Goal: Task Accomplishment & Management: Use online tool/utility

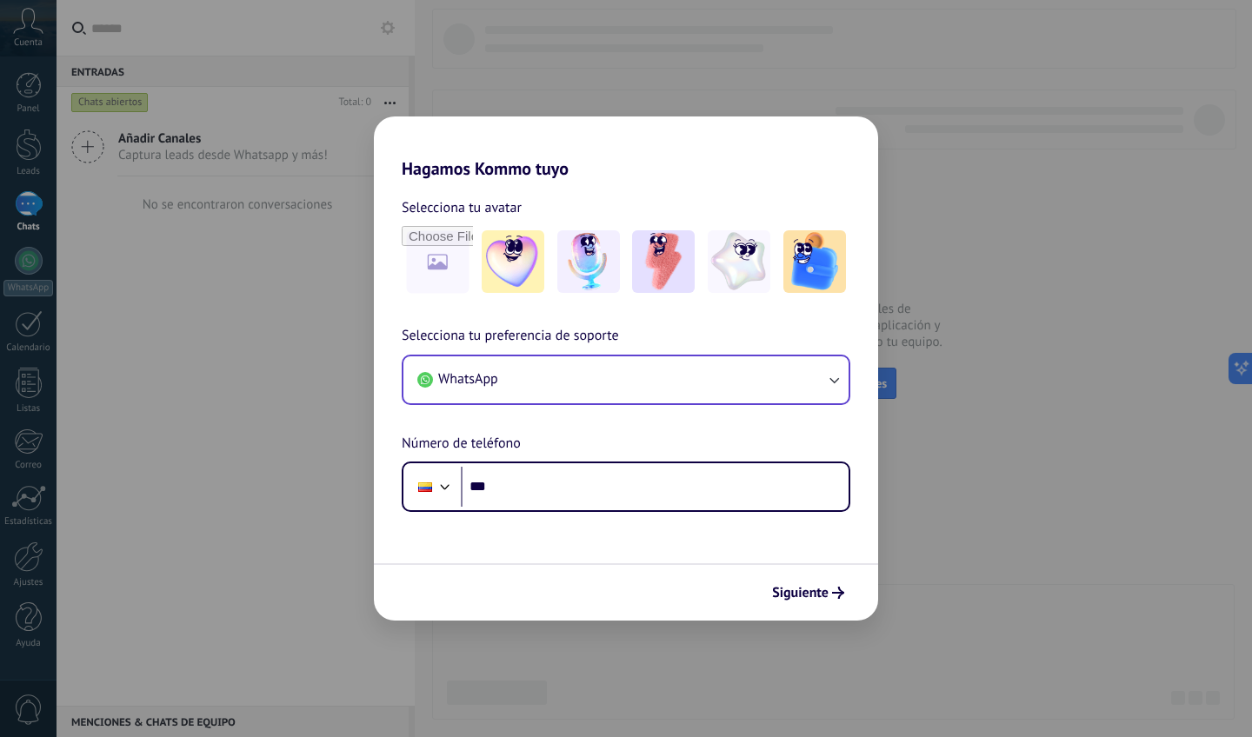
click at [585, 372] on button "WhatsApp" at bounding box center [625, 379] width 445 height 47
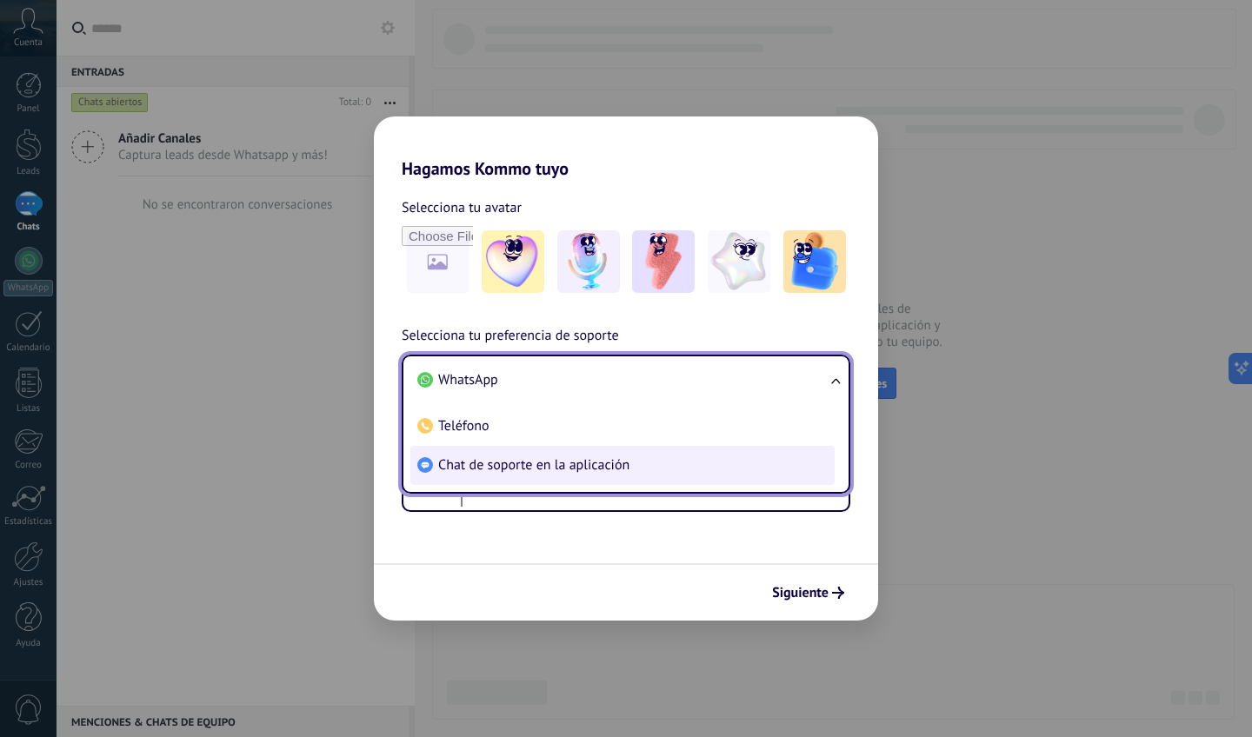
click at [576, 459] on span "Chat de soporte en la aplicación" at bounding box center [533, 464] width 191 height 17
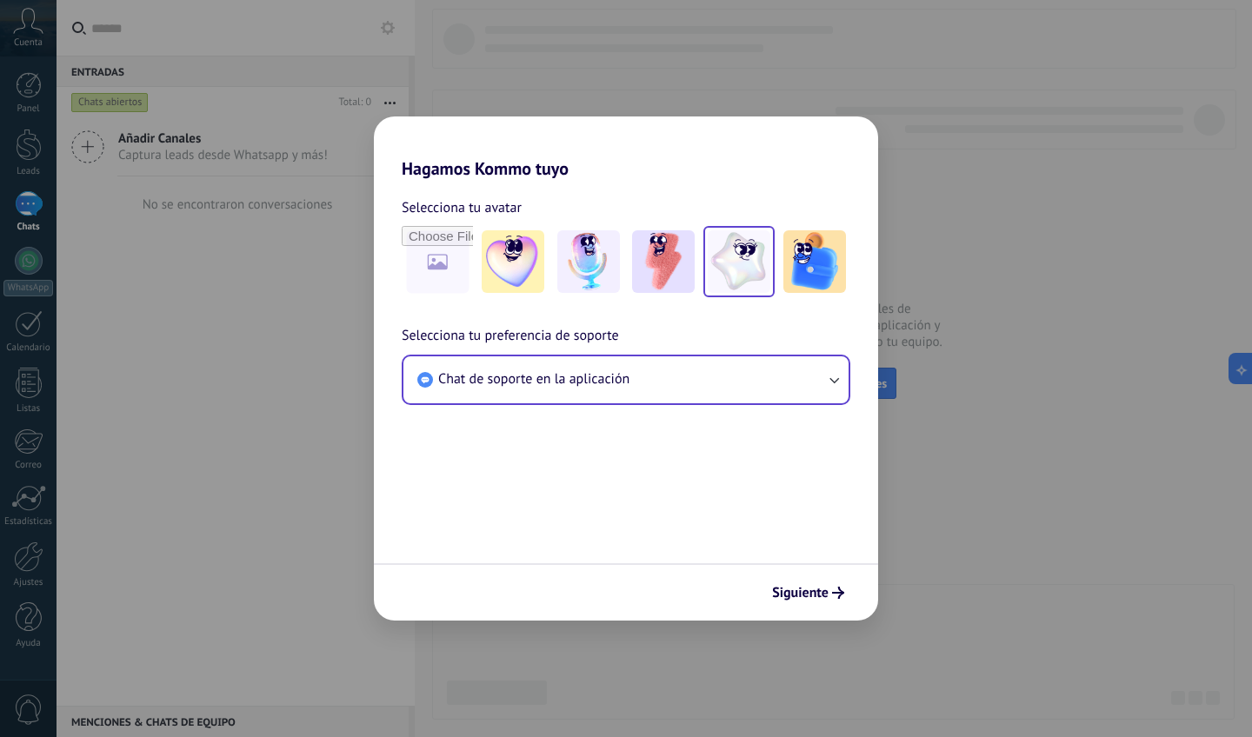
click at [722, 252] on img at bounding box center [739, 261] width 63 height 63
click at [811, 593] on span "Siguiente" at bounding box center [800, 593] width 57 height 12
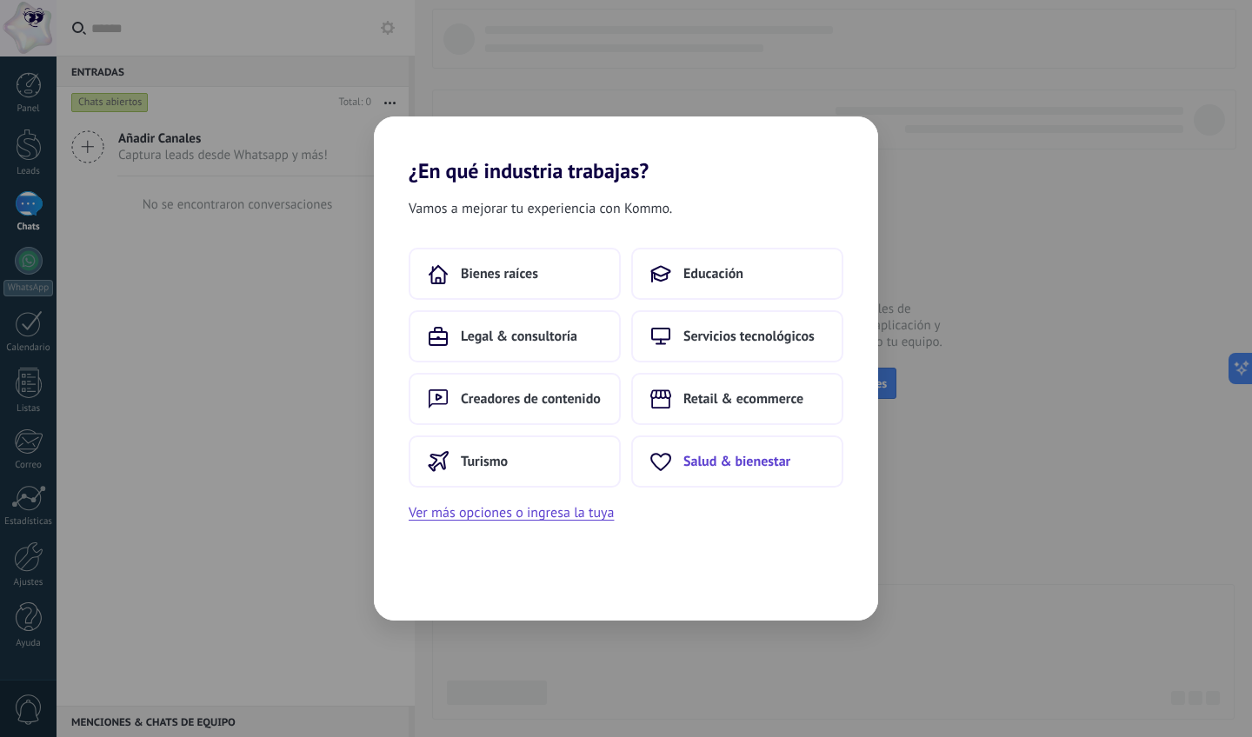
click at [688, 452] on button "Salud & bienestar" at bounding box center [737, 462] width 212 height 52
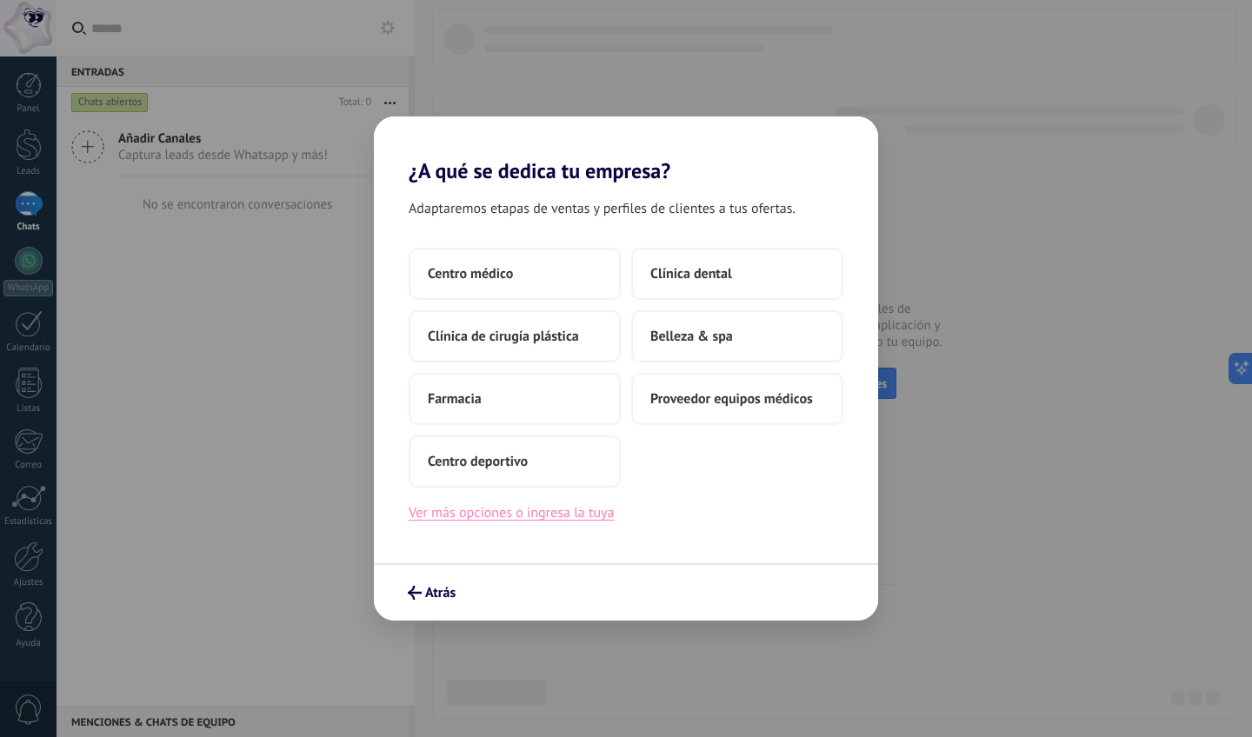
click at [584, 515] on button "Ver más opciones o ingresa la tuya" at bounding box center [511, 513] width 205 height 23
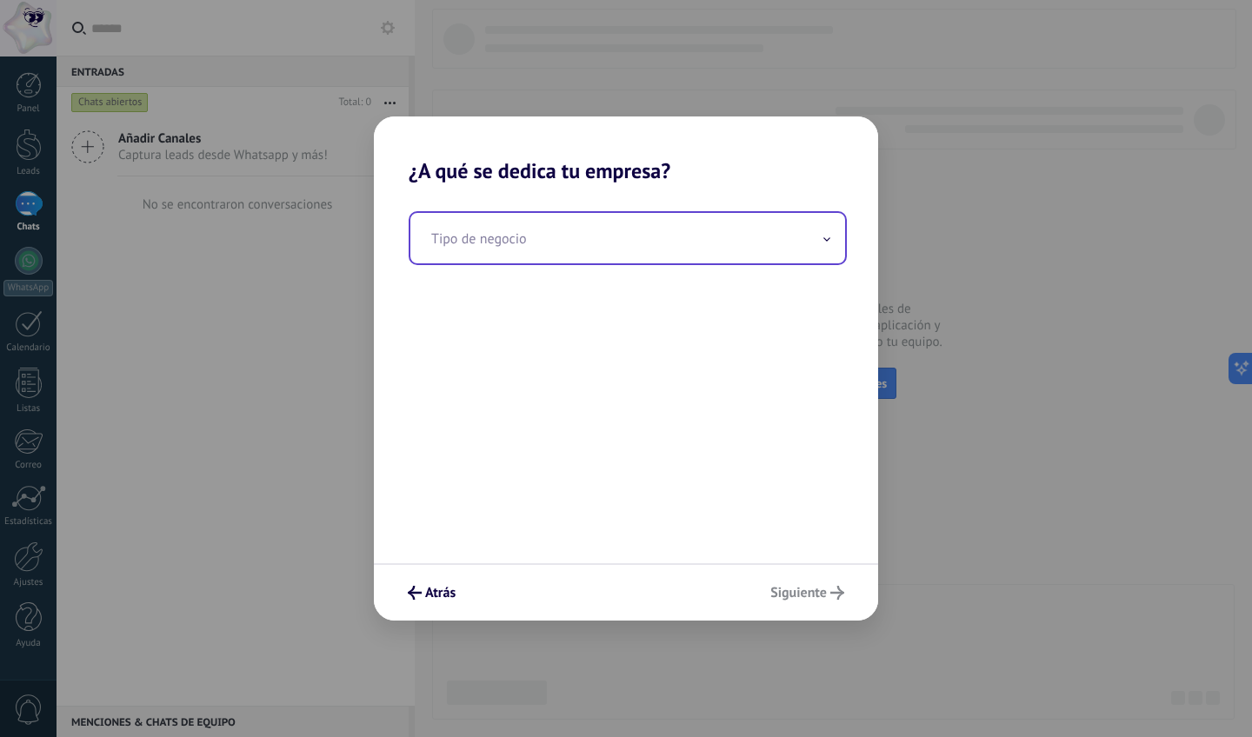
click at [575, 252] on input "text" at bounding box center [627, 238] width 435 height 50
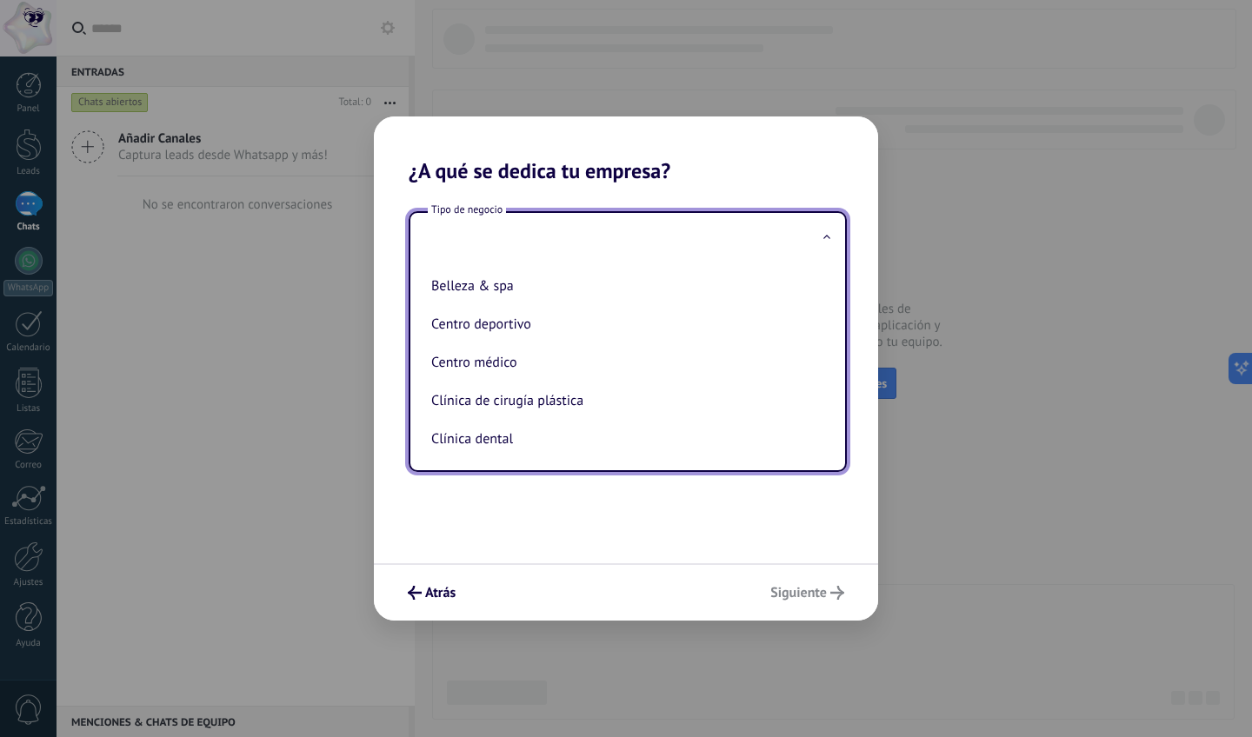
click at [606, 545] on div "Tipo de negocio Belleza & spa Centro deportivo Centro médico Clínica de cirugía…" at bounding box center [626, 373] width 504 height 380
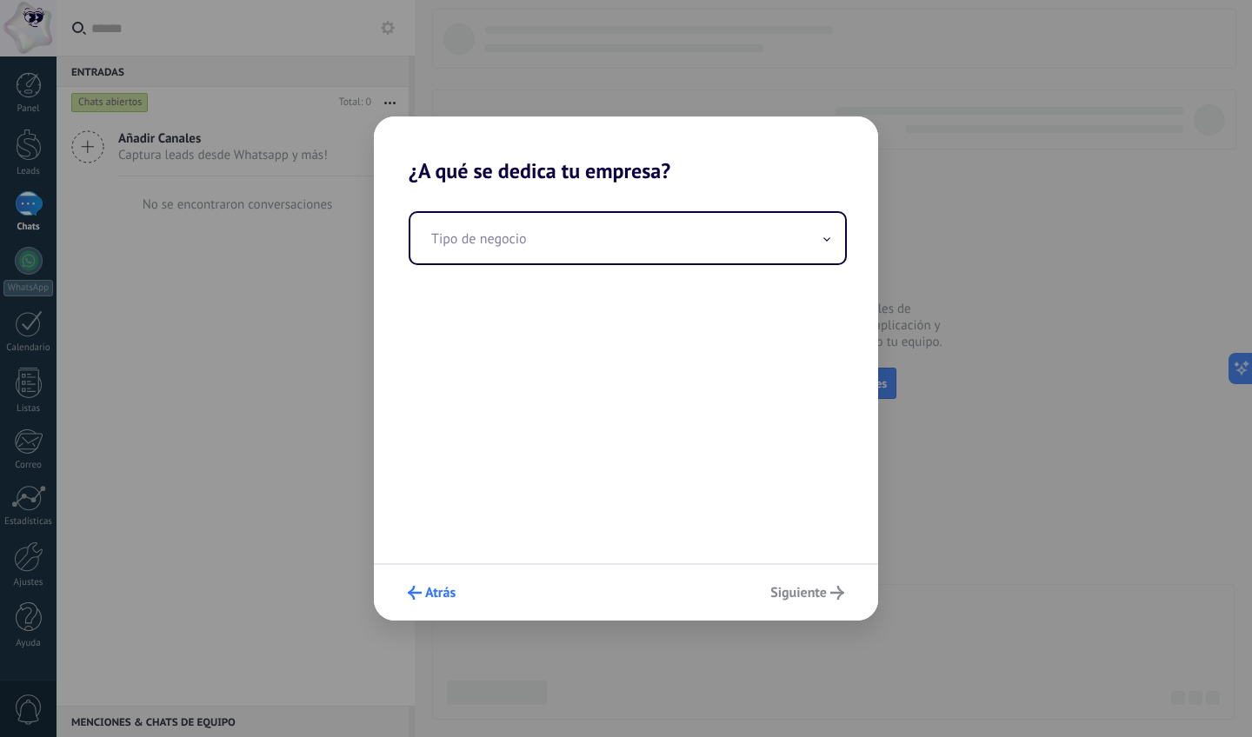
click at [419, 597] on icon "submit" at bounding box center [415, 593] width 14 height 14
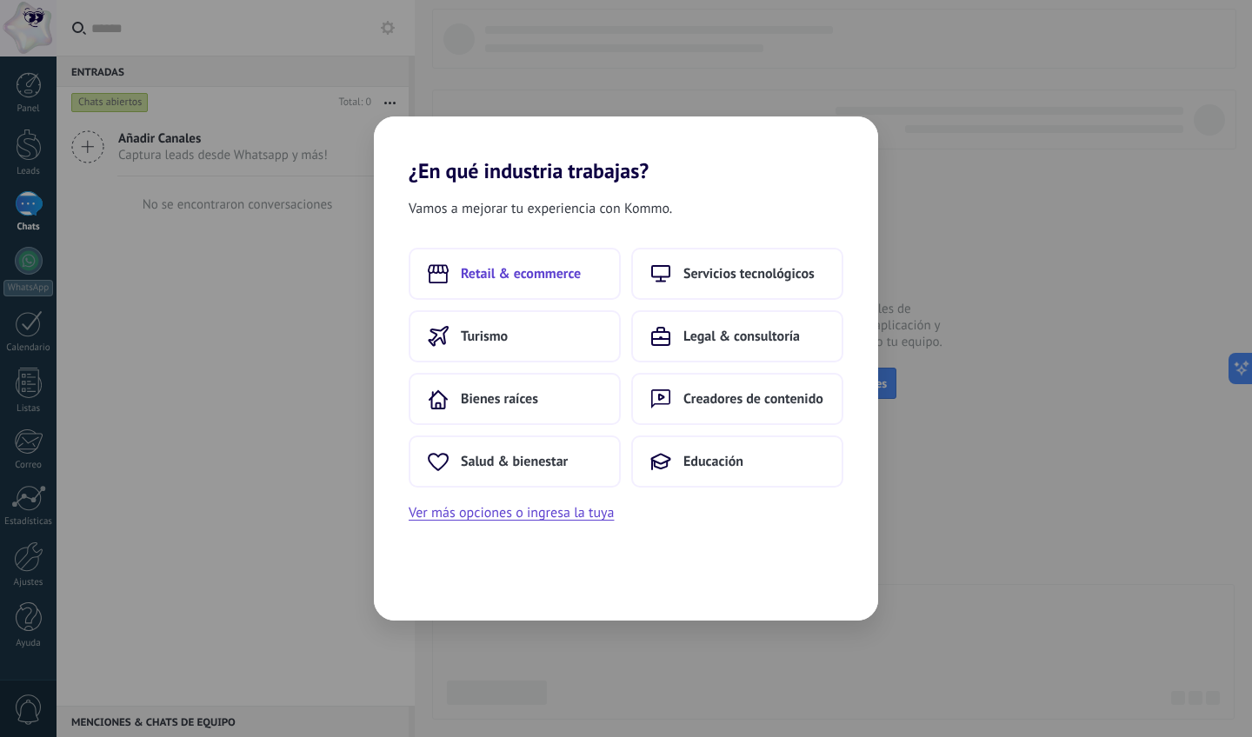
click at [517, 250] on button "Retail & ecommerce" at bounding box center [515, 274] width 212 height 52
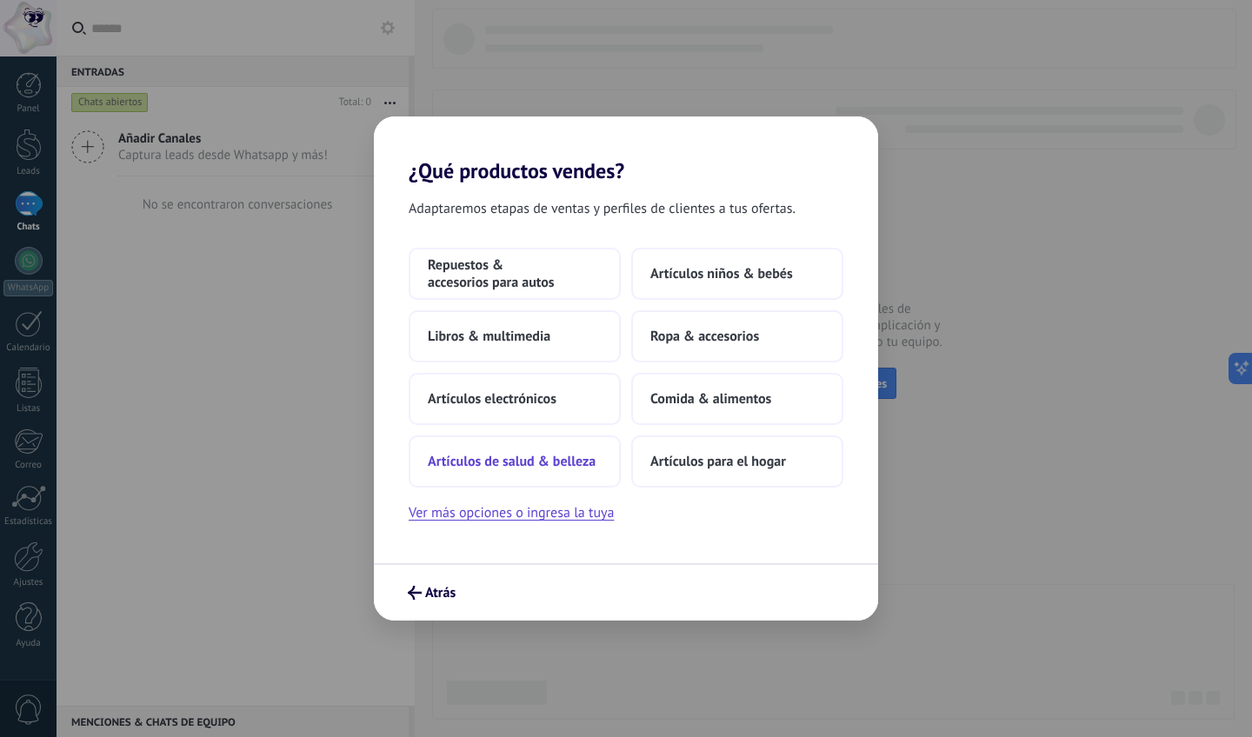
click at [496, 474] on button "Artículos de salud & belleza" at bounding box center [515, 462] width 212 height 52
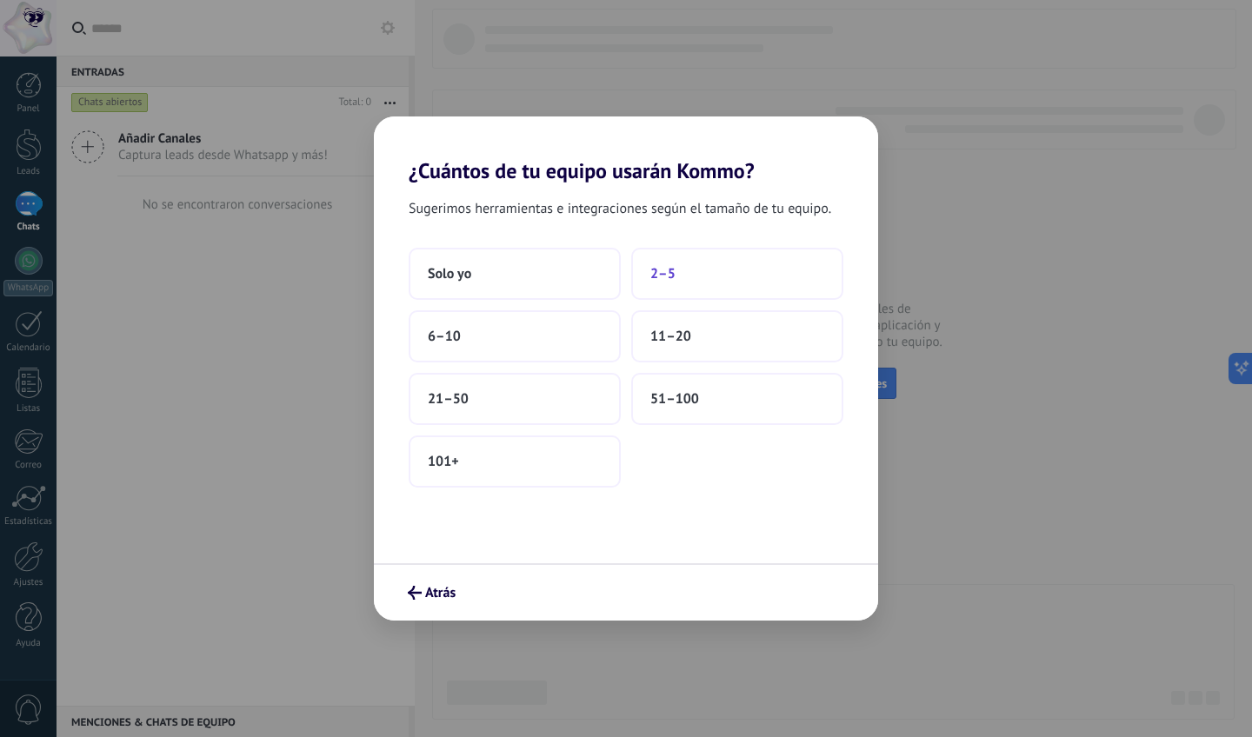
click at [686, 271] on button "2–5" at bounding box center [737, 274] width 212 height 52
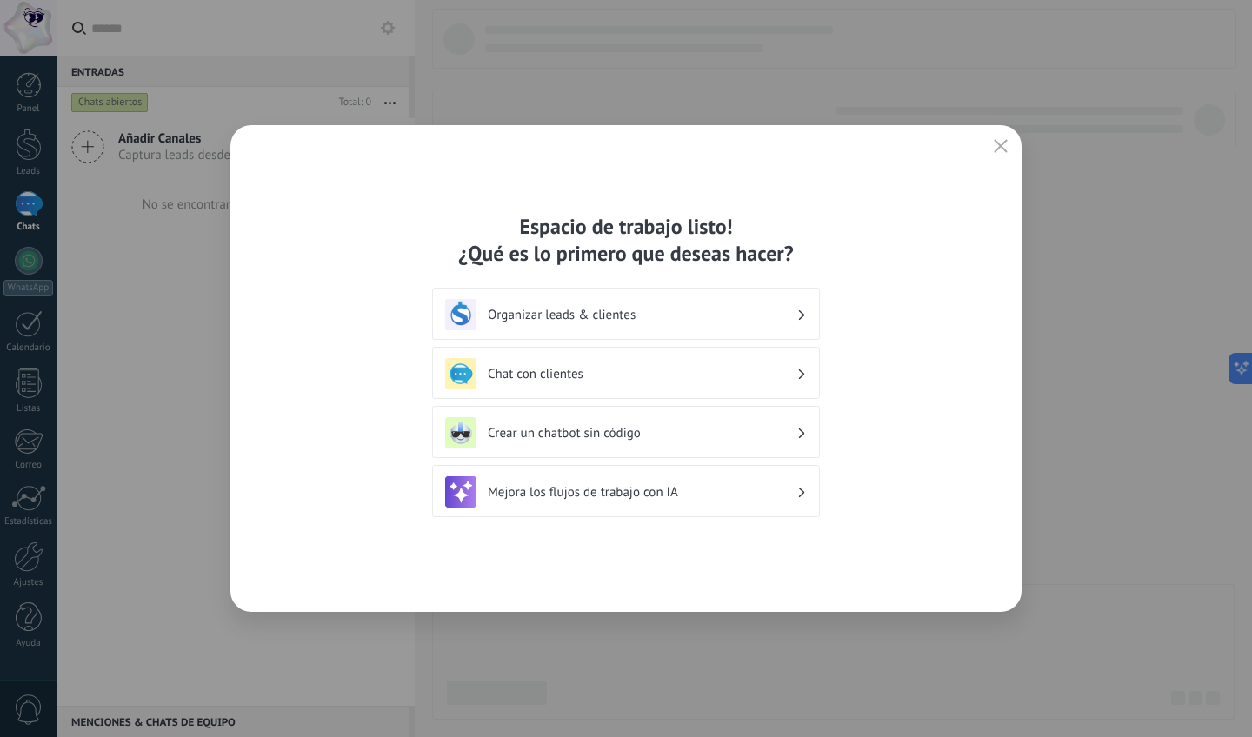
click at [633, 307] on h3 "Organizar leads & clientes" at bounding box center [642, 315] width 309 height 17
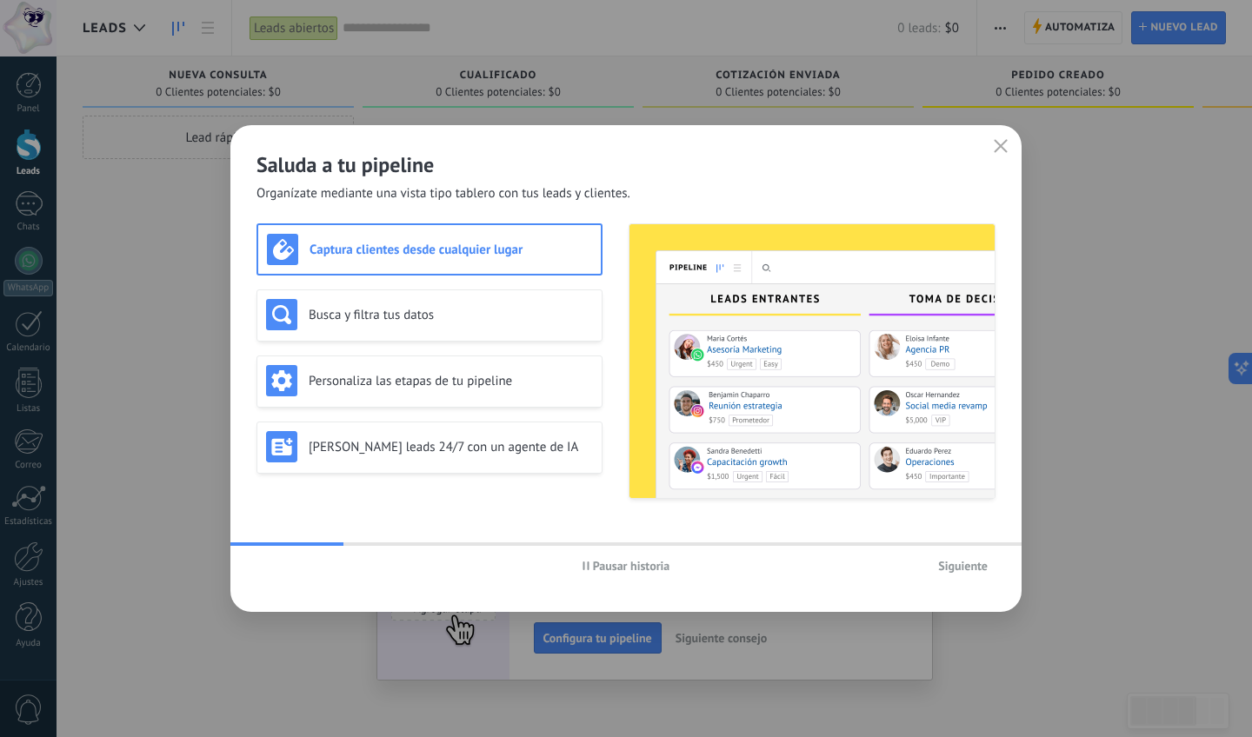
click at [960, 565] on span "Siguiente" at bounding box center [963, 566] width 50 height 12
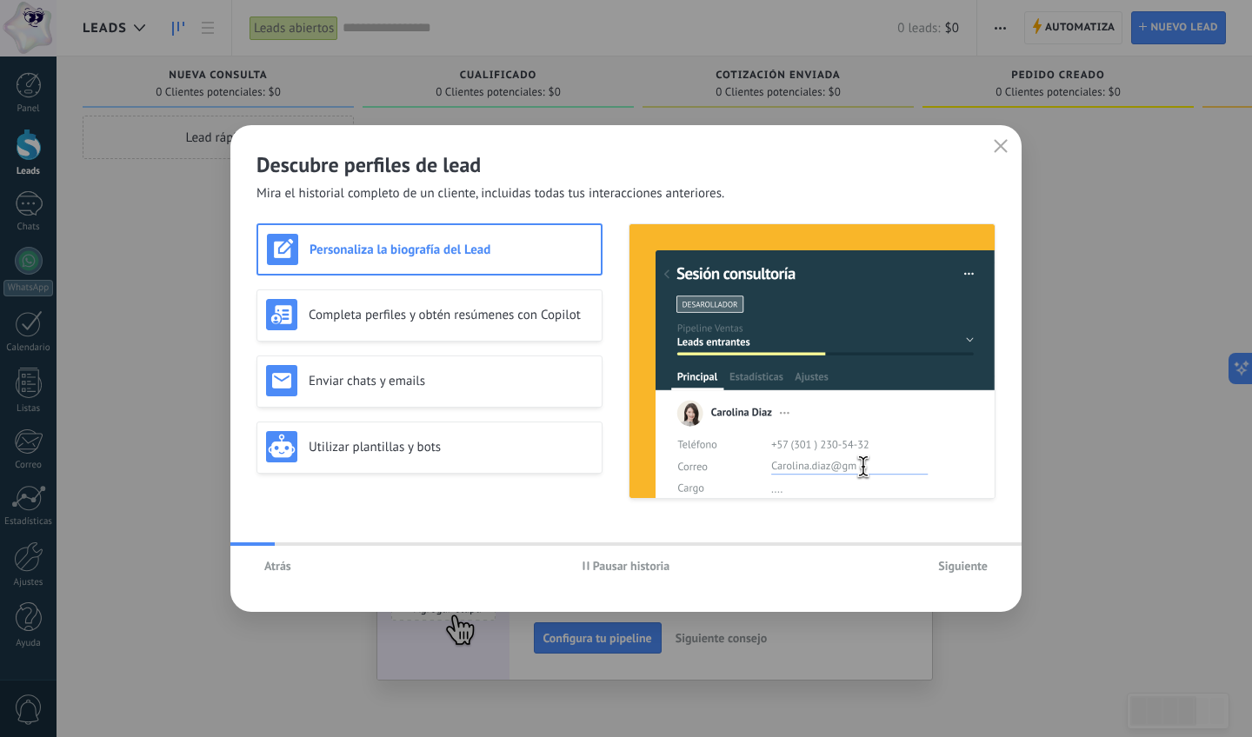
click at [959, 565] on span "Siguiente" at bounding box center [963, 566] width 50 height 12
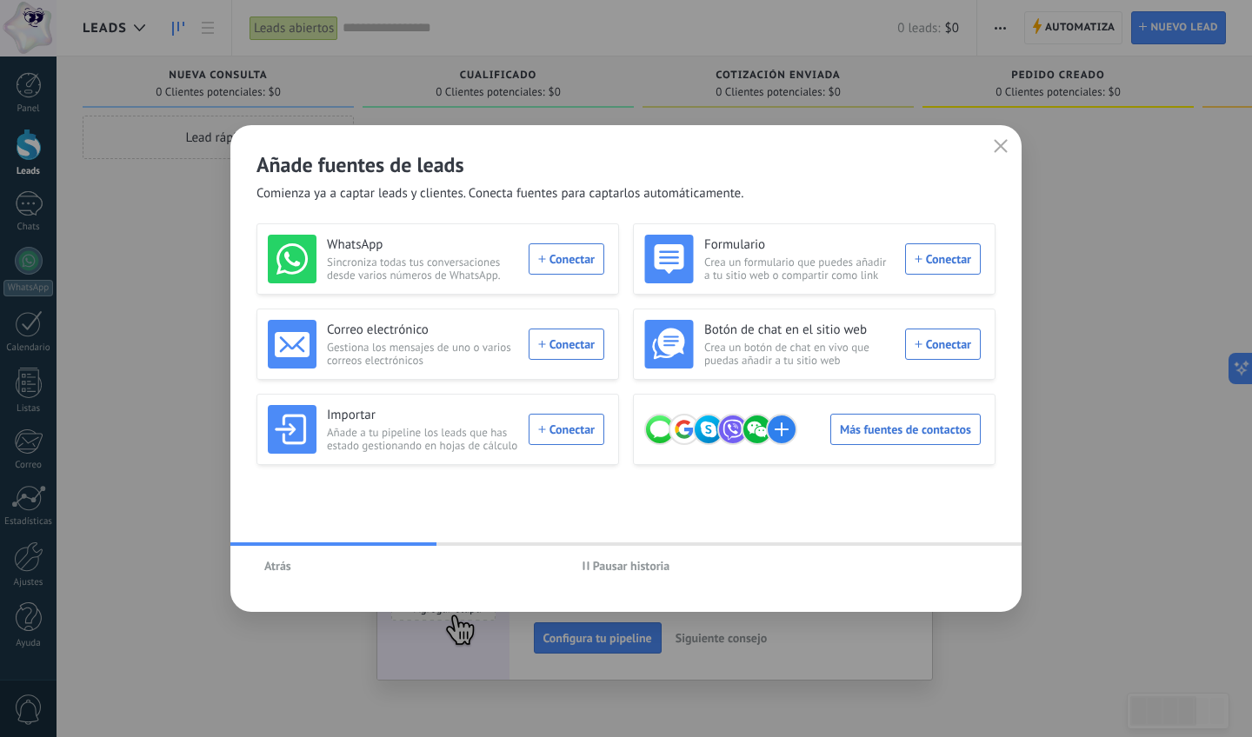
click at [1002, 143] on icon "button" at bounding box center [1001, 146] width 14 height 14
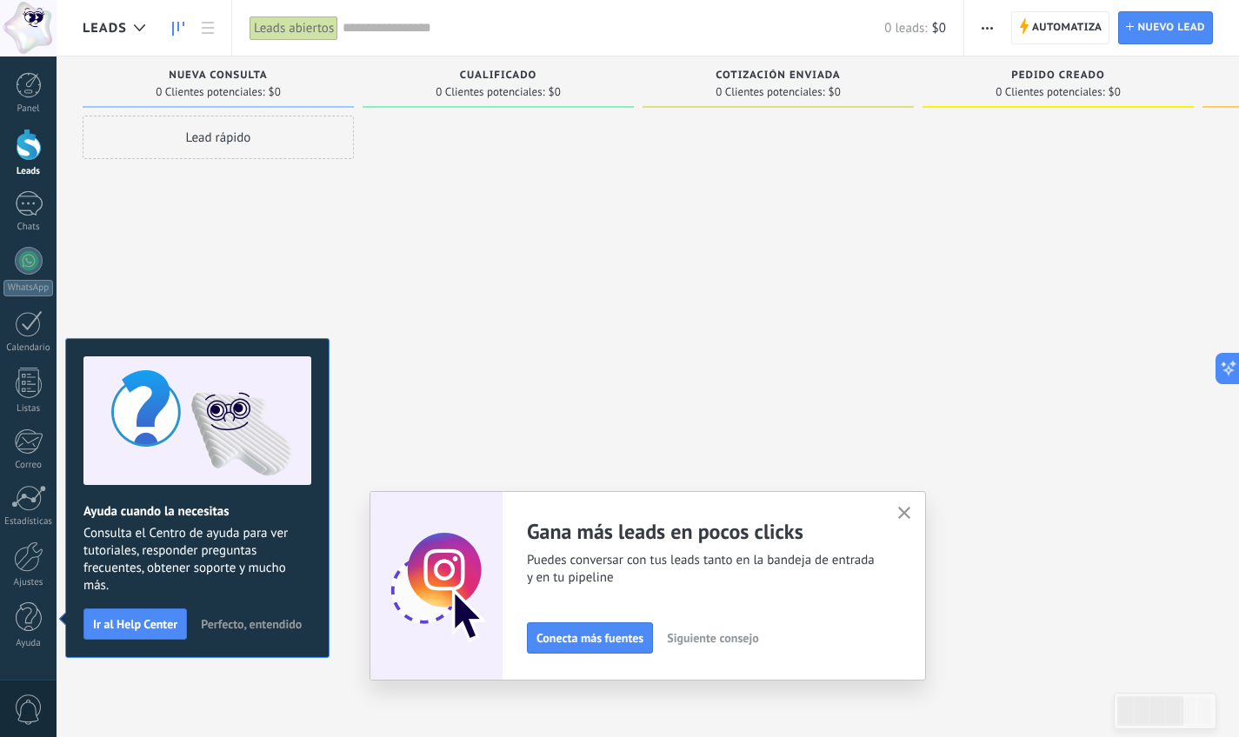
click at [905, 514] on icon "button" at bounding box center [904, 513] width 13 height 13
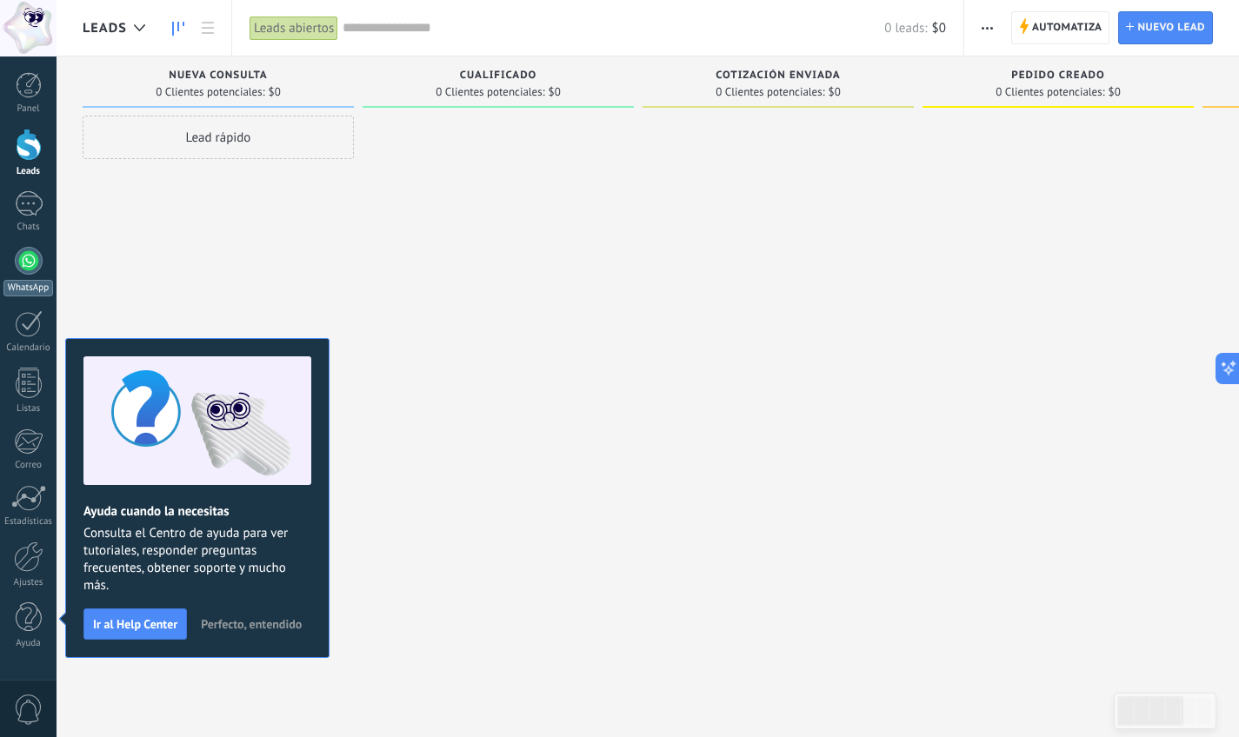
click at [17, 263] on div at bounding box center [29, 261] width 28 height 28
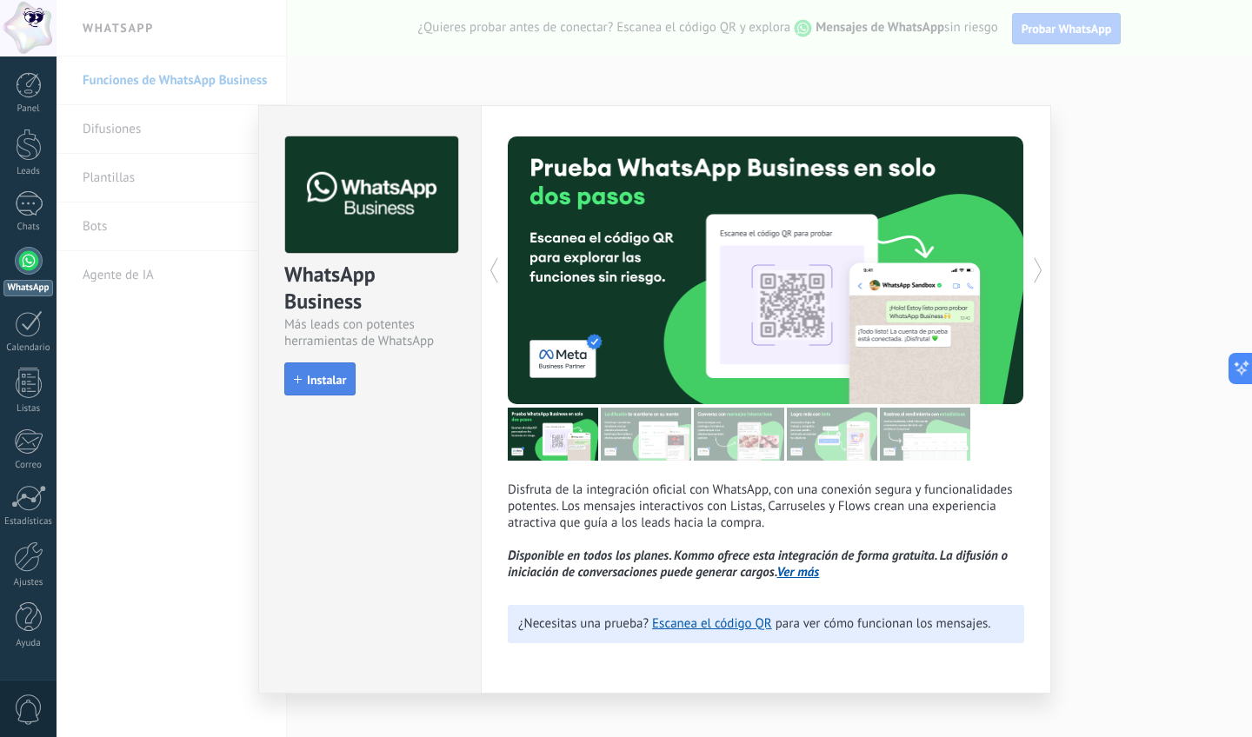
click at [338, 376] on span "Instalar" at bounding box center [326, 380] width 39 height 12
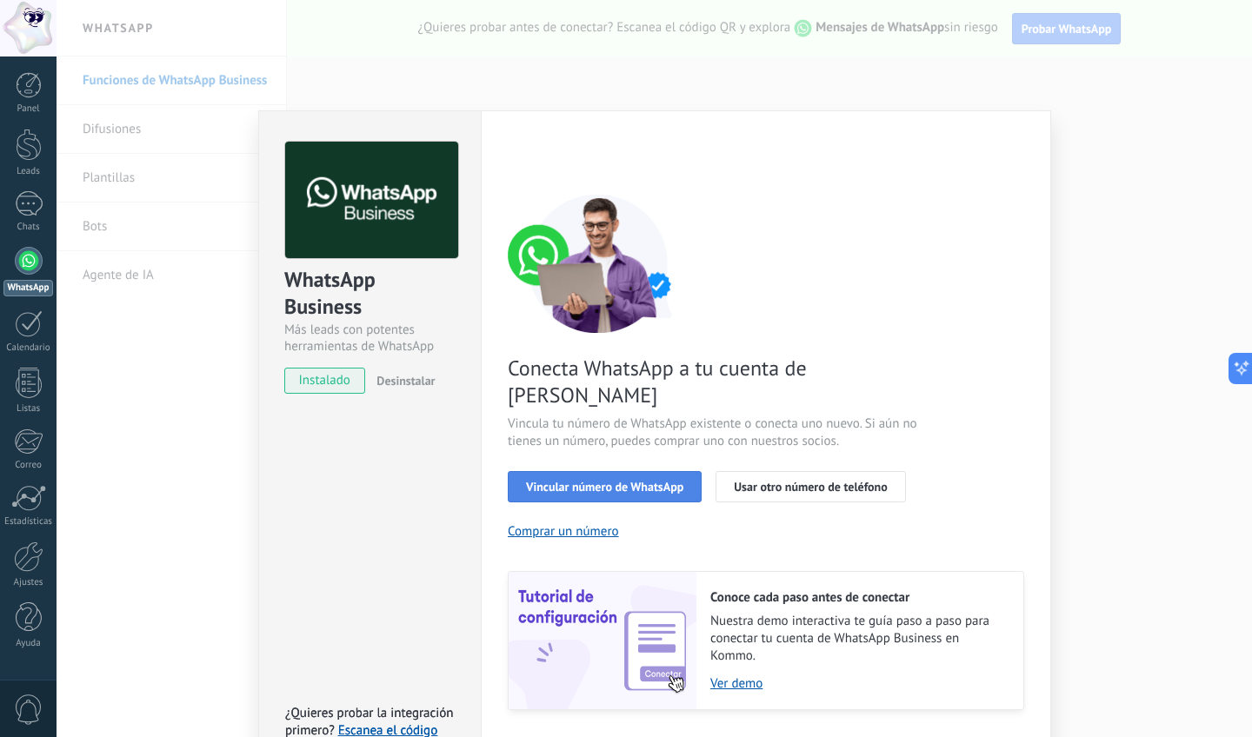
click at [632, 481] on span "Vincular número de WhatsApp" at bounding box center [604, 487] width 157 height 12
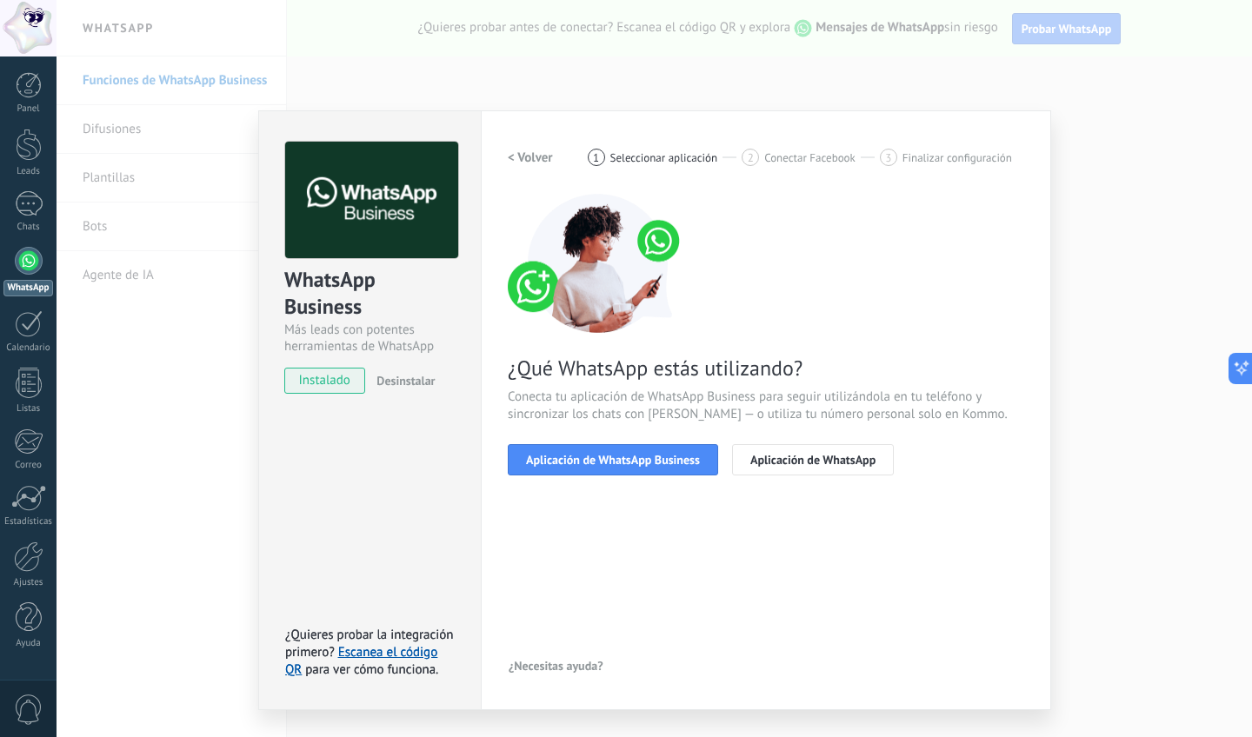
click at [632, 455] on span "Aplicación de WhatsApp Business" at bounding box center [613, 460] width 174 height 12
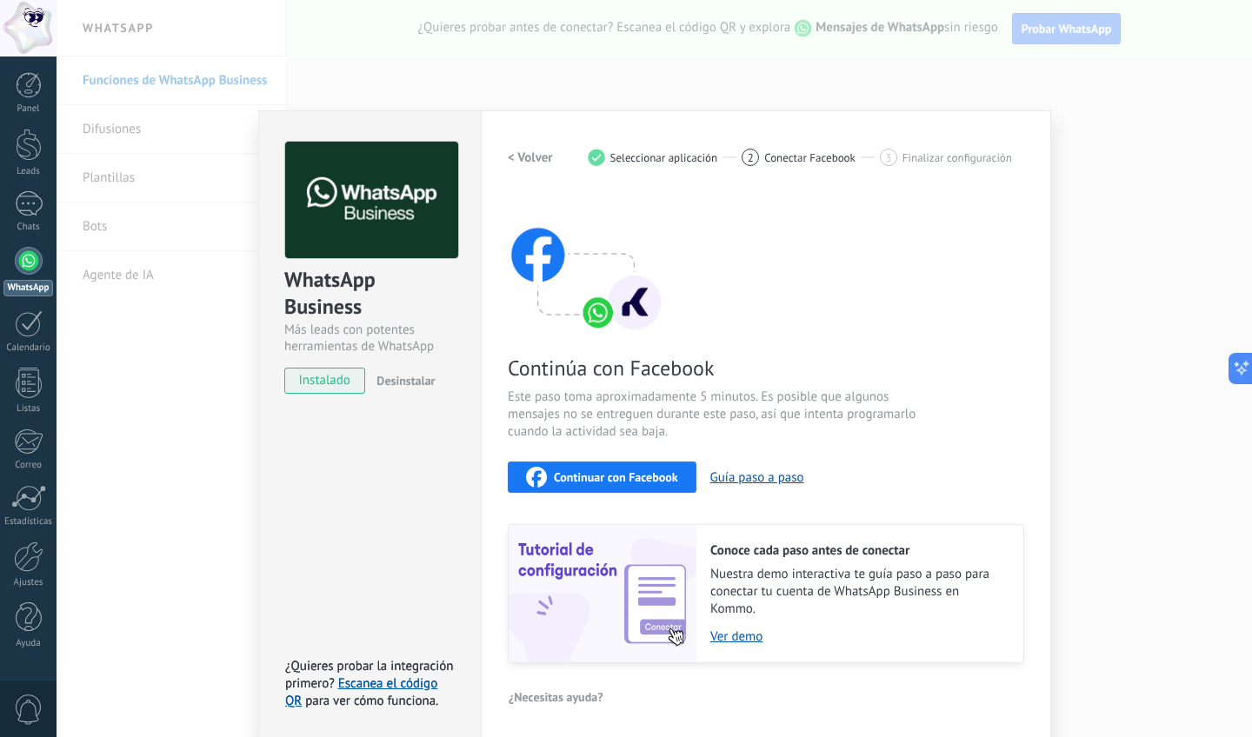
click at [628, 474] on span "Continuar con Facebook" at bounding box center [616, 477] width 124 height 12
click at [576, 476] on span "Continuar con Facebook" at bounding box center [616, 477] width 124 height 12
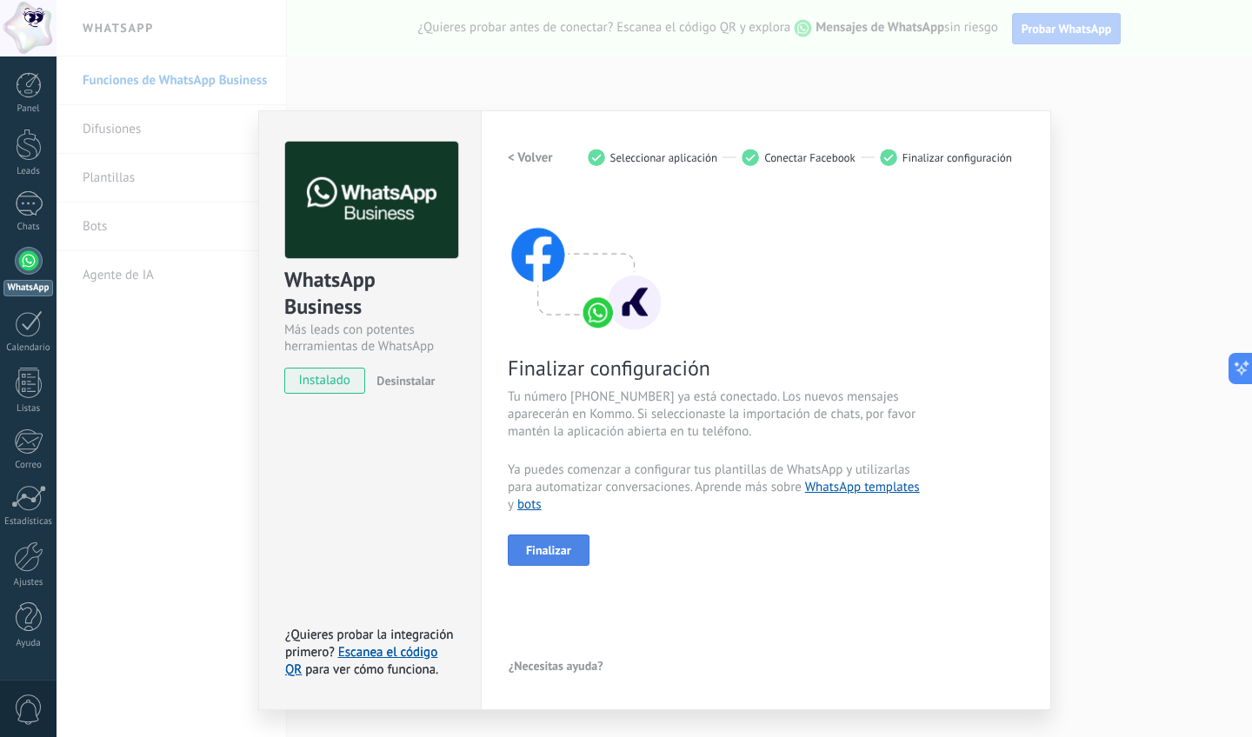
click at [560, 550] on span "Finalizar" at bounding box center [548, 550] width 45 height 12
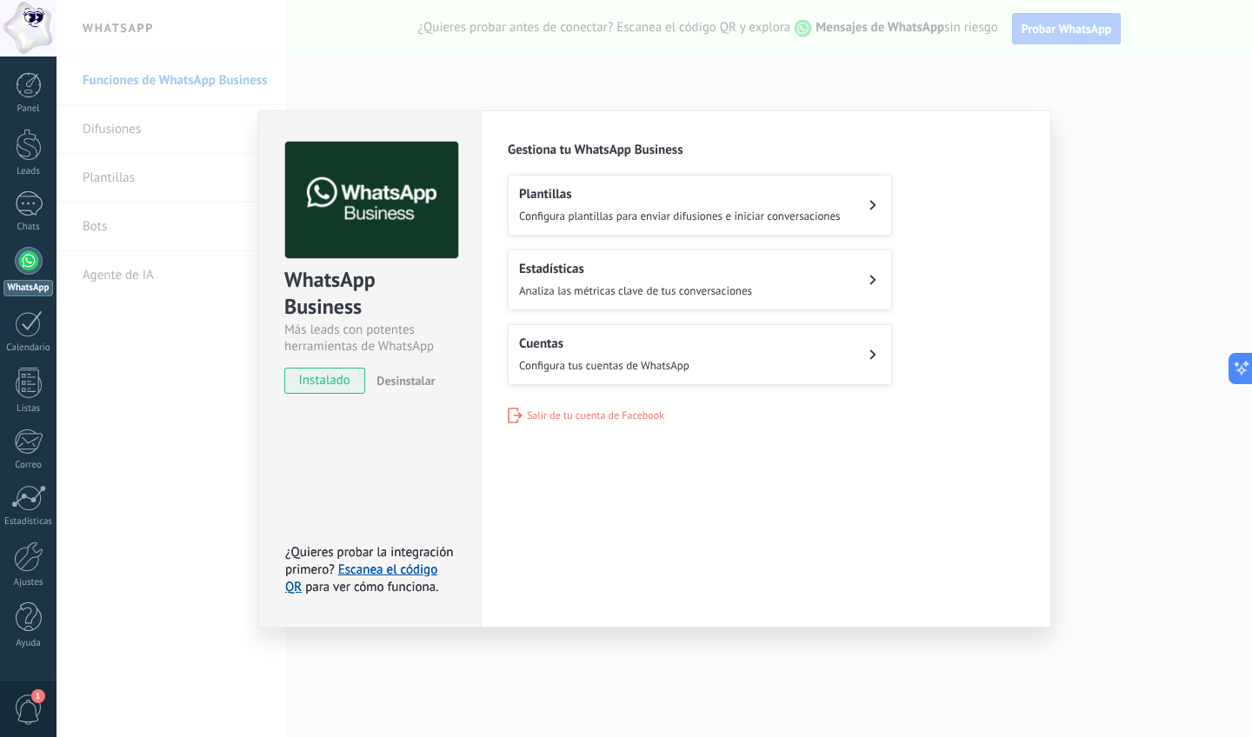
click at [607, 342] on h2 "Cuentas" at bounding box center [604, 344] width 170 height 17
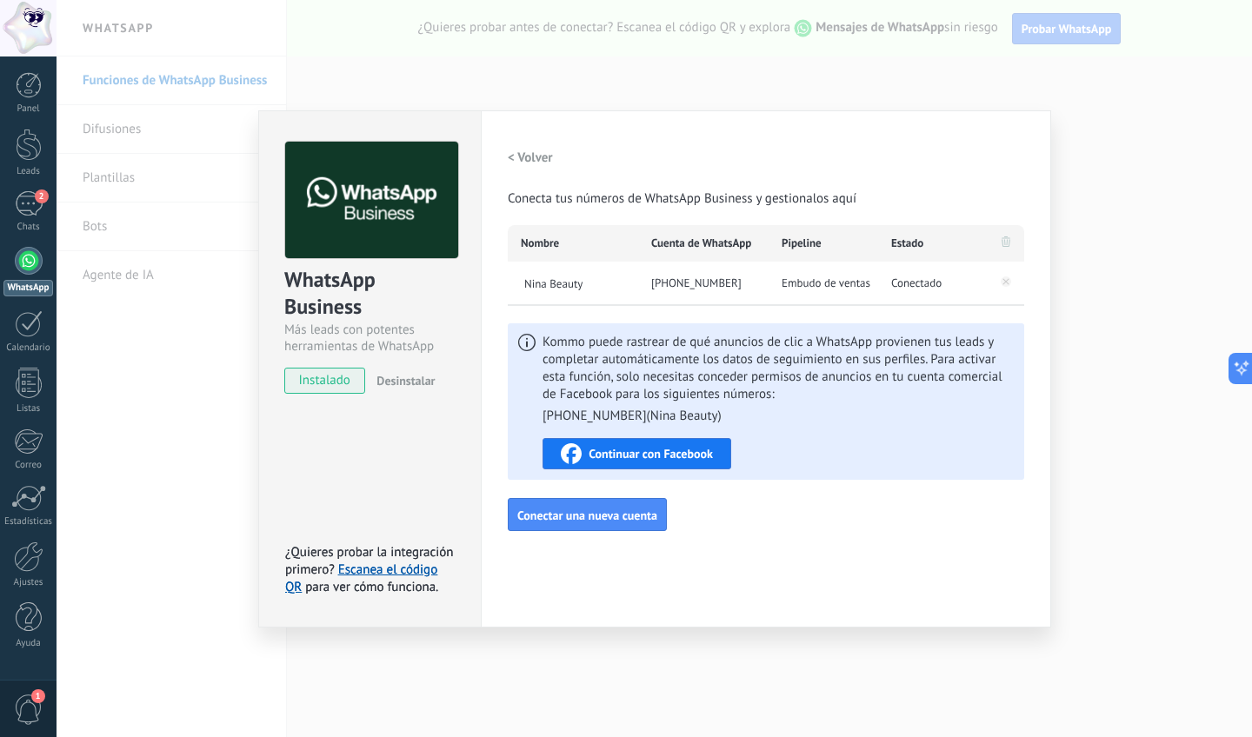
click at [192, 456] on div "WhatsApp Business Más leads con potentes herramientas de WhatsApp instalado Des…" at bounding box center [654, 368] width 1195 height 737
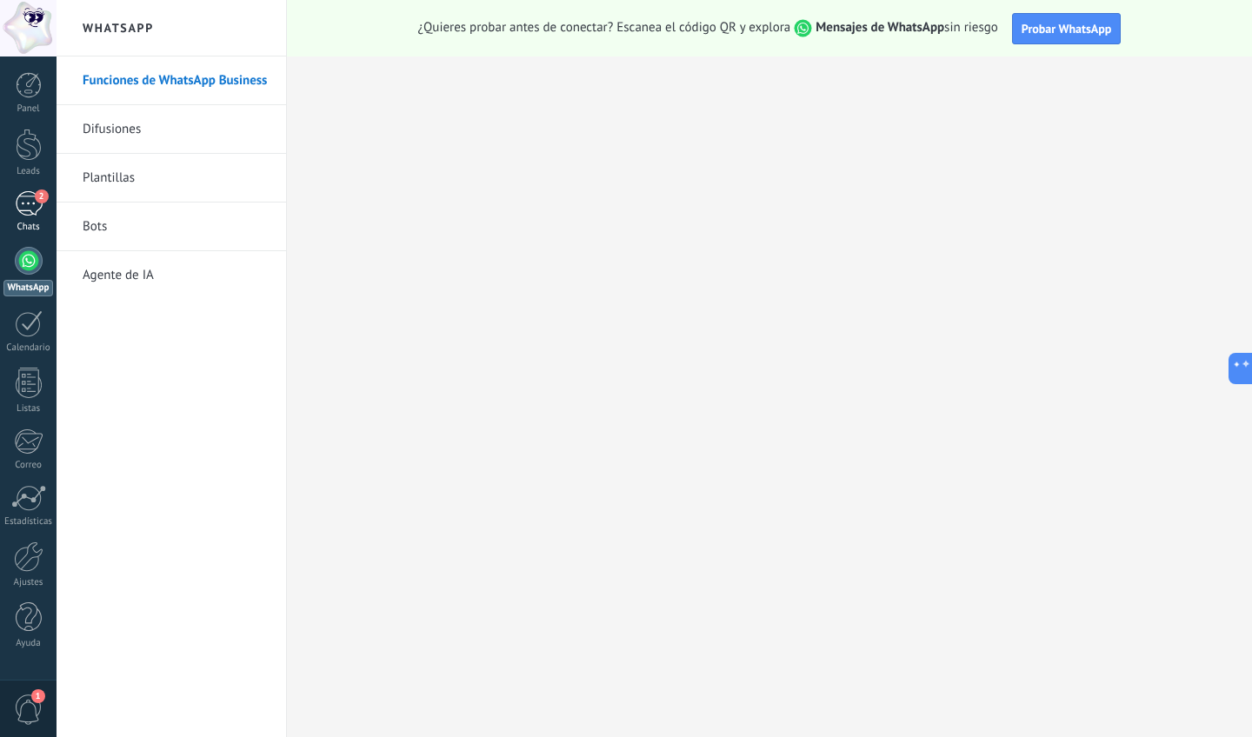
click at [35, 208] on div "2" at bounding box center [29, 203] width 28 height 25
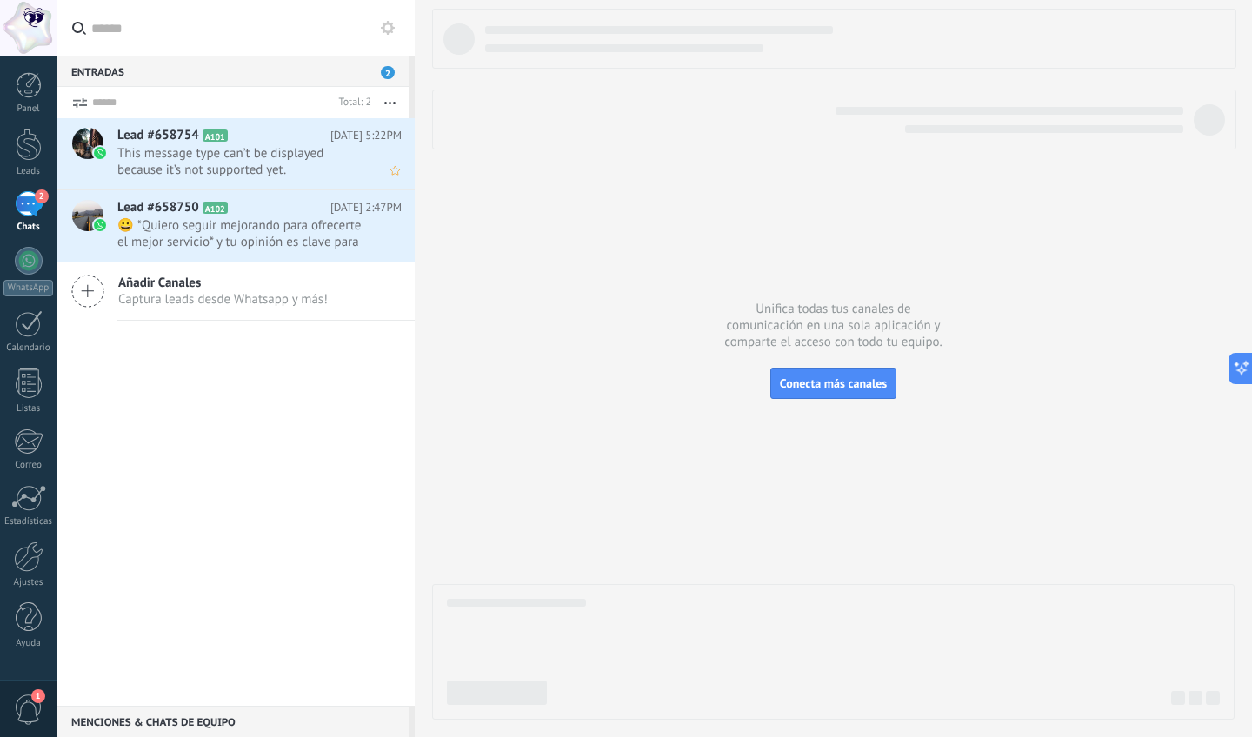
click at [200, 149] on span "This message type can’t be displayed because it’s not supported yet." at bounding box center [242, 161] width 251 height 33
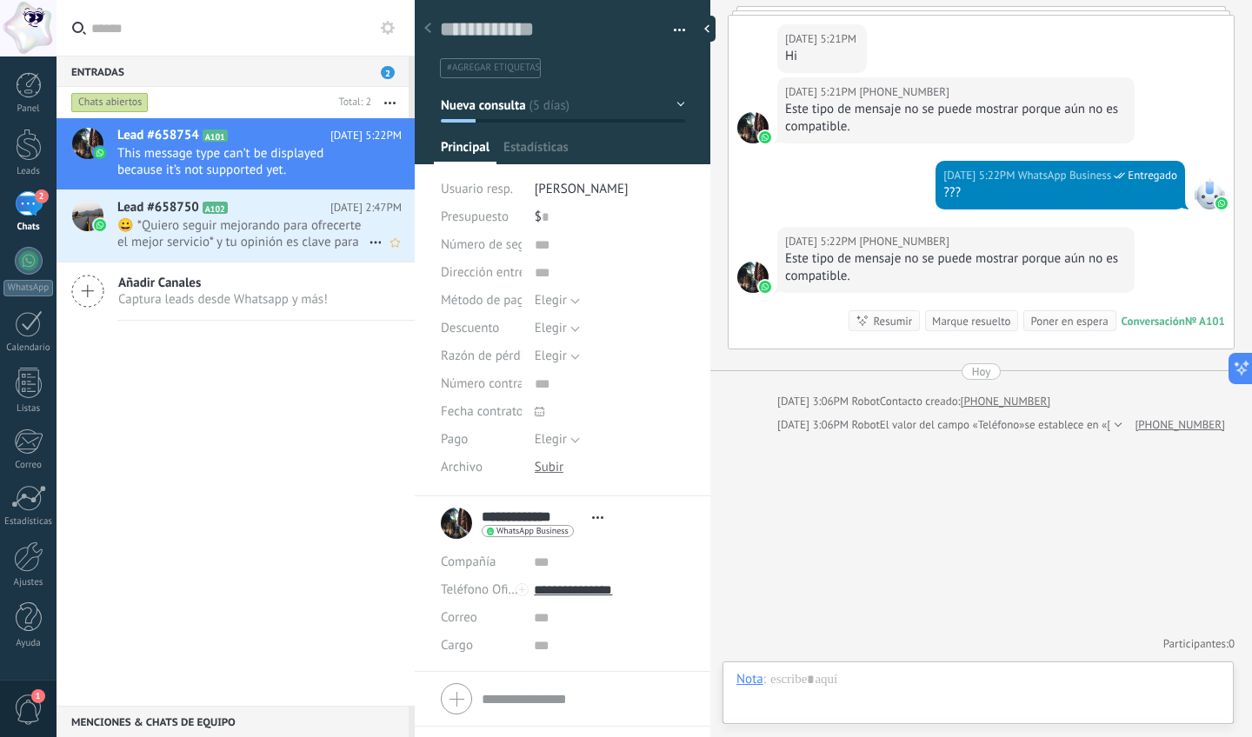
scroll to position [26, 0]
click at [263, 222] on span "😀️ *Quiero seguir mejorando para ofrecerte el mejor servicio* y tu opinión es c…" at bounding box center [242, 233] width 251 height 33
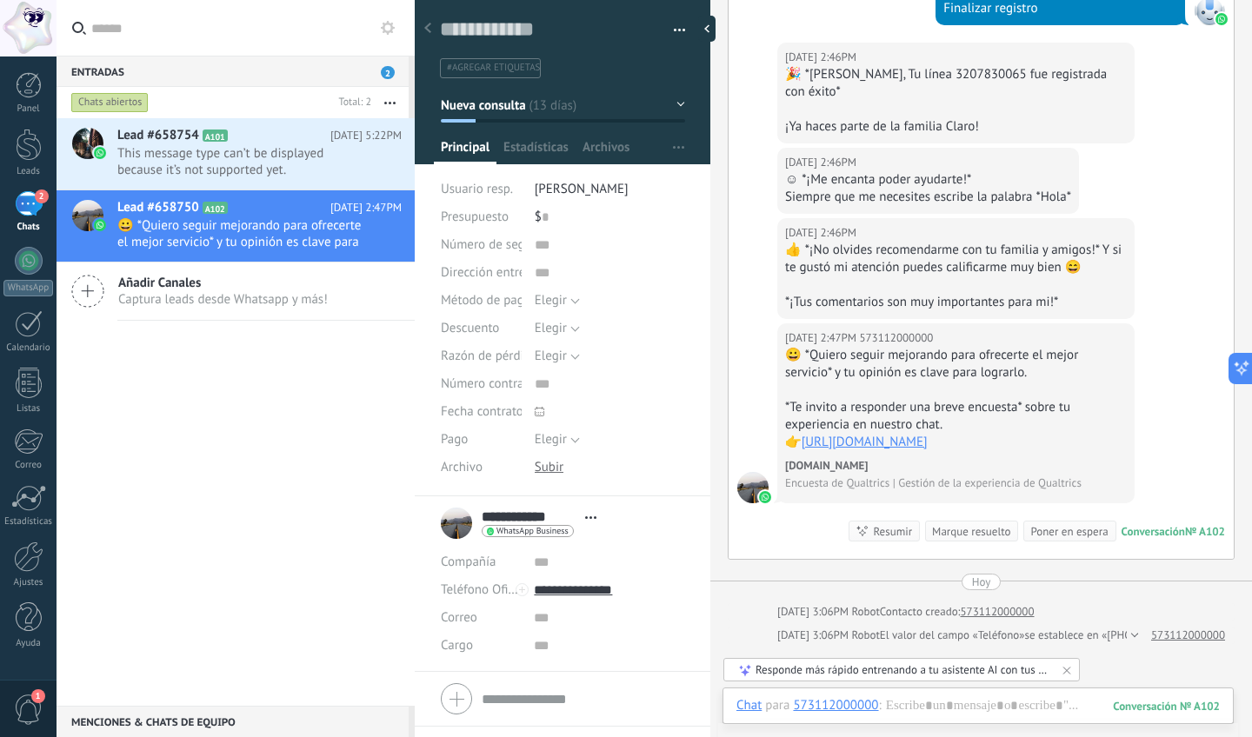
scroll to position [156, 0]
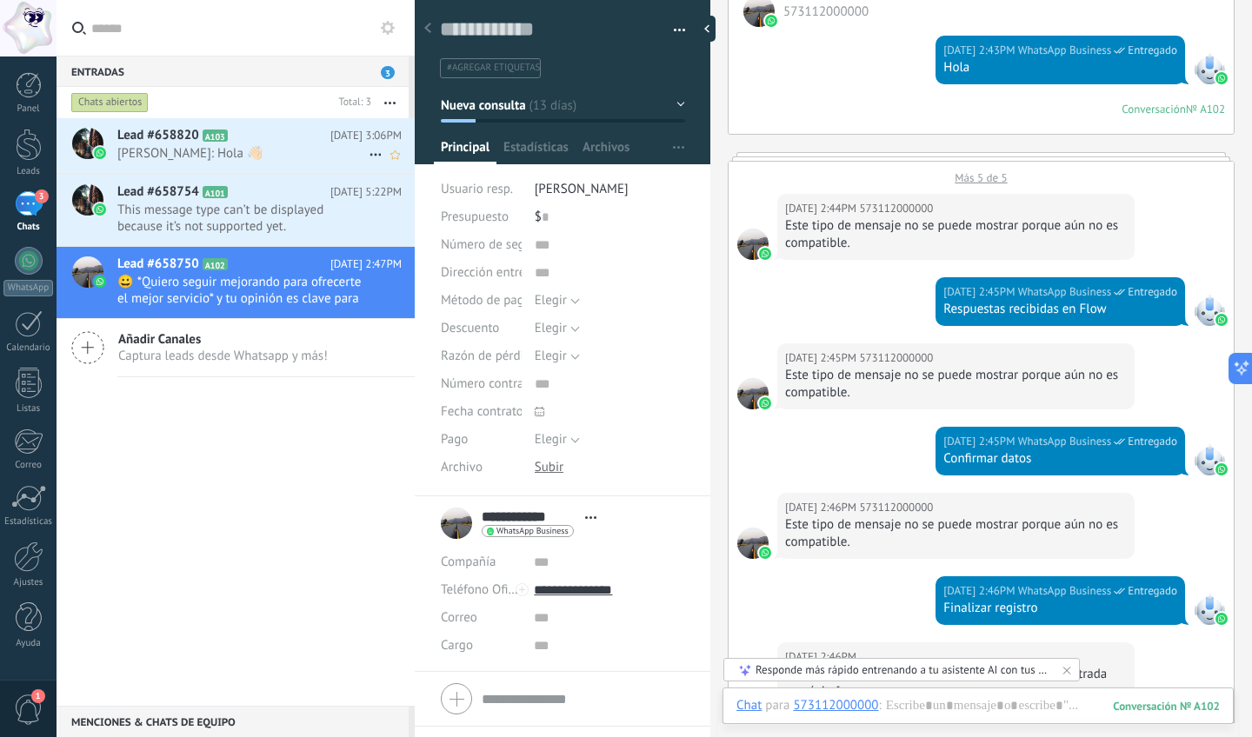
click at [223, 155] on span "[PERSON_NAME]: Hola 👋🏻" at bounding box center [242, 153] width 251 height 17
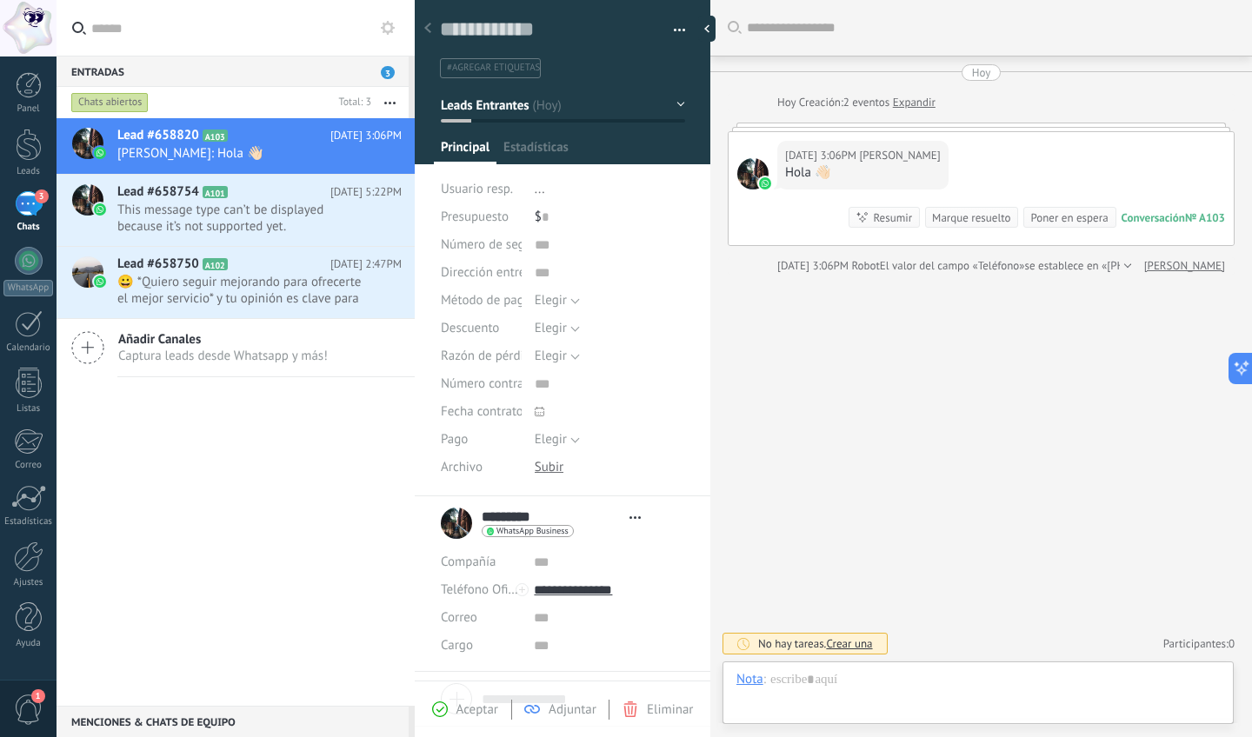
scroll to position [26, 0]
click at [909, 691] on div at bounding box center [977, 697] width 483 height 52
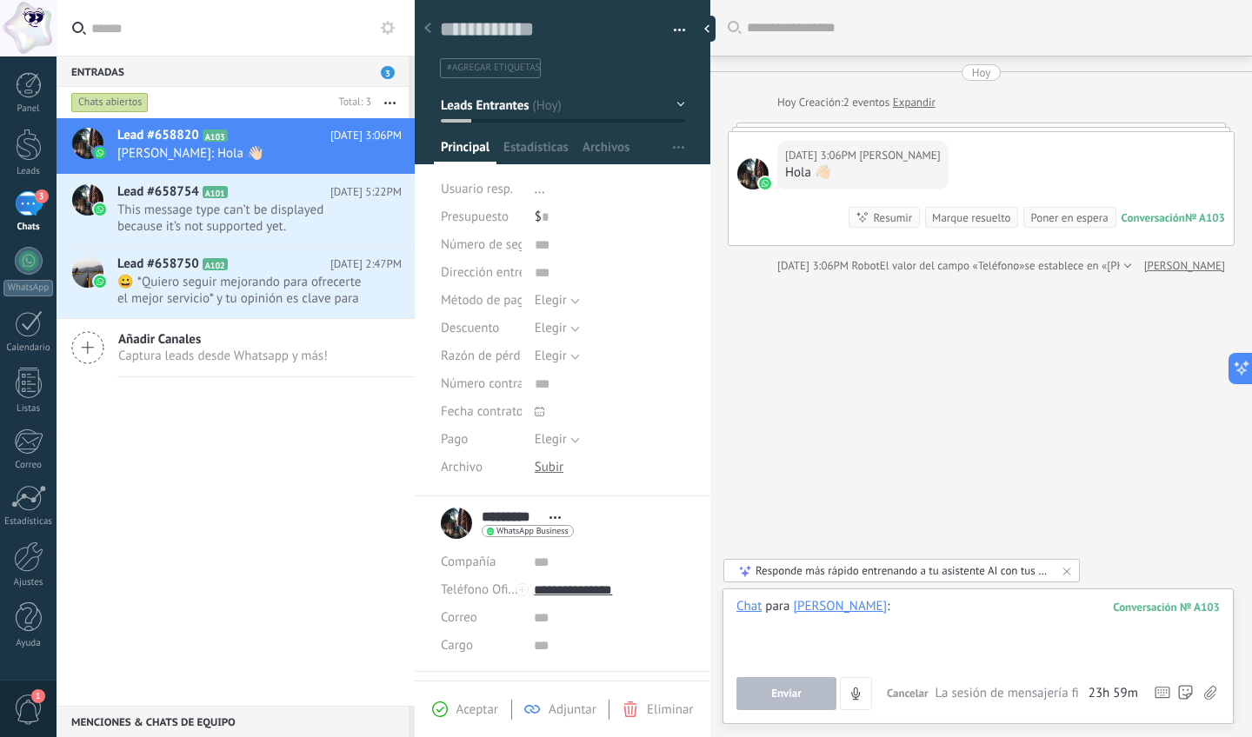
click at [892, 604] on div at bounding box center [977, 631] width 483 height 66
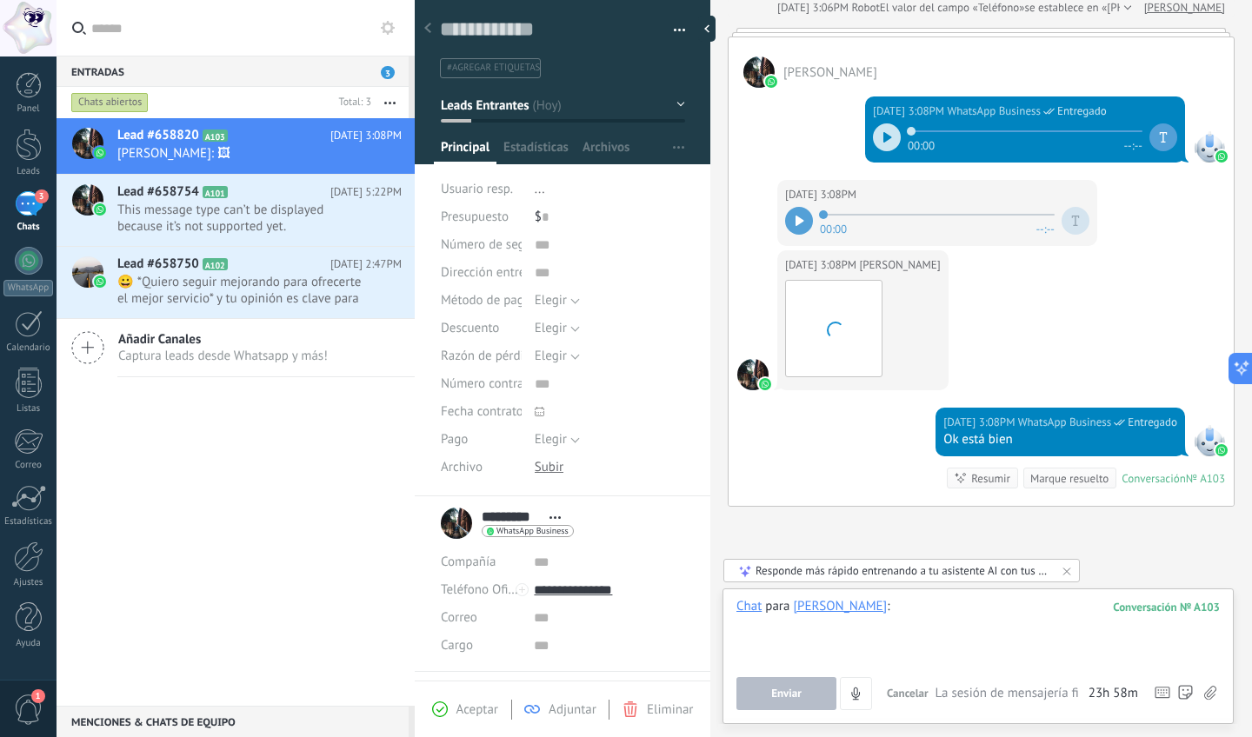
scroll to position [293, 0]
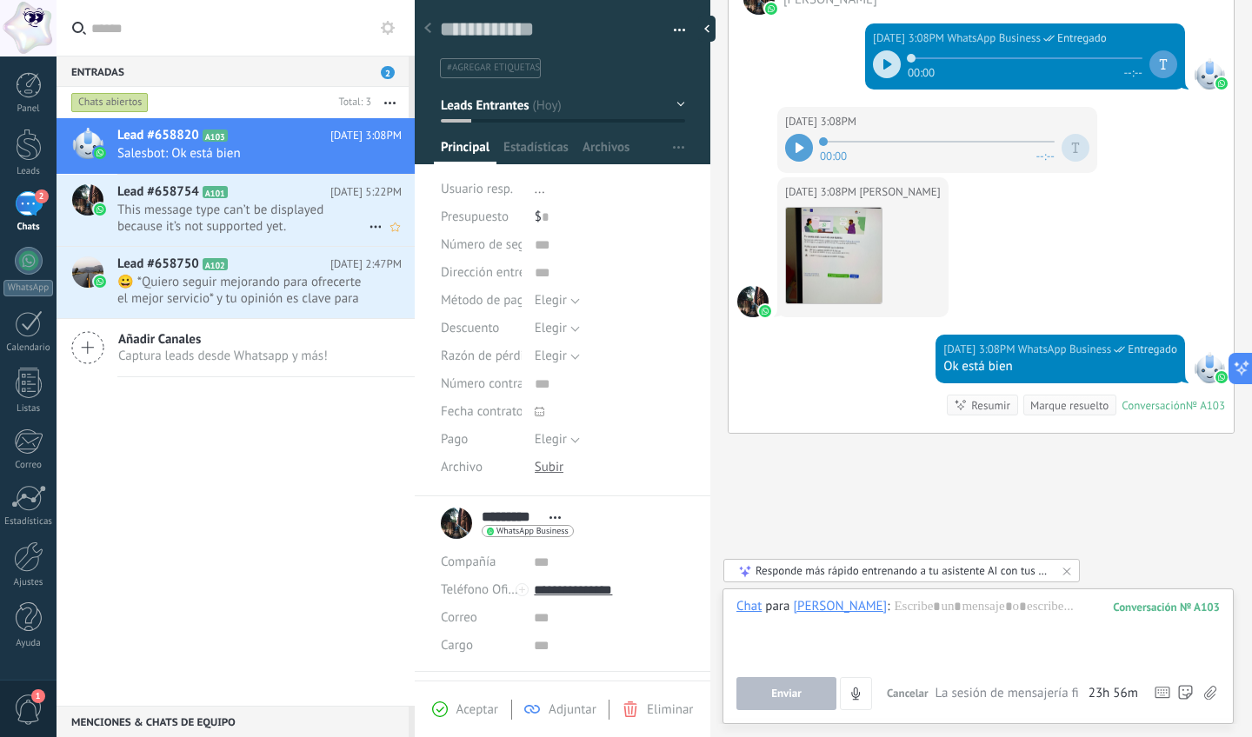
click at [216, 206] on span "This message type can’t be displayed because it’s not supported yet." at bounding box center [242, 218] width 251 height 33
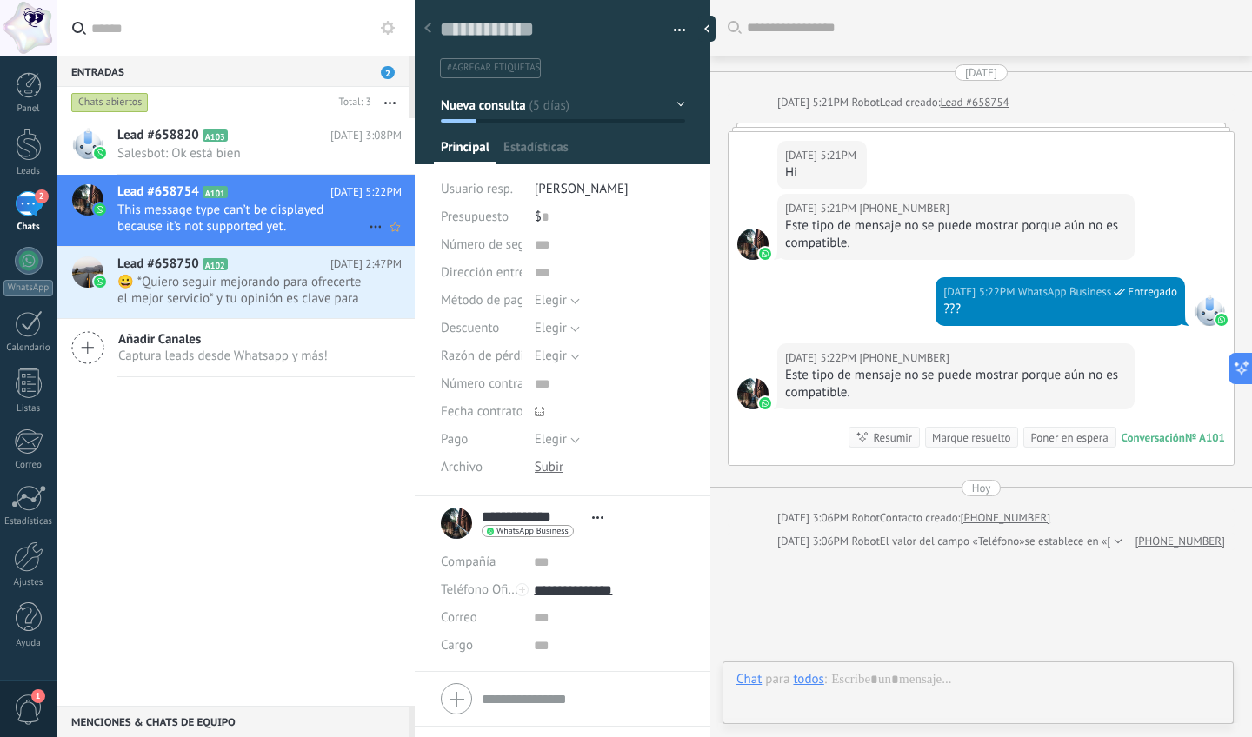
scroll to position [116, 0]
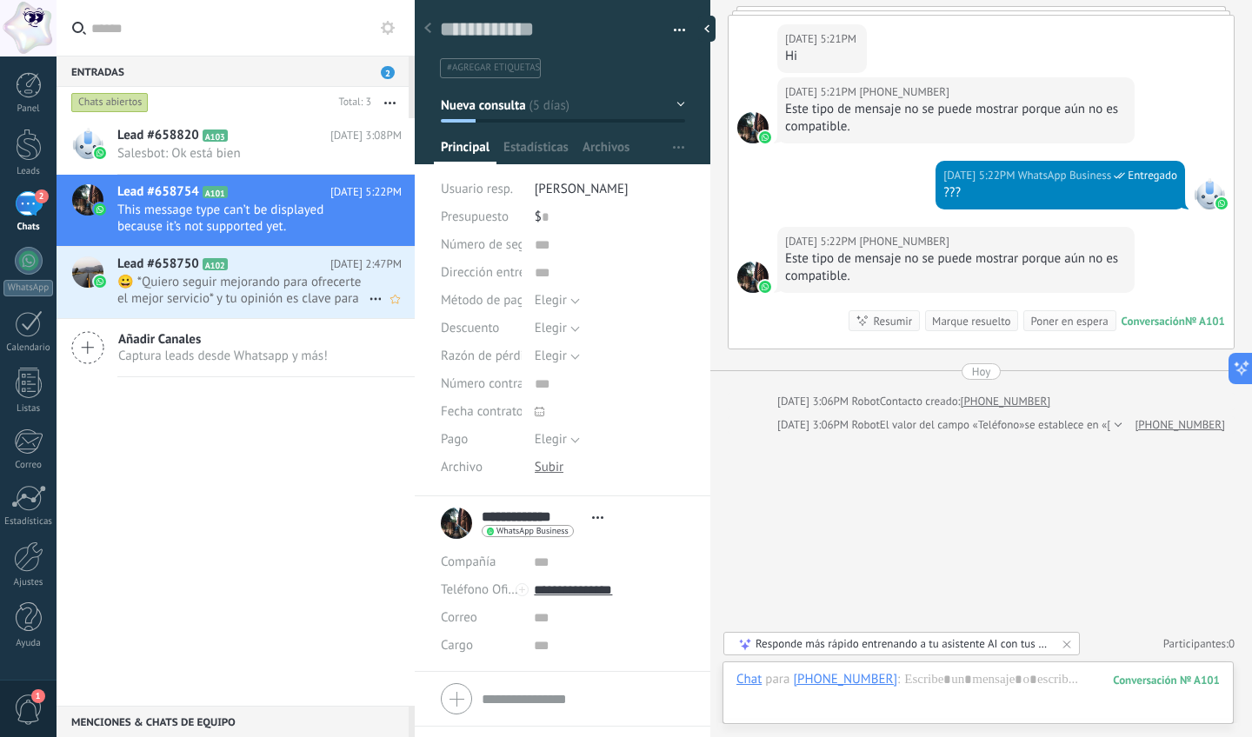
click at [268, 270] on h2 "Lead #658750 A102" at bounding box center [223, 264] width 213 height 17
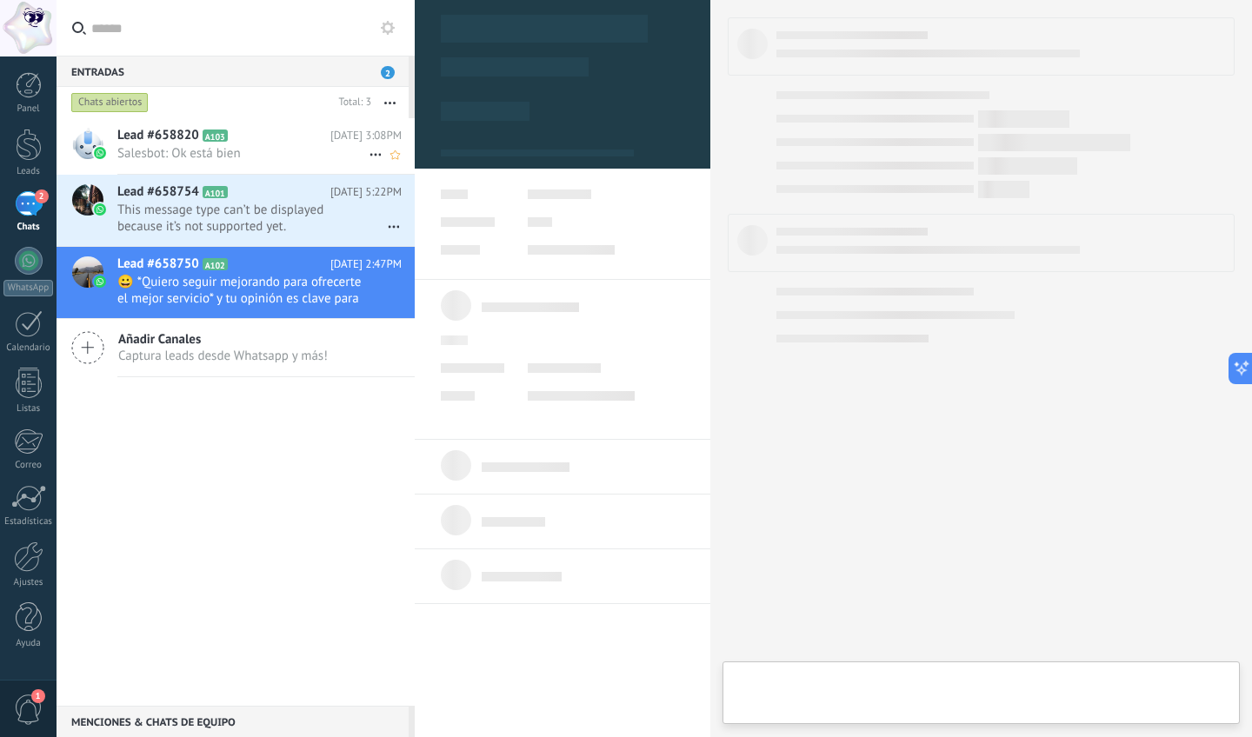
click at [279, 172] on div "Lead #658820 A103 [DATE] 3:08PM Salesbot: Ok está bien" at bounding box center [265, 145] width 297 height 55
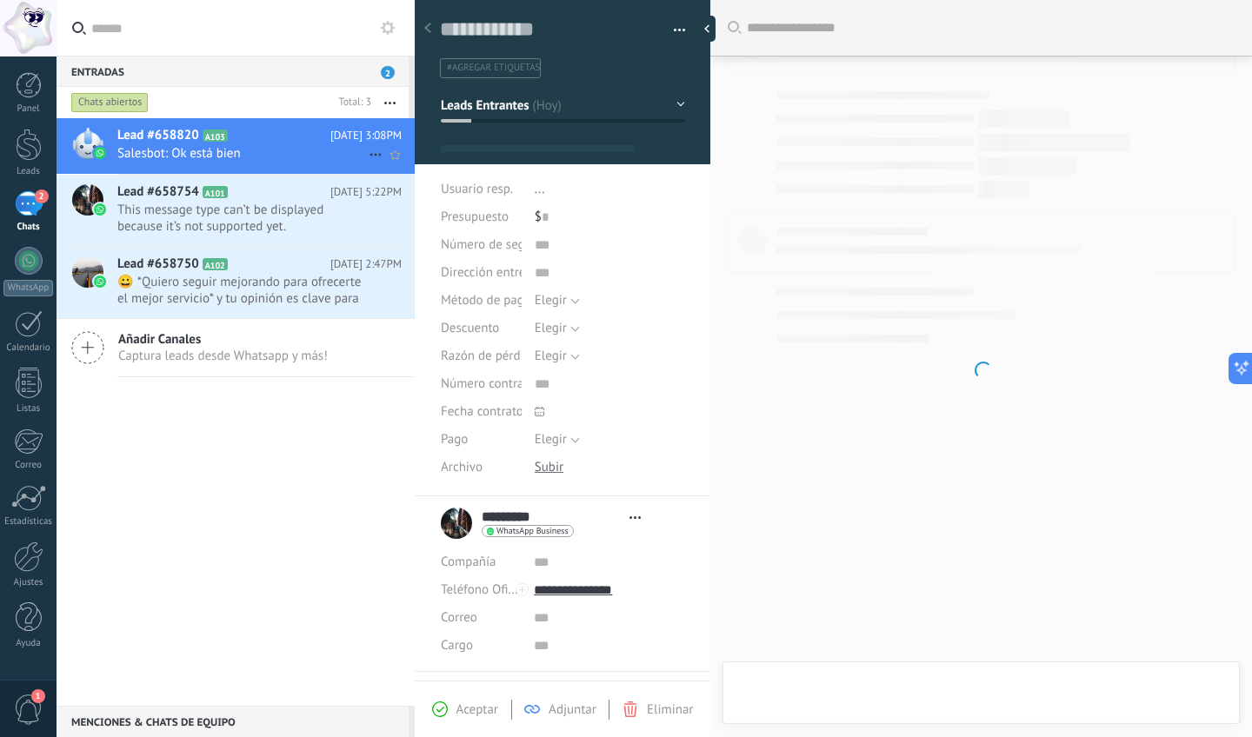
type textarea "**********"
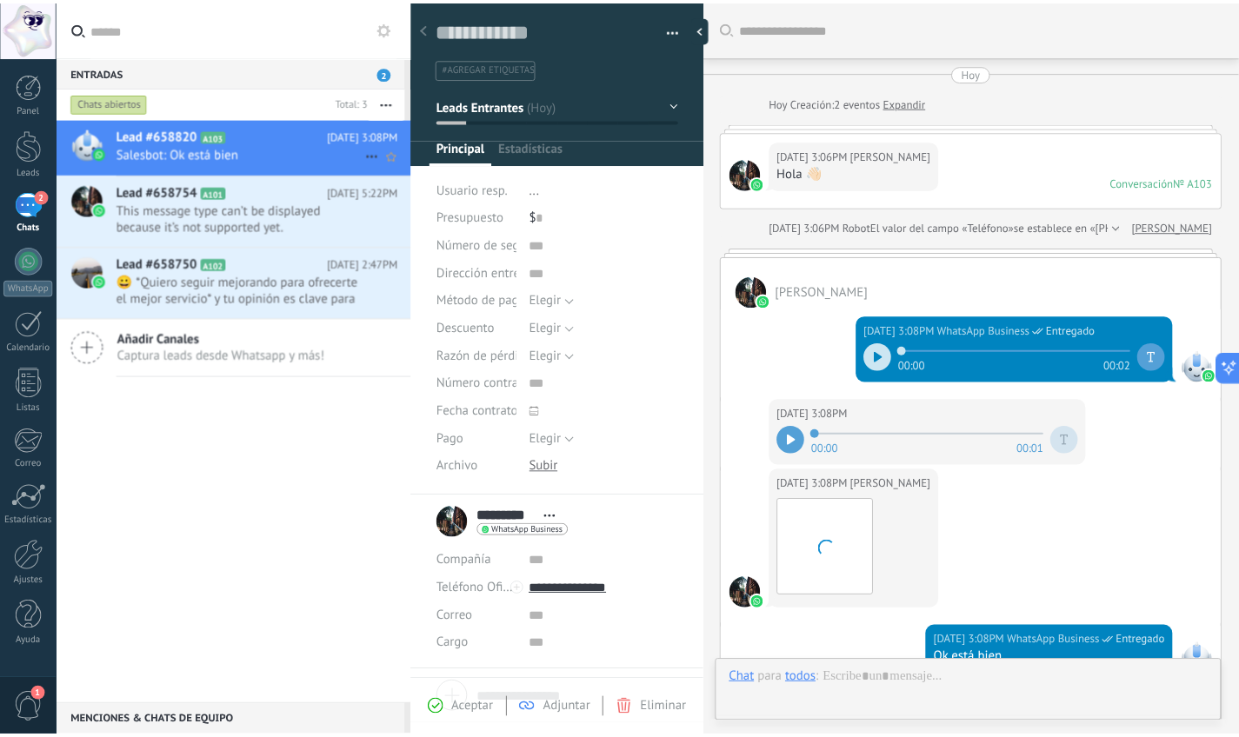
scroll to position [26, 0]
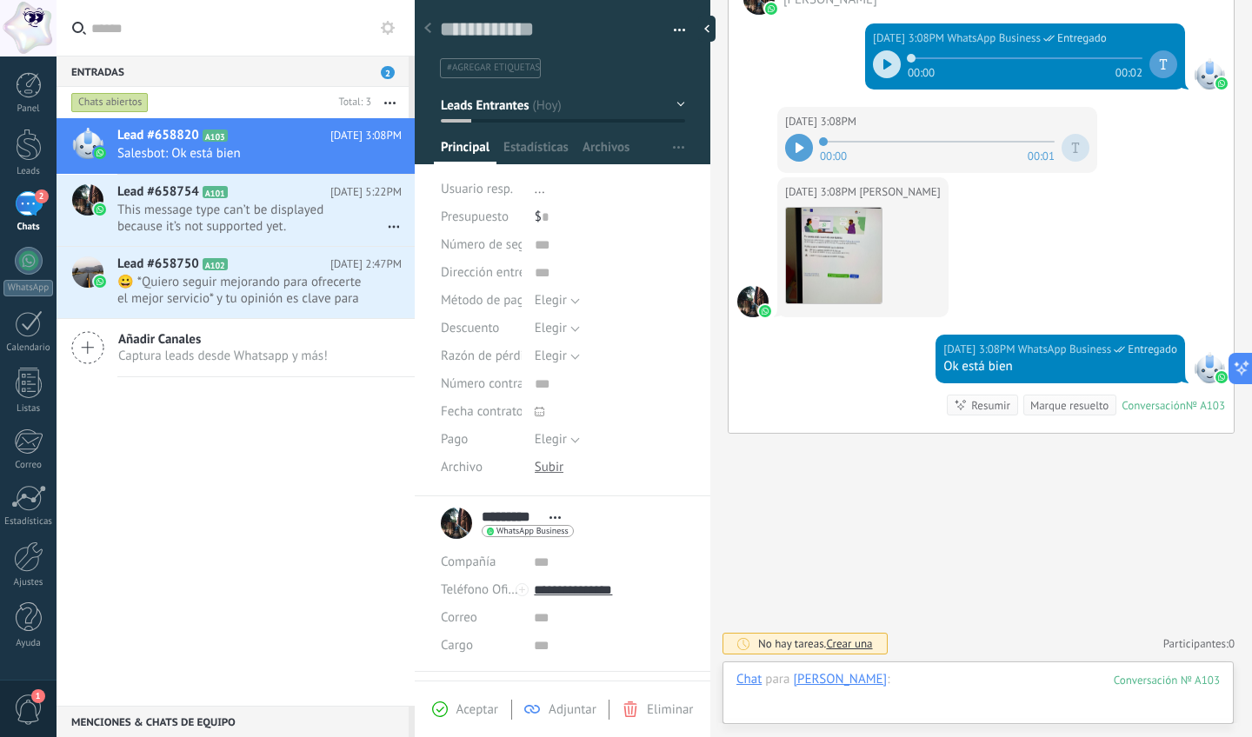
click at [1039, 682] on div at bounding box center [977, 697] width 483 height 52
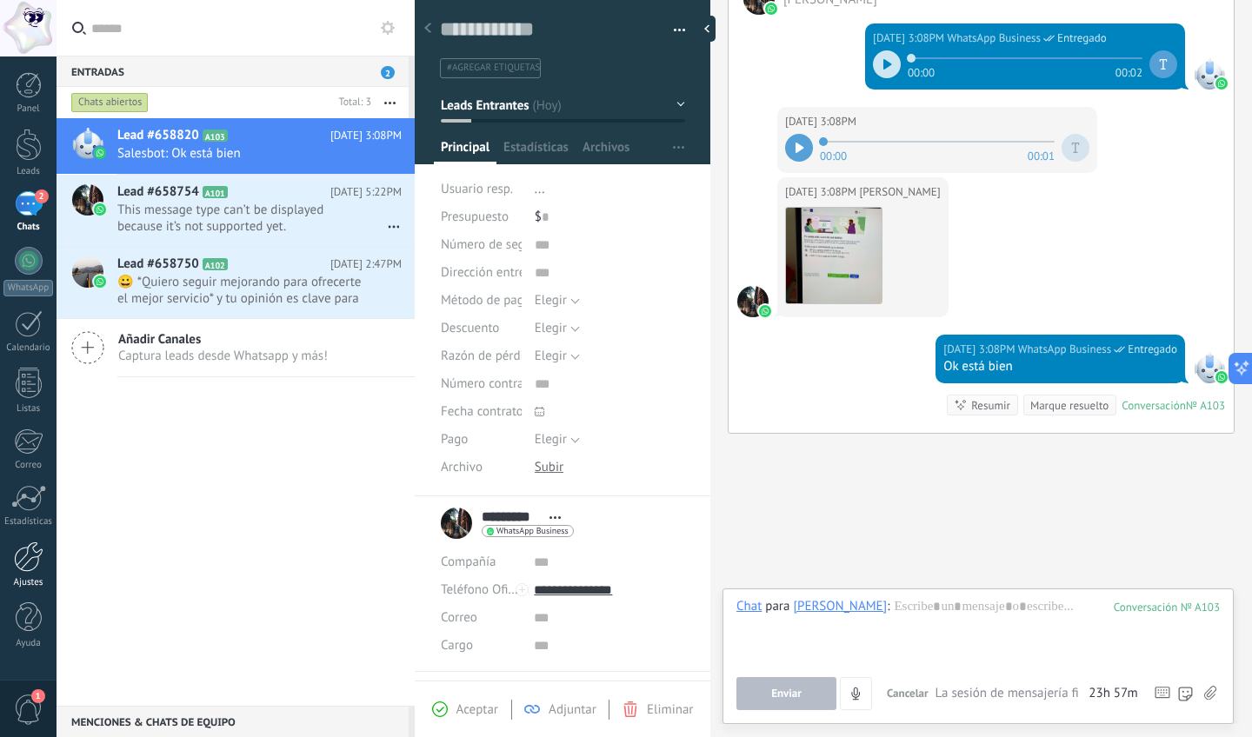
click at [29, 545] on div at bounding box center [29, 557] width 30 height 30
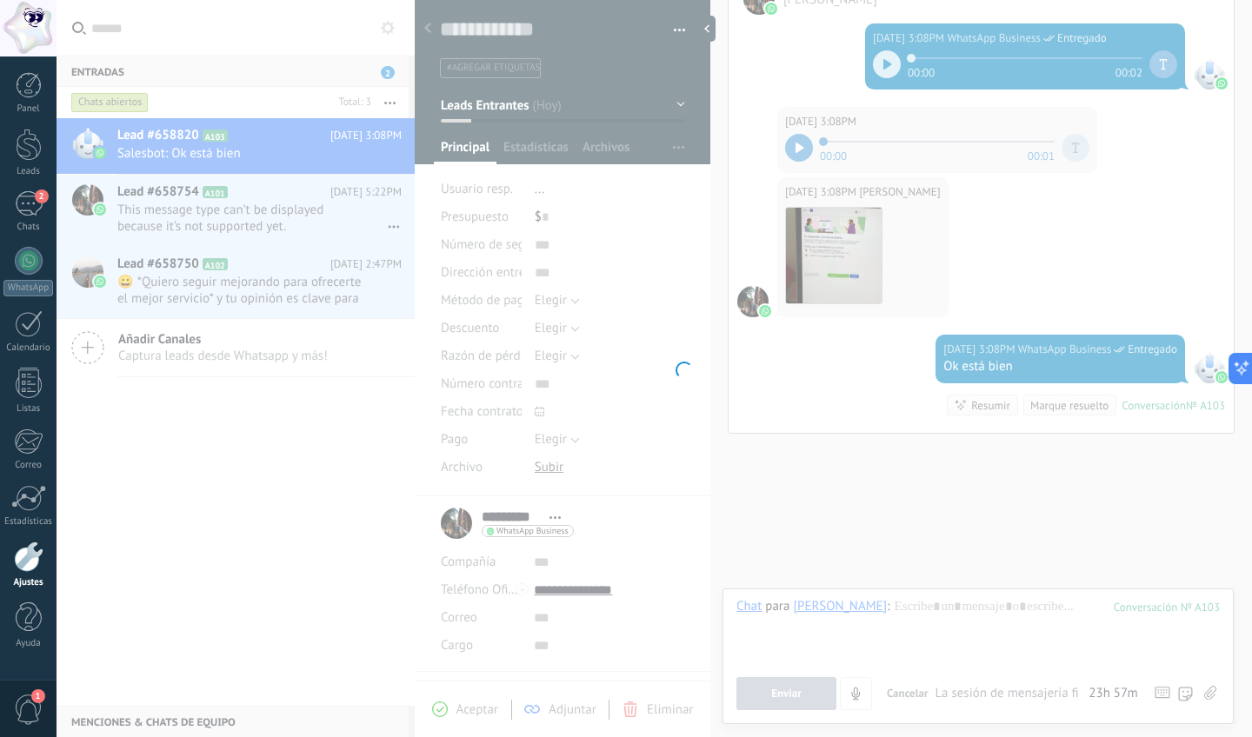
click at [22, 708] on span "1" at bounding box center [29, 710] width 30 height 30
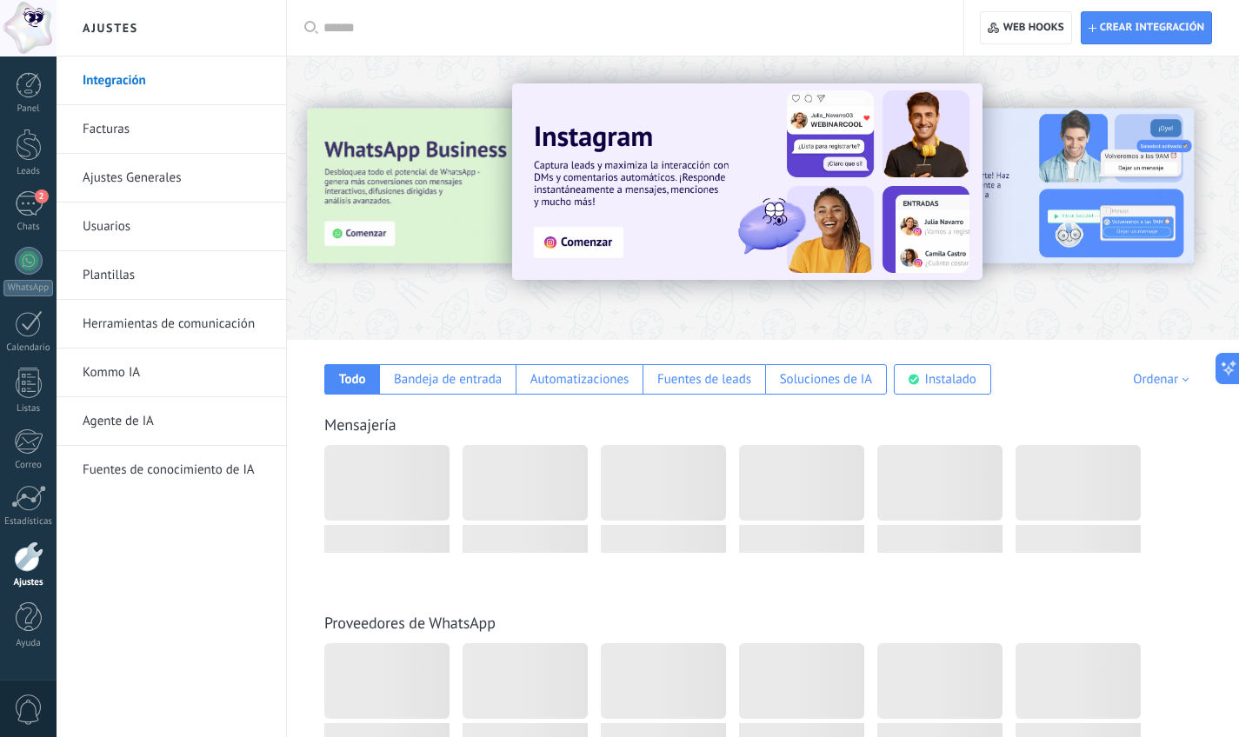
click at [22, 708] on span "0" at bounding box center [29, 710] width 30 height 30
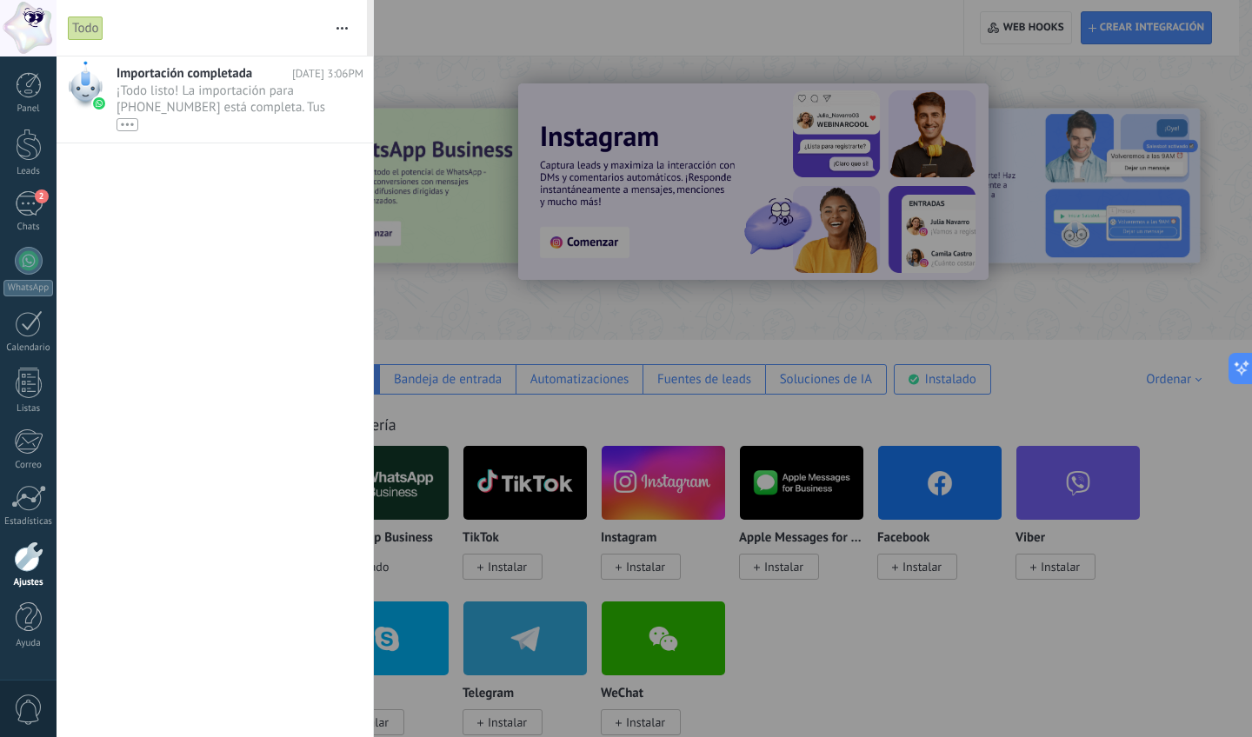
click at [983, 637] on div at bounding box center [626, 368] width 1252 height 737
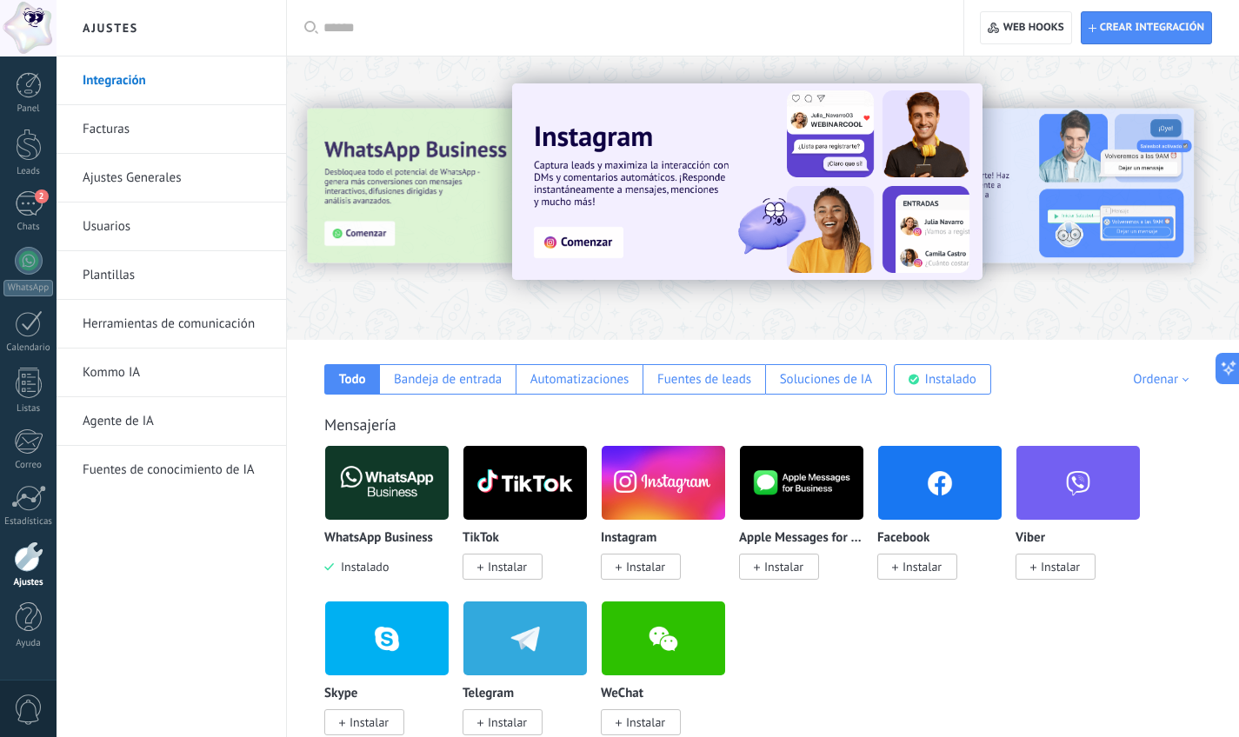
click at [216, 316] on link "Herramientas de comunicación" at bounding box center [176, 324] width 186 height 49
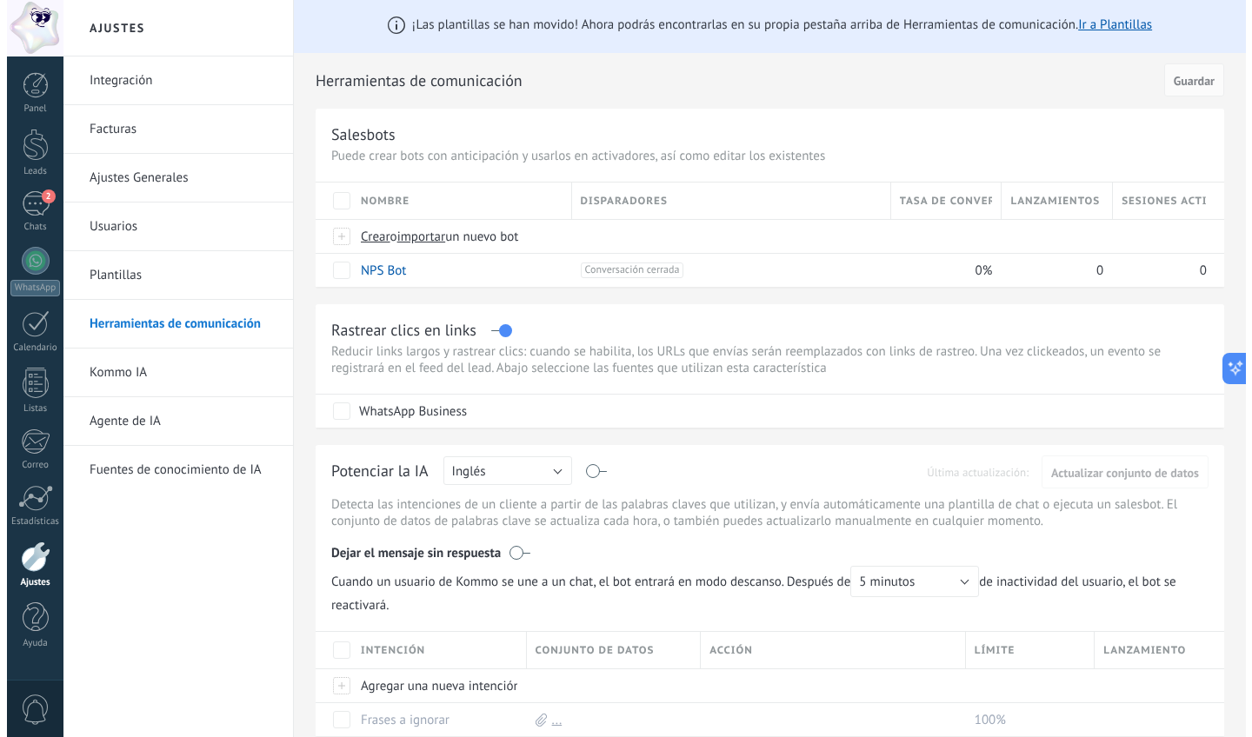
scroll to position [7, 0]
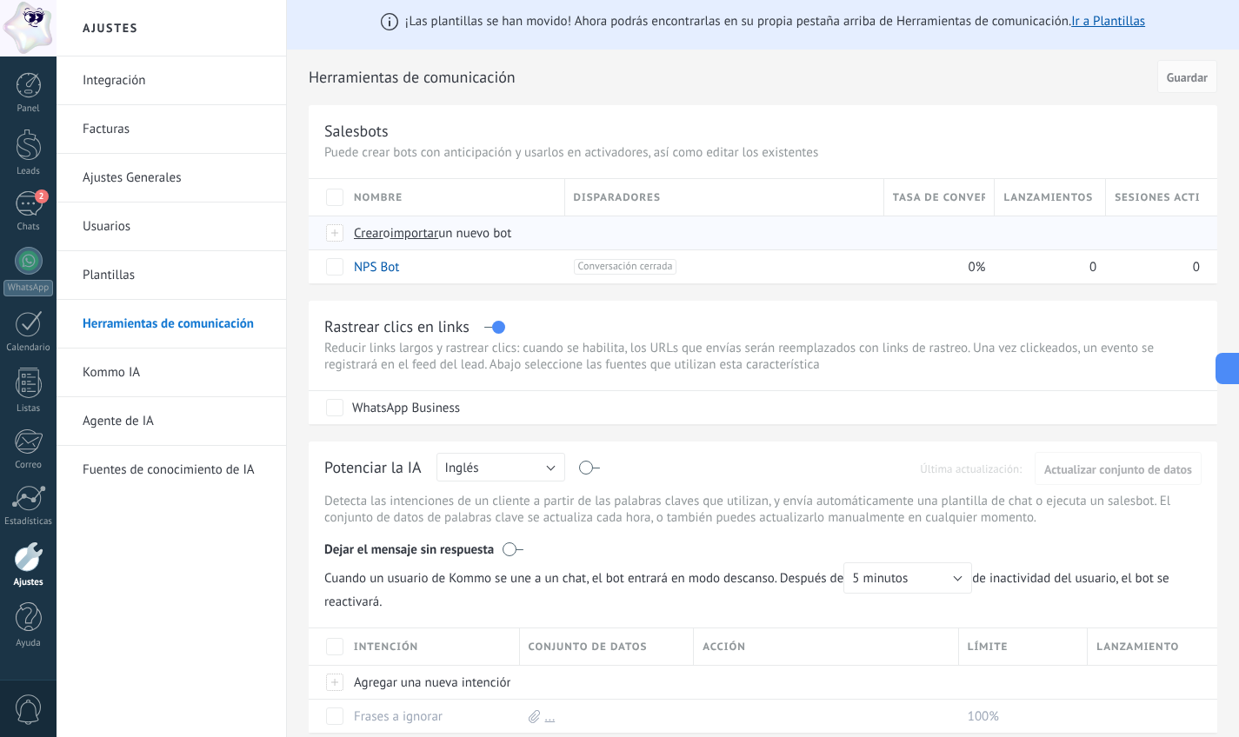
click at [358, 230] on span "Crear" at bounding box center [369, 233] width 30 height 17
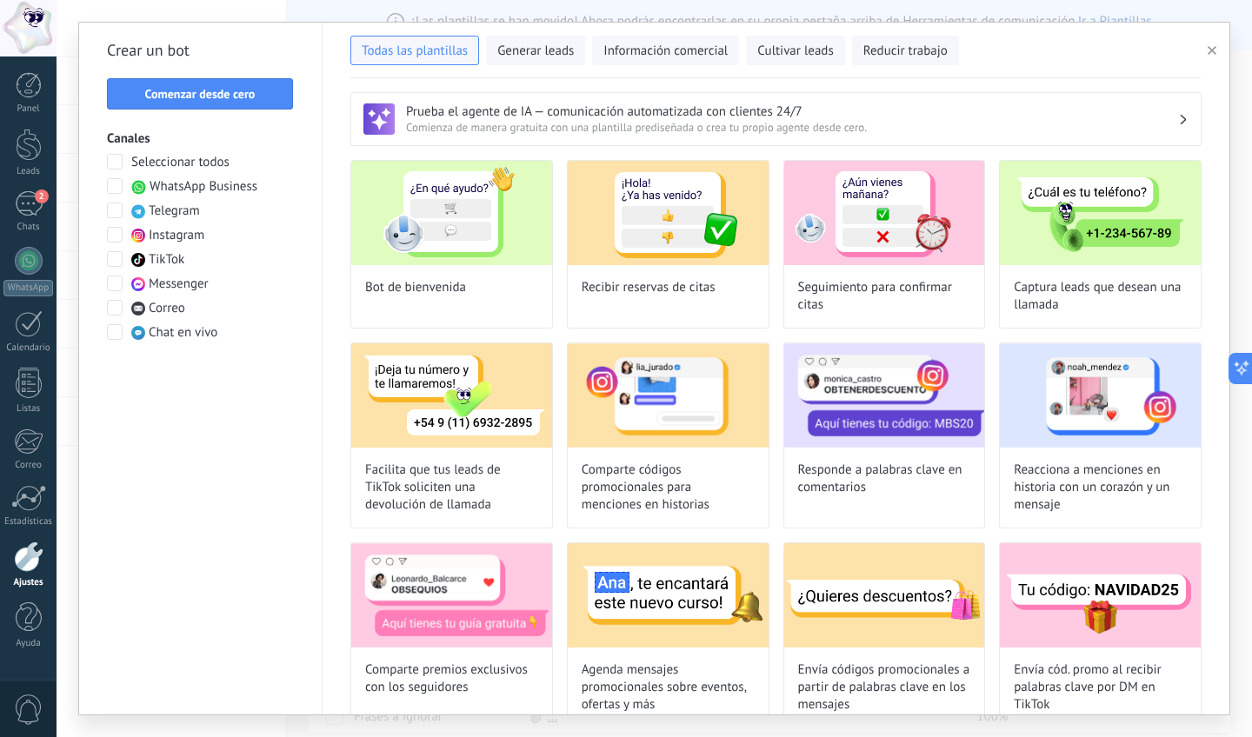
click at [175, 183] on span "WhatsApp Business" at bounding box center [204, 186] width 108 height 17
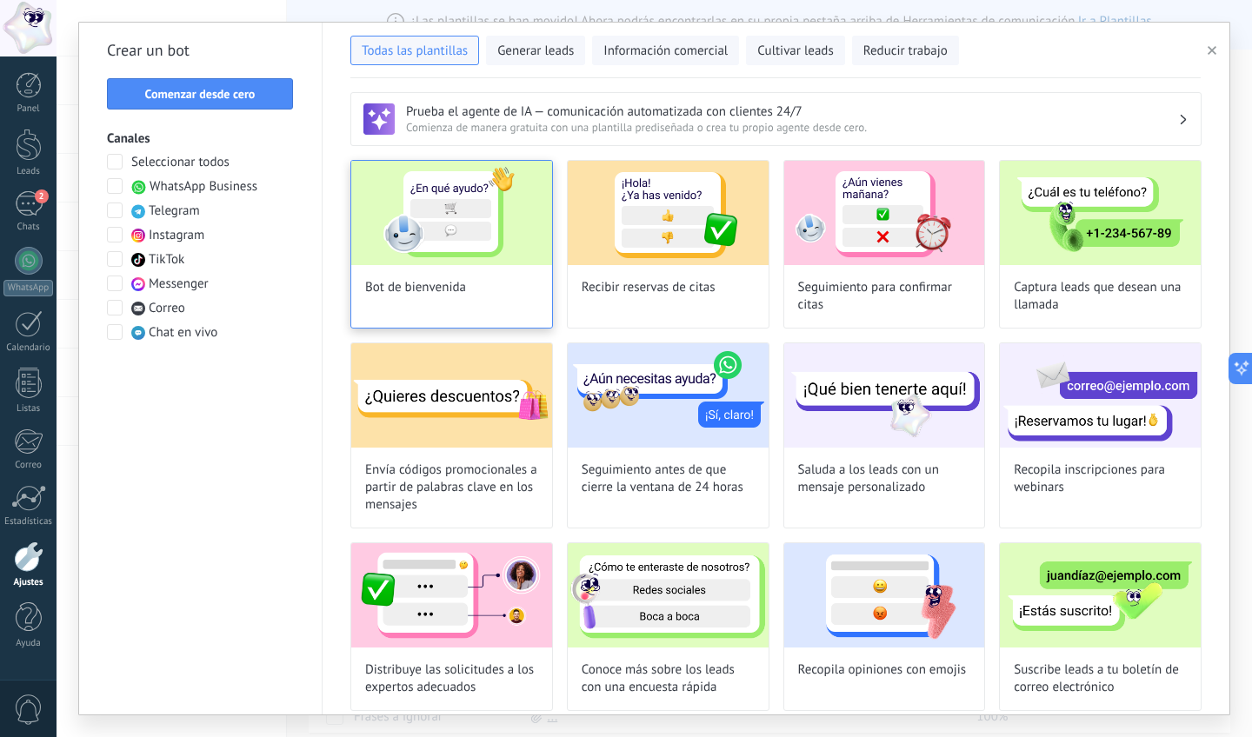
click at [468, 246] on img at bounding box center [451, 213] width 201 height 104
type input "**********"
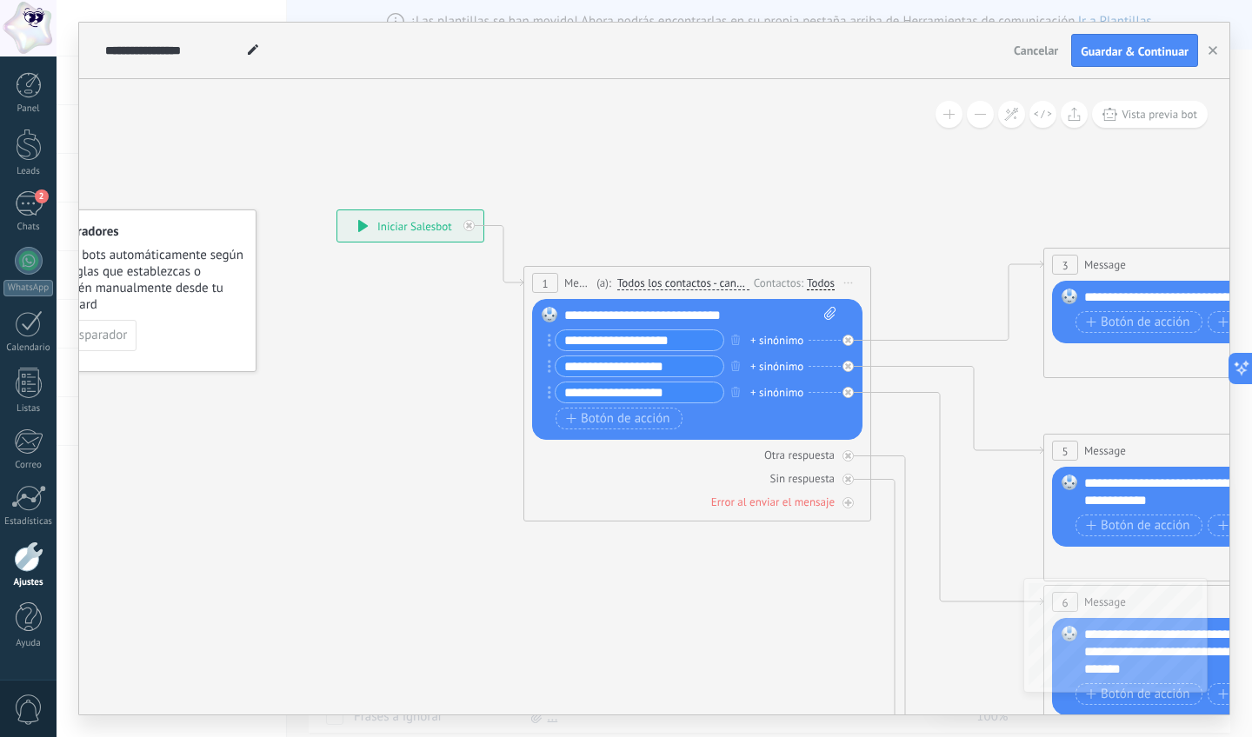
drag, startPoint x: 885, startPoint y: 236, endPoint x: 773, endPoint y: 236, distance: 112.1
click at [773, 236] on icon at bounding box center [1257, 643] width 2710 height 1737
click at [711, 277] on span "Todos los contactos - canales seleccionados" at bounding box center [683, 283] width 132 height 14
click at [711, 277] on button "Todos los contactos - canales seleccionados" at bounding box center [717, 283] width 217 height 31
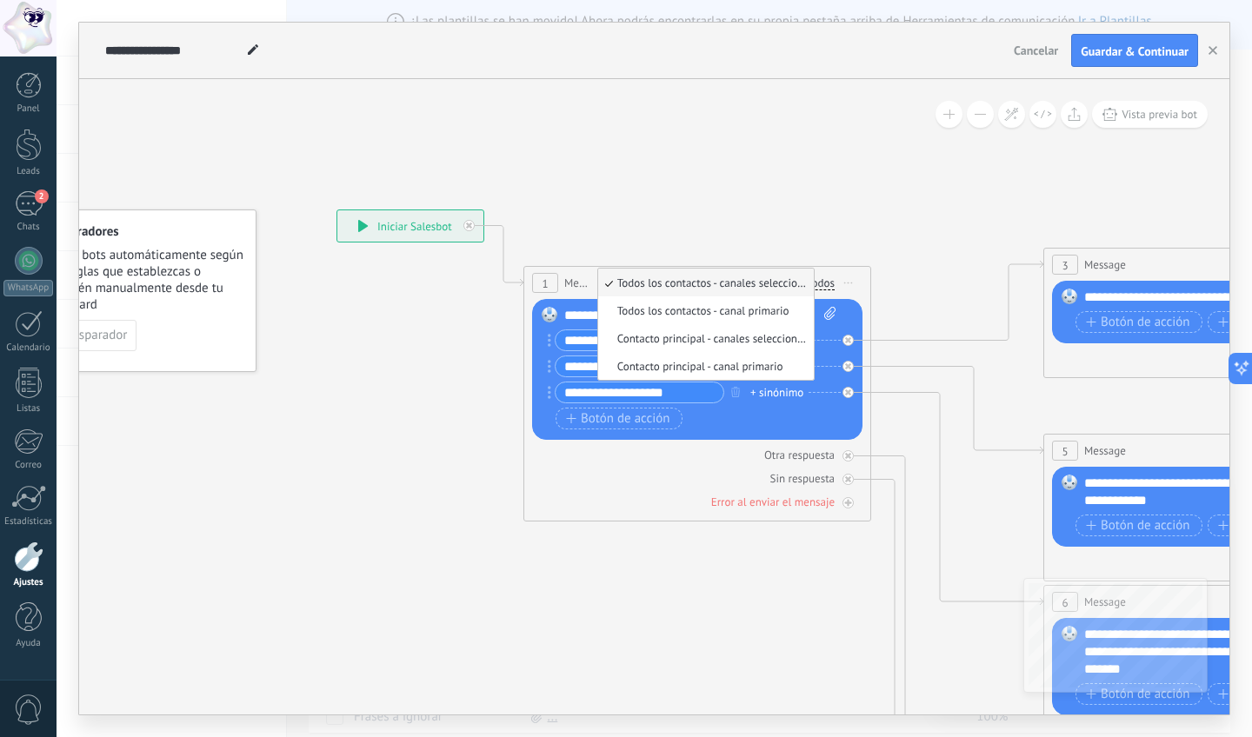
drag, startPoint x: 760, startPoint y: 276, endPoint x: 780, endPoint y: 283, distance: 21.2
click at [761, 276] on span "Todos los contactos - canales seleccionados" at bounding box center [703, 283] width 210 height 15
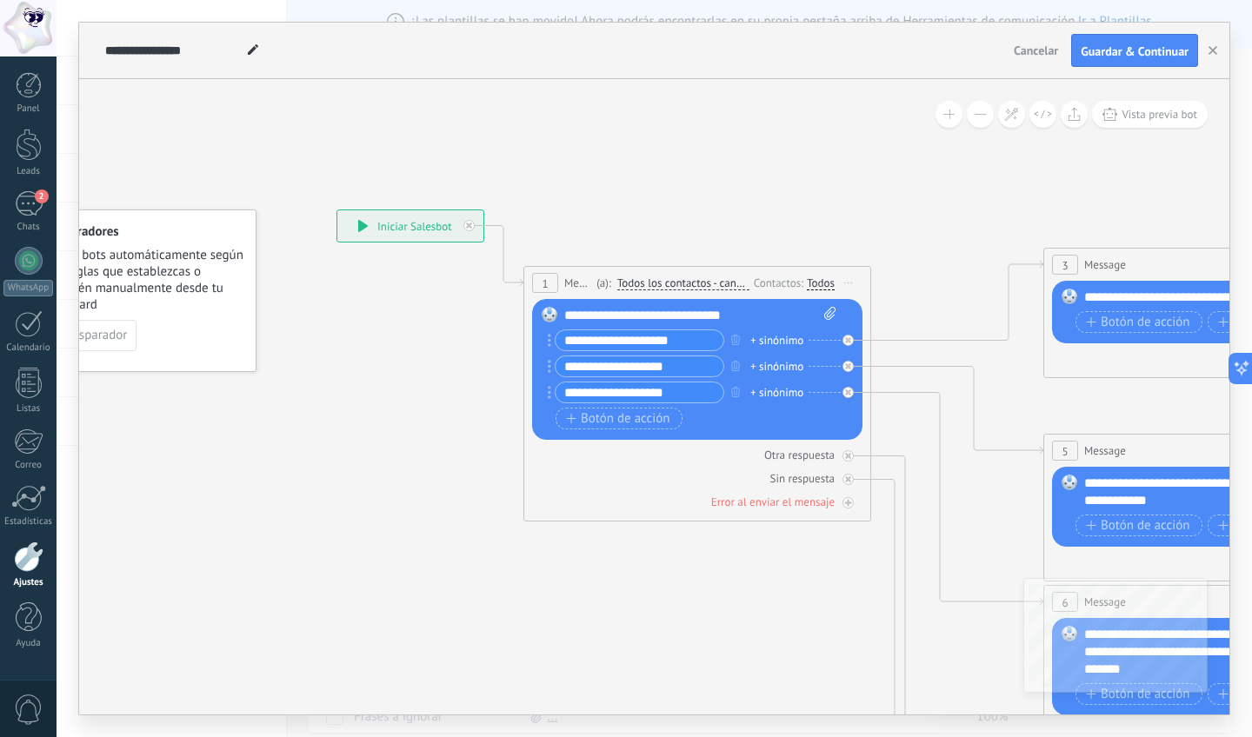
click at [827, 289] on div "Todos" at bounding box center [821, 283] width 28 height 14
click at [828, 240] on icon at bounding box center [1257, 643] width 2710 height 1737
click at [656, 342] on input "**********" at bounding box center [639, 340] width 168 height 20
drag, startPoint x: 689, startPoint y: 343, endPoint x: 568, endPoint y: 343, distance: 121.7
click at [567, 344] on input "**********" at bounding box center [639, 340] width 168 height 20
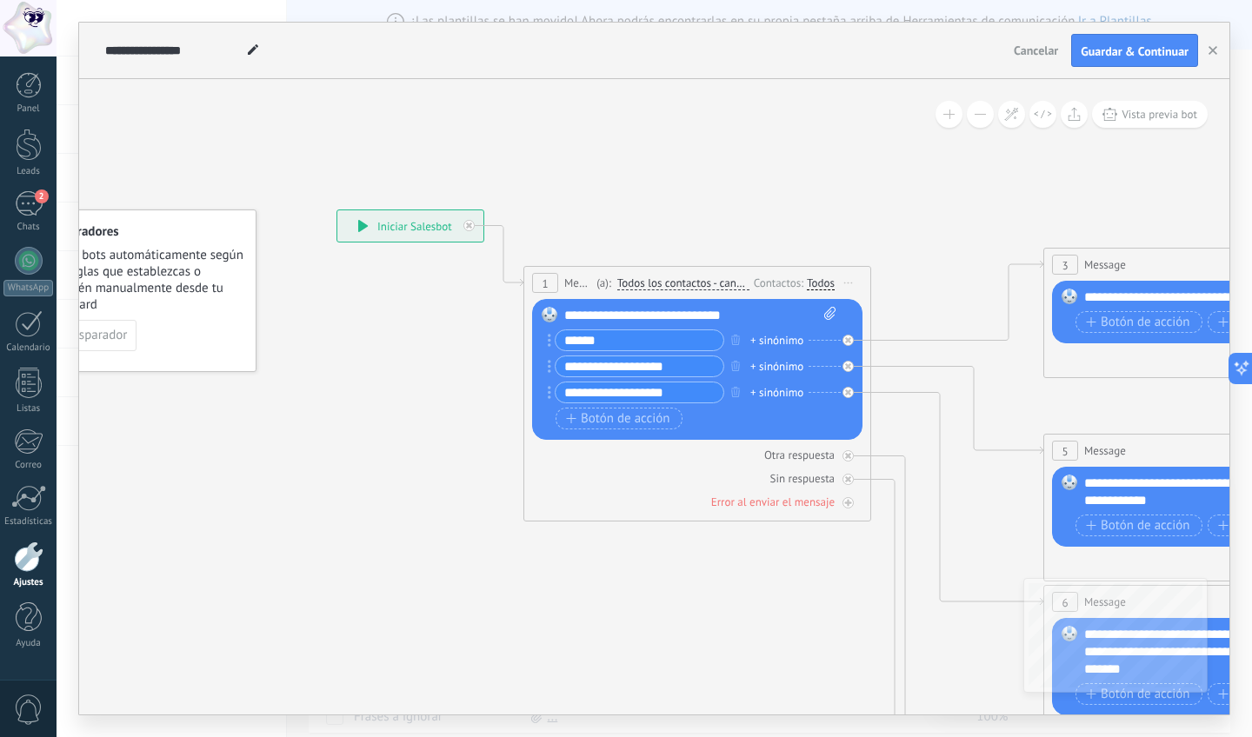
type input "******"
click at [683, 362] on input "**********" at bounding box center [639, 366] width 168 height 20
drag, startPoint x: 684, startPoint y: 364, endPoint x: 522, endPoint y: 365, distance: 162.6
click at [336, 209] on div "**********" at bounding box center [336, 209] width 0 height 0
type input "*****"
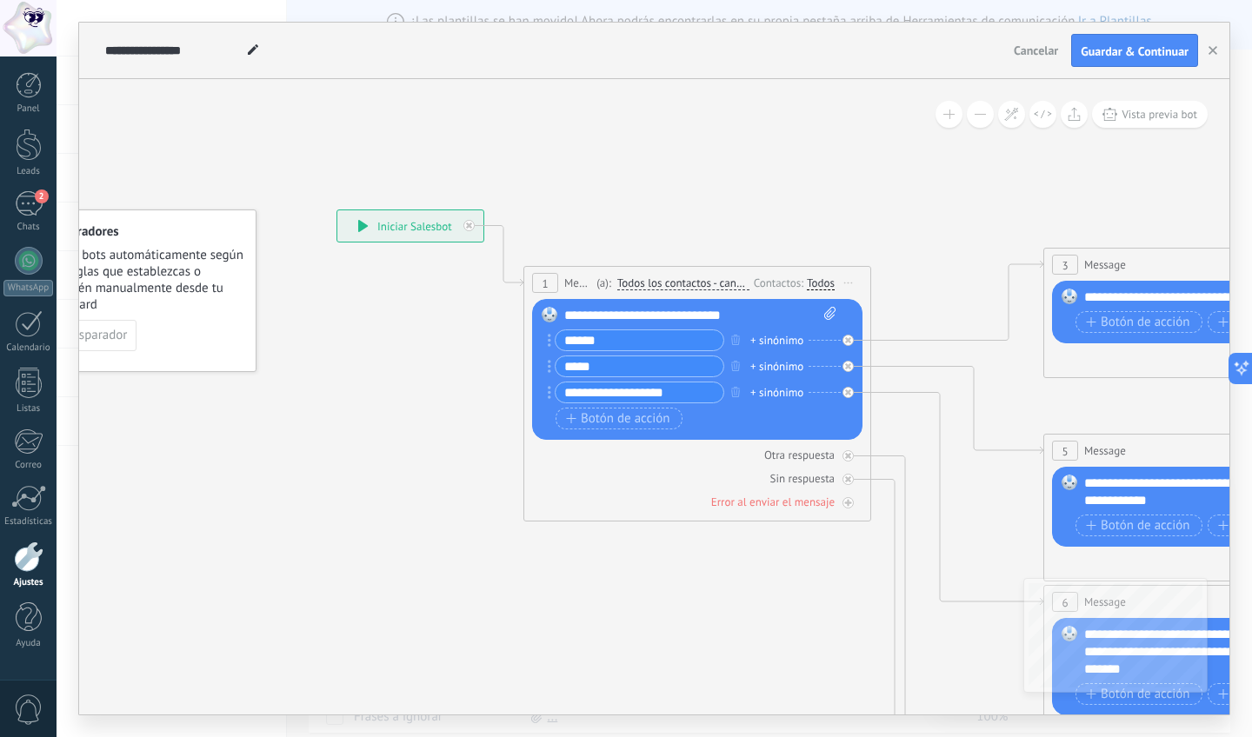
drag, startPoint x: 695, startPoint y: 392, endPoint x: 567, endPoint y: 390, distance: 127.8
click at [567, 390] on input "**********" at bounding box center [639, 392] width 168 height 20
type input "*****"
click at [809, 205] on icon at bounding box center [1257, 643] width 2710 height 1737
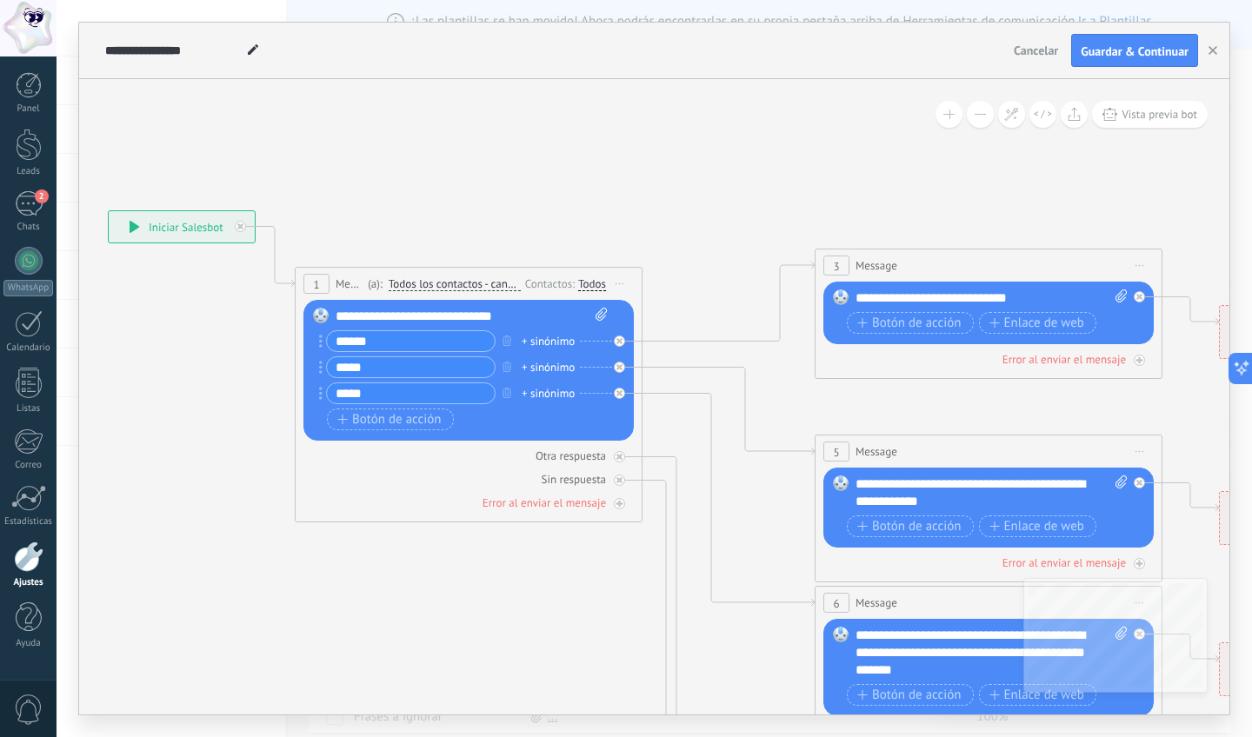
drag, startPoint x: 845, startPoint y: 200, endPoint x: 621, endPoint y: 201, distance: 224.3
click at [621, 201] on icon at bounding box center [1028, 644] width 2710 height 1737
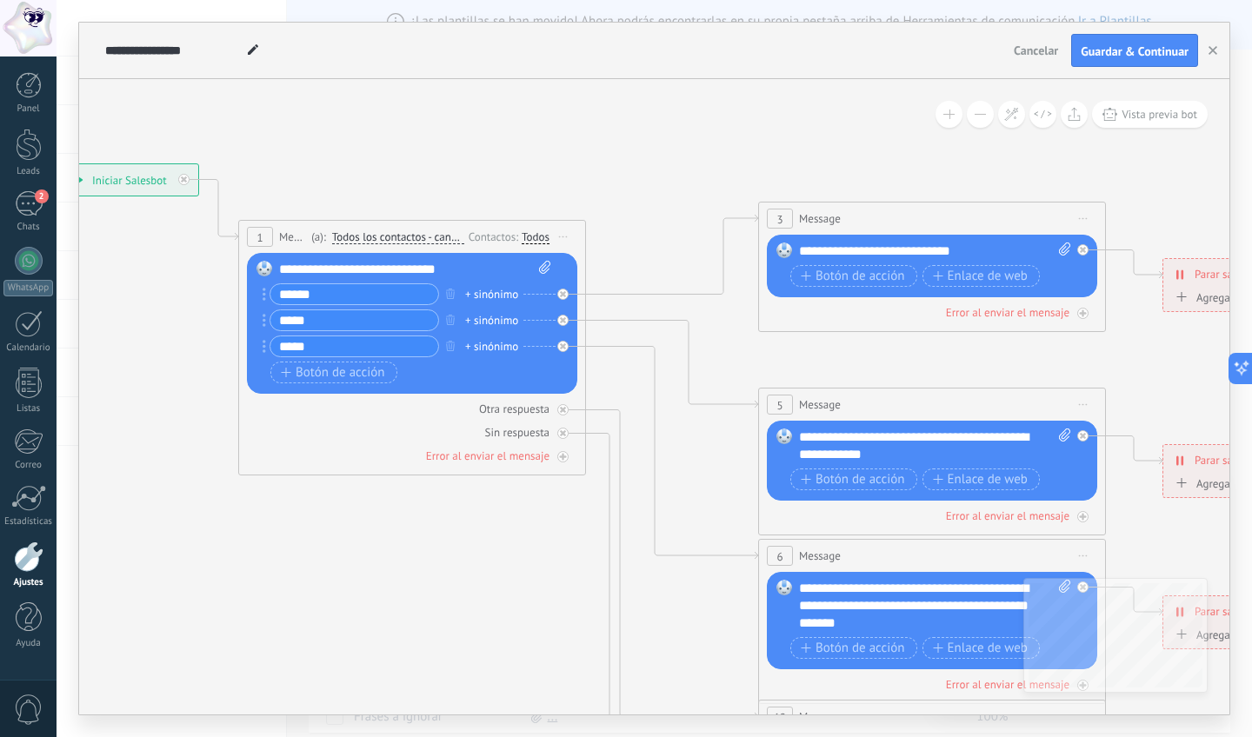
drag, startPoint x: 707, startPoint y: 192, endPoint x: 615, endPoint y: 144, distance: 103.8
click at [615, 144] on icon at bounding box center [972, 597] width 2710 height 1737
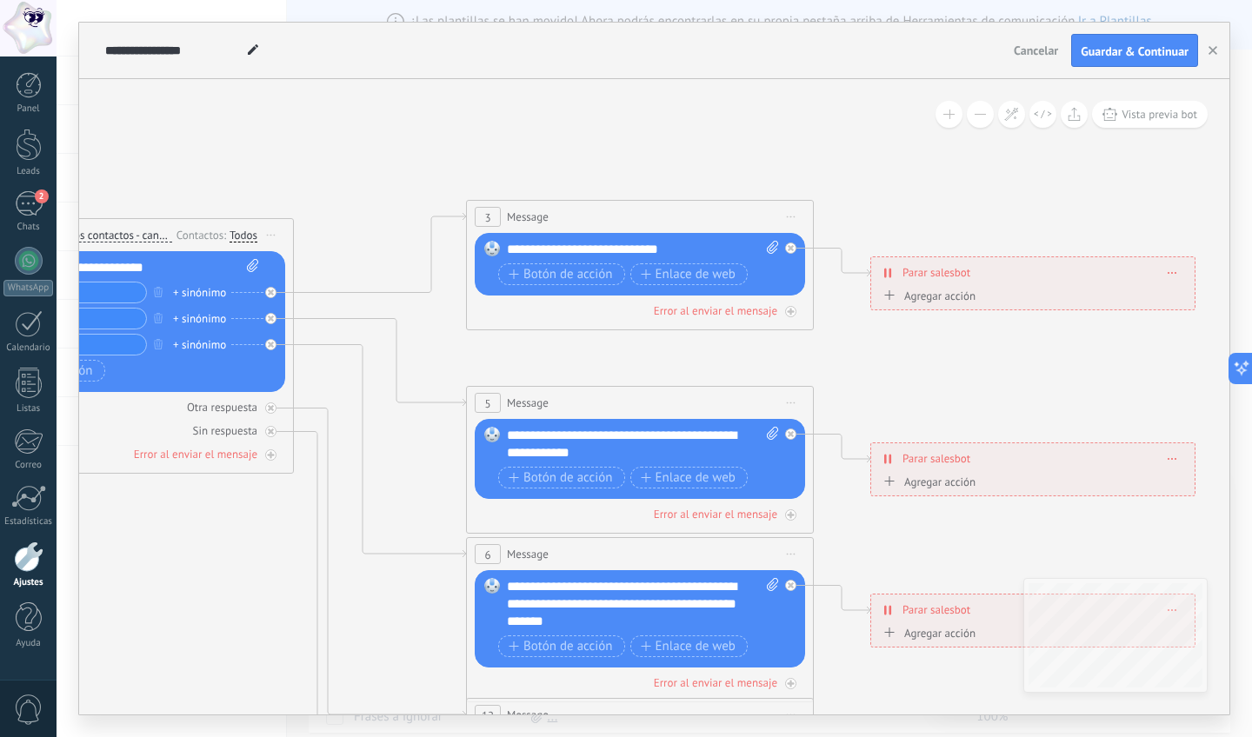
drag, startPoint x: 827, startPoint y: 150, endPoint x: 569, endPoint y: 150, distance: 257.3
click at [569, 150] on icon at bounding box center [680, 595] width 2710 height 1737
click at [1098, 53] on span "Guardar & Continuar" at bounding box center [1135, 51] width 108 height 12
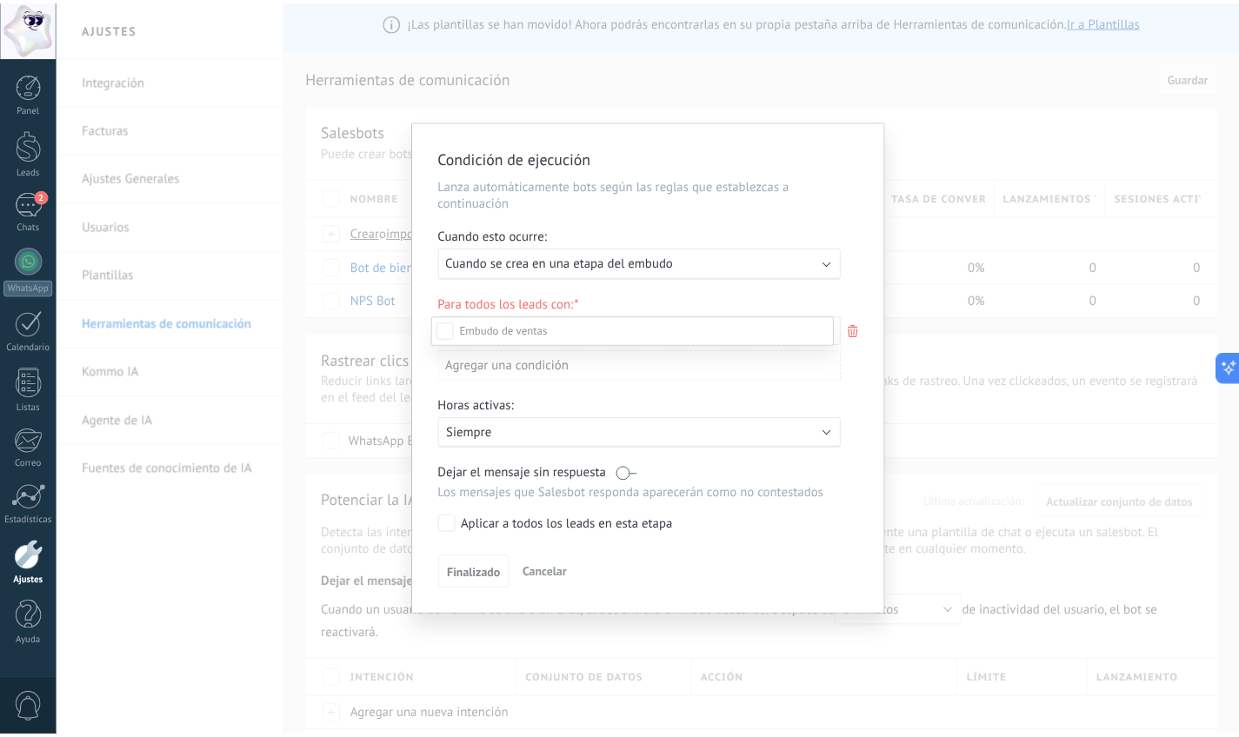
scroll to position [3, 0]
click at [872, 356] on div at bounding box center [654, 368] width 1195 height 737
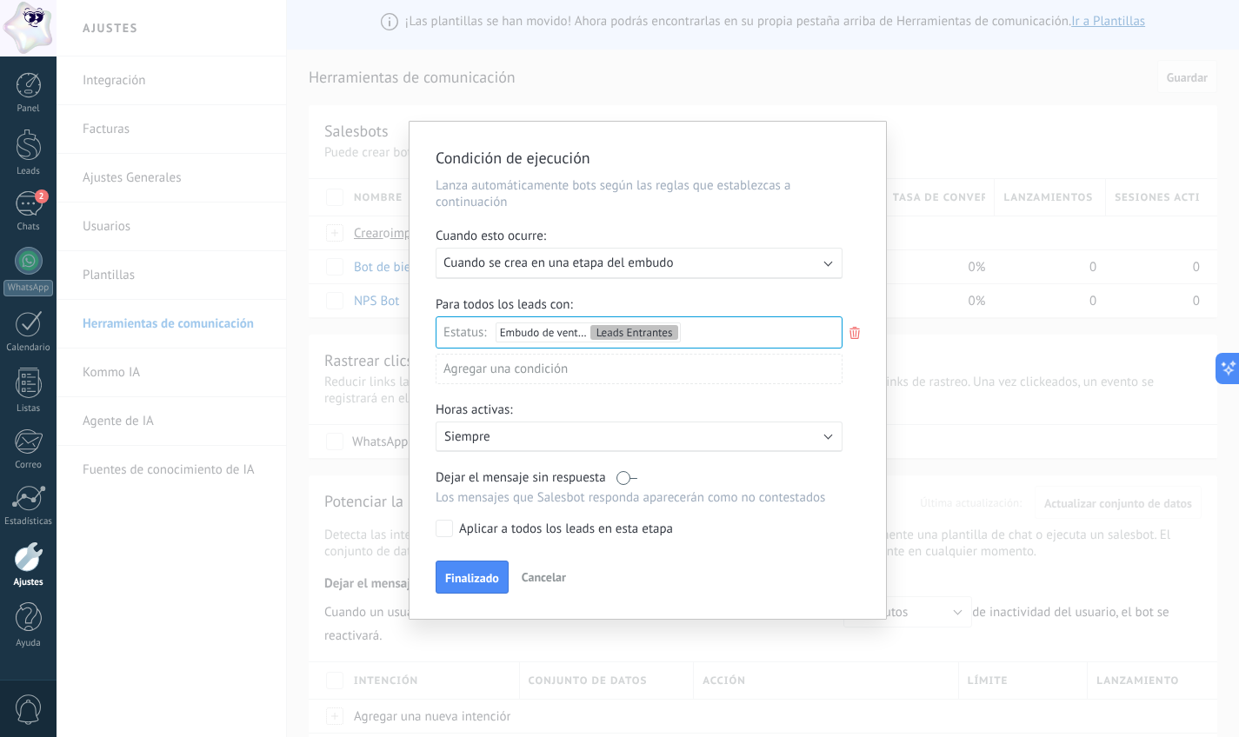
click at [569, 369] on div "Agregar una condición" at bounding box center [639, 369] width 407 height 30
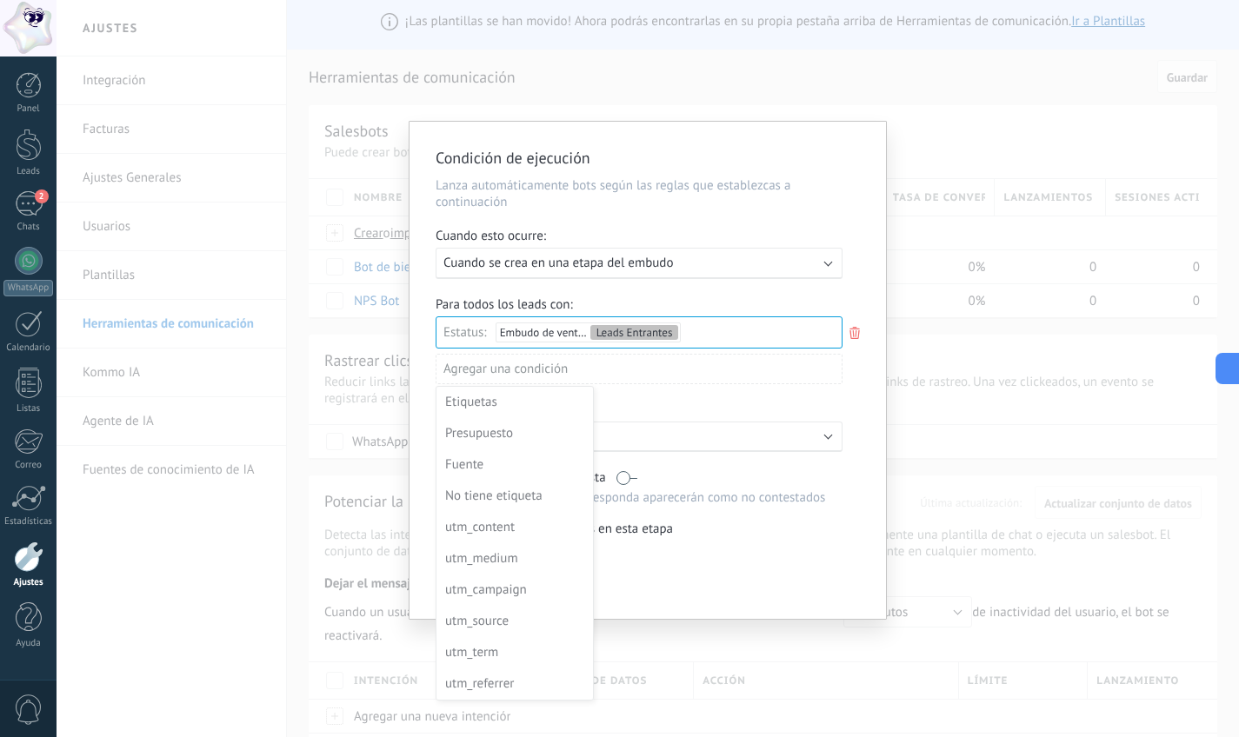
click at [874, 375] on div at bounding box center [647, 370] width 476 height 497
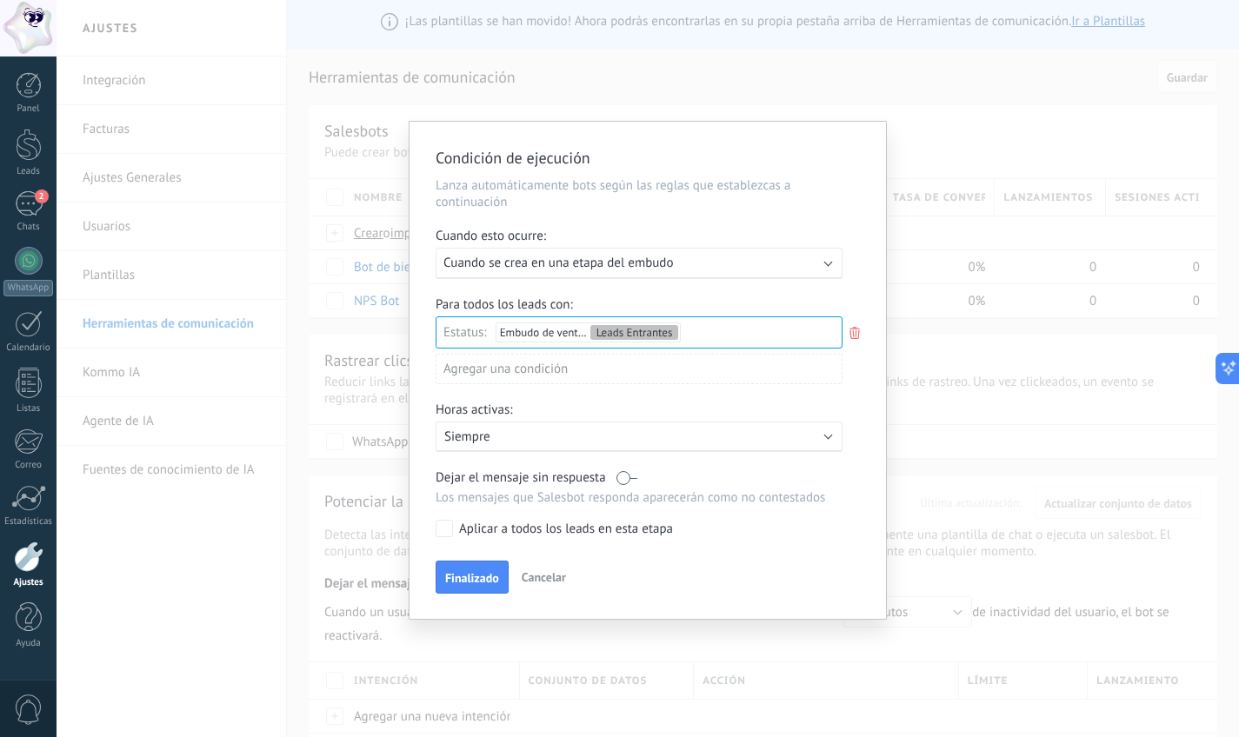
click at [633, 476] on label at bounding box center [626, 477] width 21 height 17
click at [454, 573] on span "Finalizado" at bounding box center [472, 578] width 54 height 12
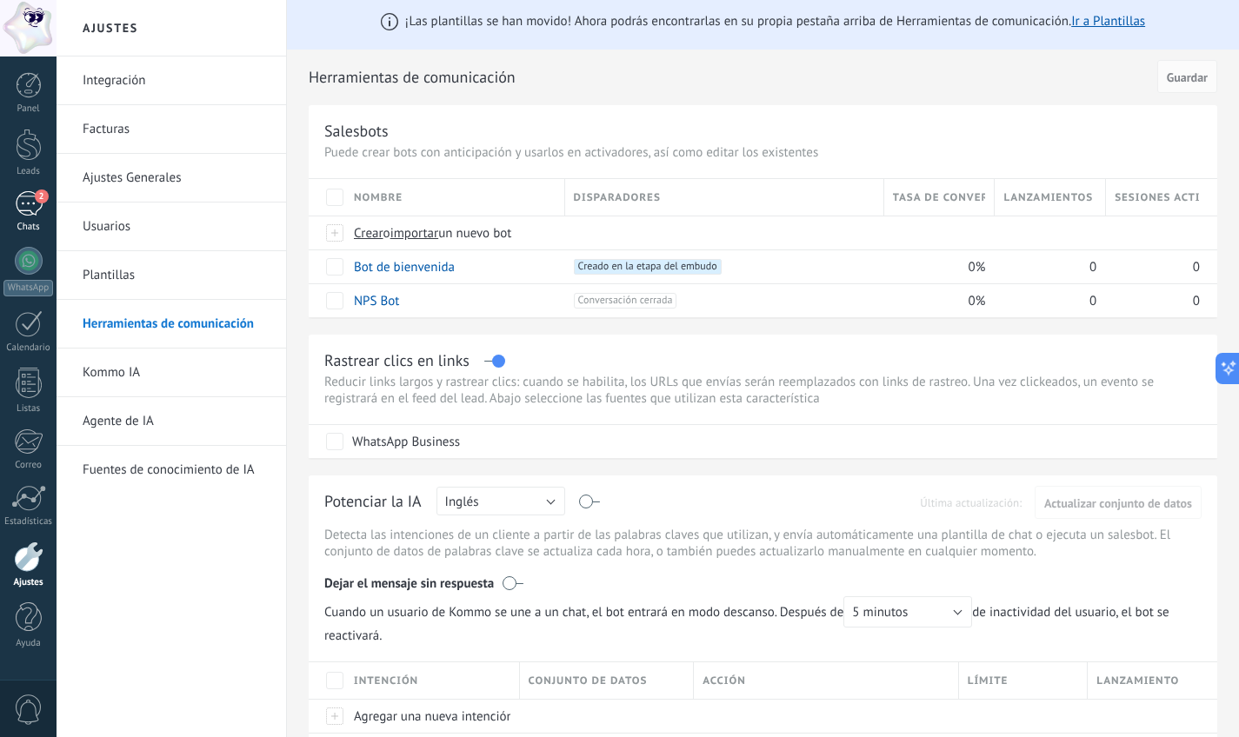
click at [28, 202] on div "2" at bounding box center [29, 203] width 28 height 25
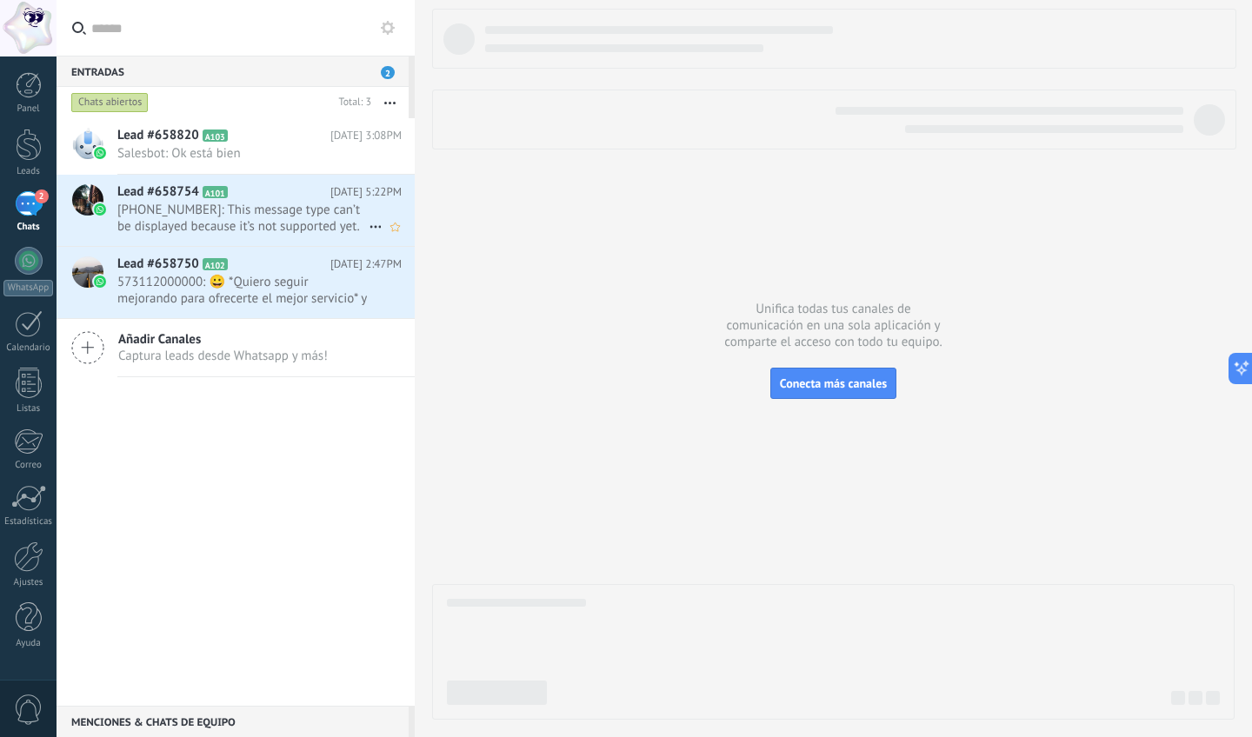
click at [200, 209] on span "[PHONE_NUMBER]: This message type can’t be displayed because it’s not supported…" at bounding box center [242, 218] width 251 height 33
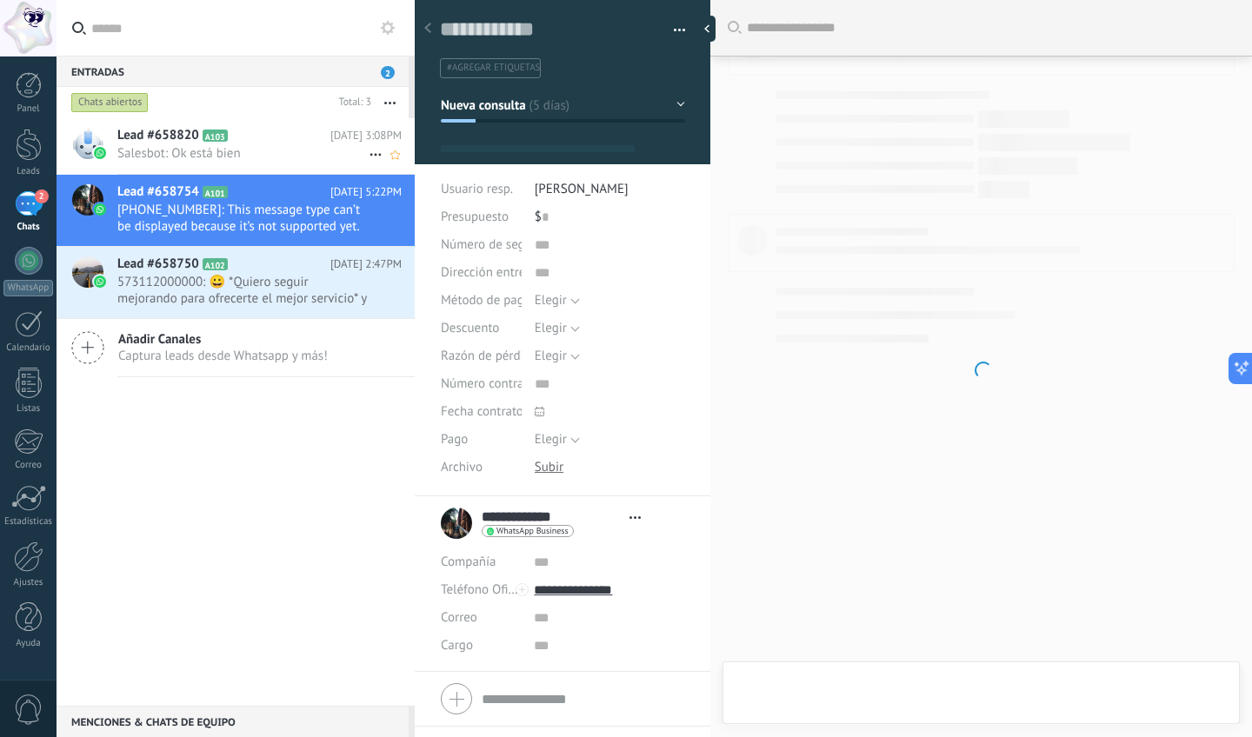
click at [210, 144] on div "Lead #658820 A103 [DATE] 3:08PM Salesbot: Ok está bien" at bounding box center [265, 145] width 297 height 55
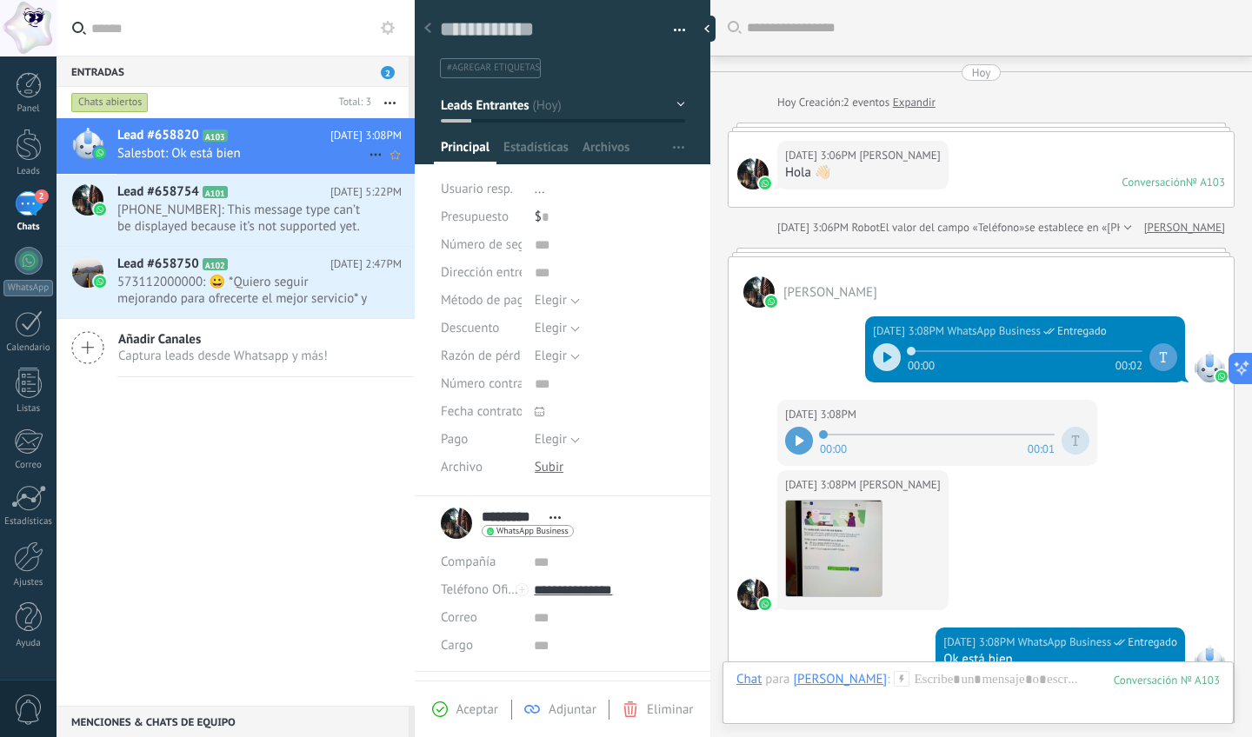
scroll to position [293, 0]
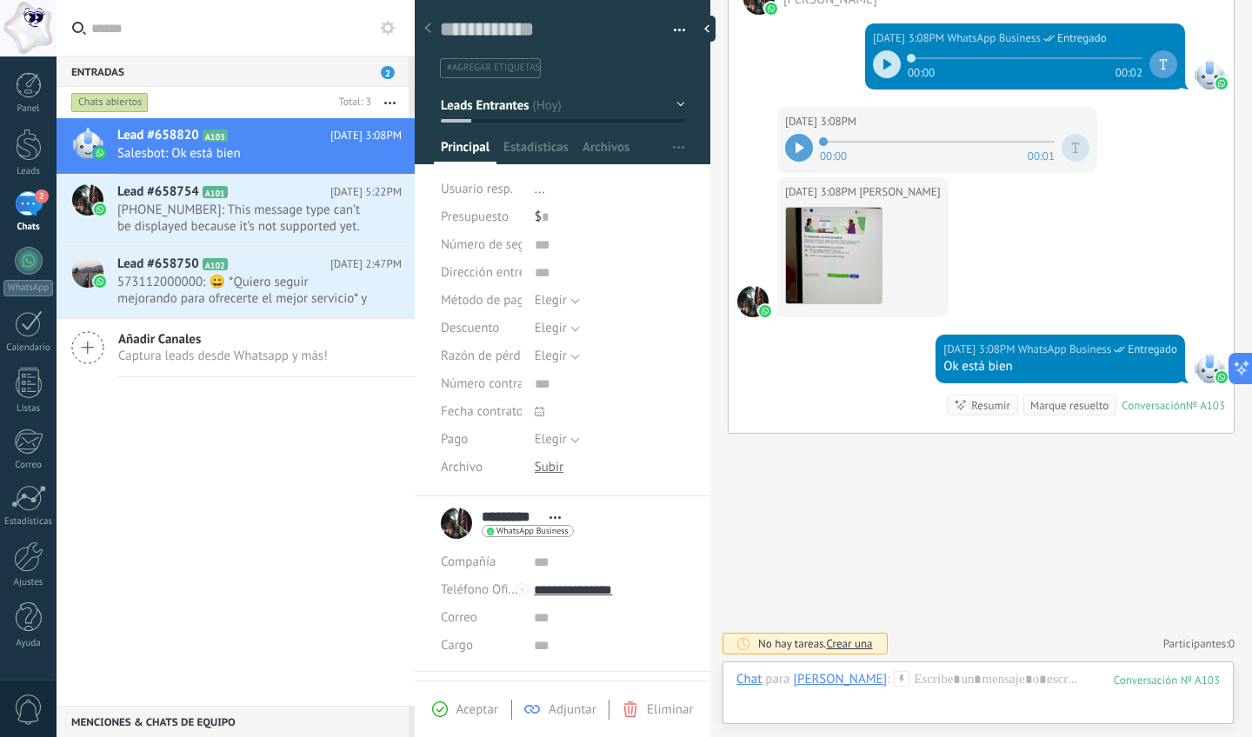
click at [645, 708] on div "Eliminar" at bounding box center [657, 710] width 70 height 16
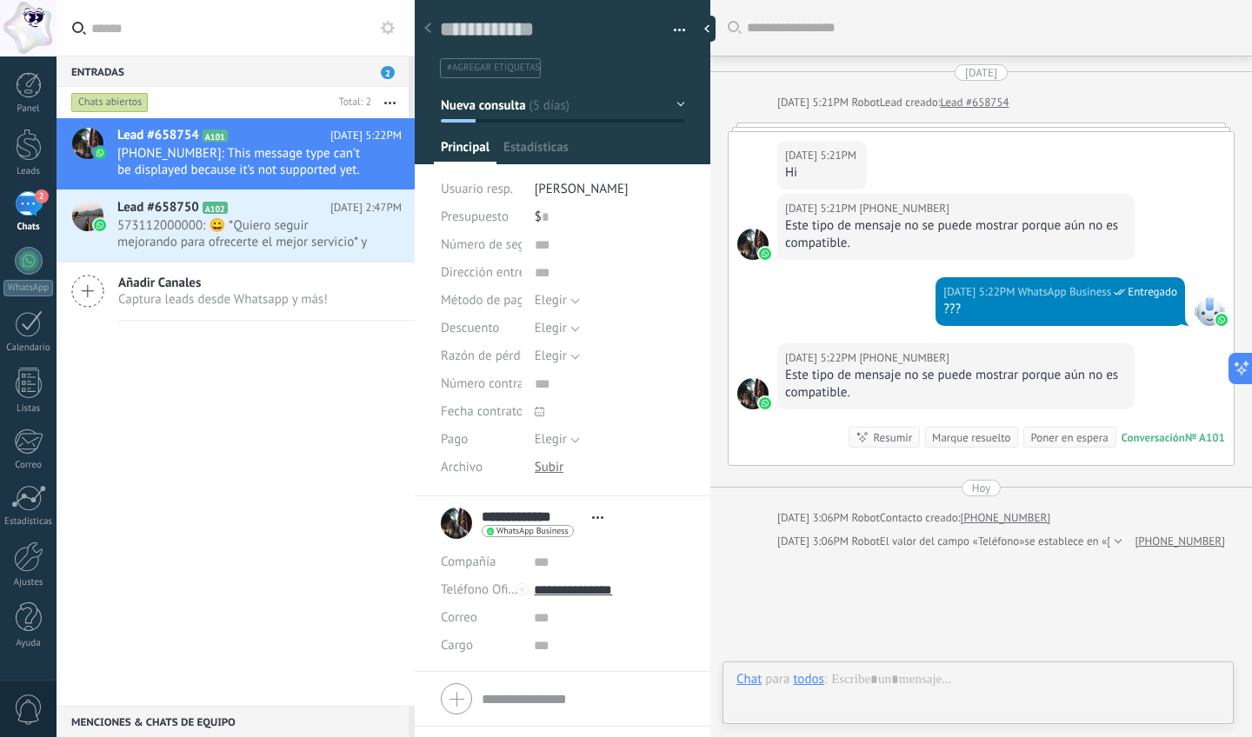
scroll to position [26, 0]
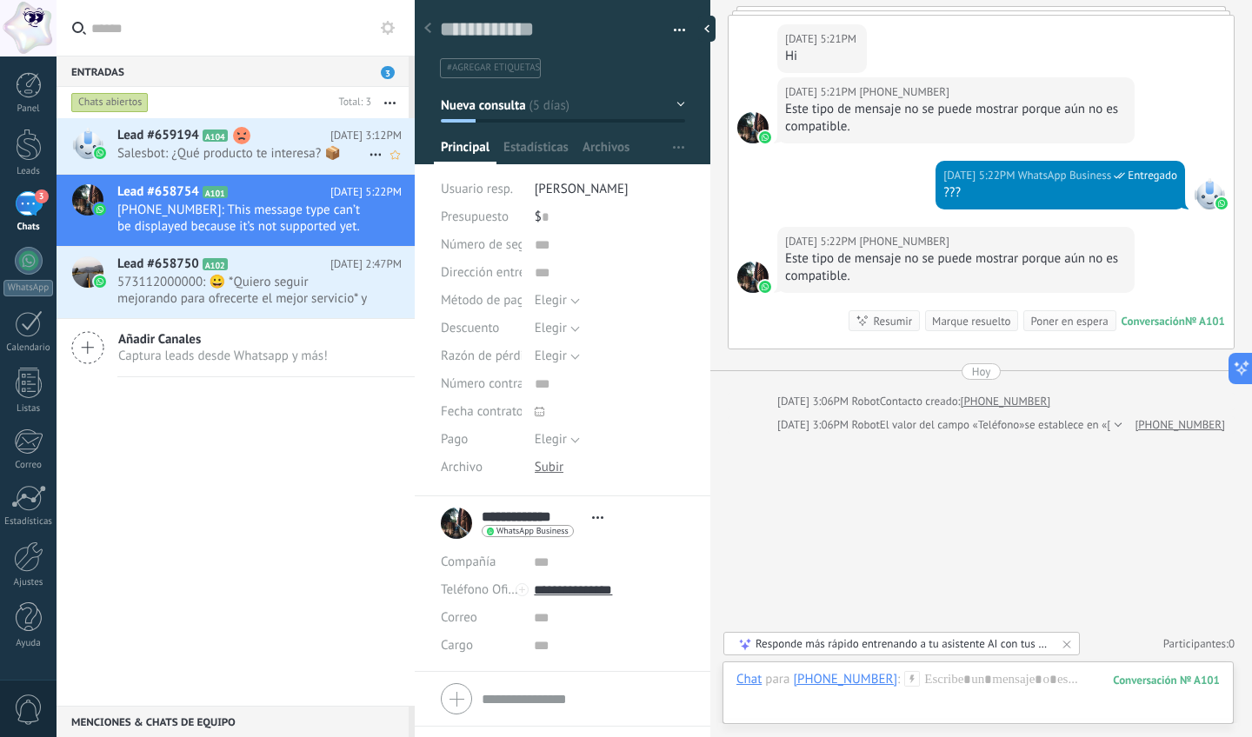
click at [283, 152] on span "Salesbot: ¿Qué producto te interesa? 📦" at bounding box center [242, 153] width 251 height 17
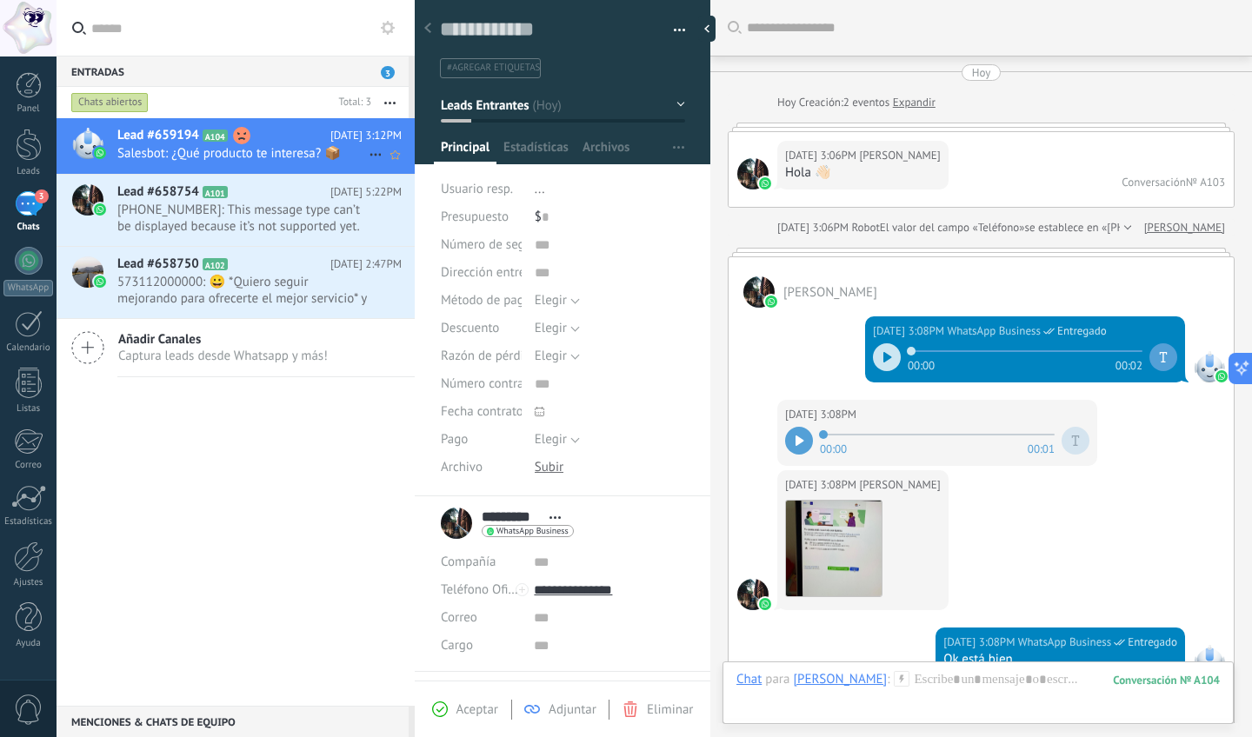
scroll to position [724, 0]
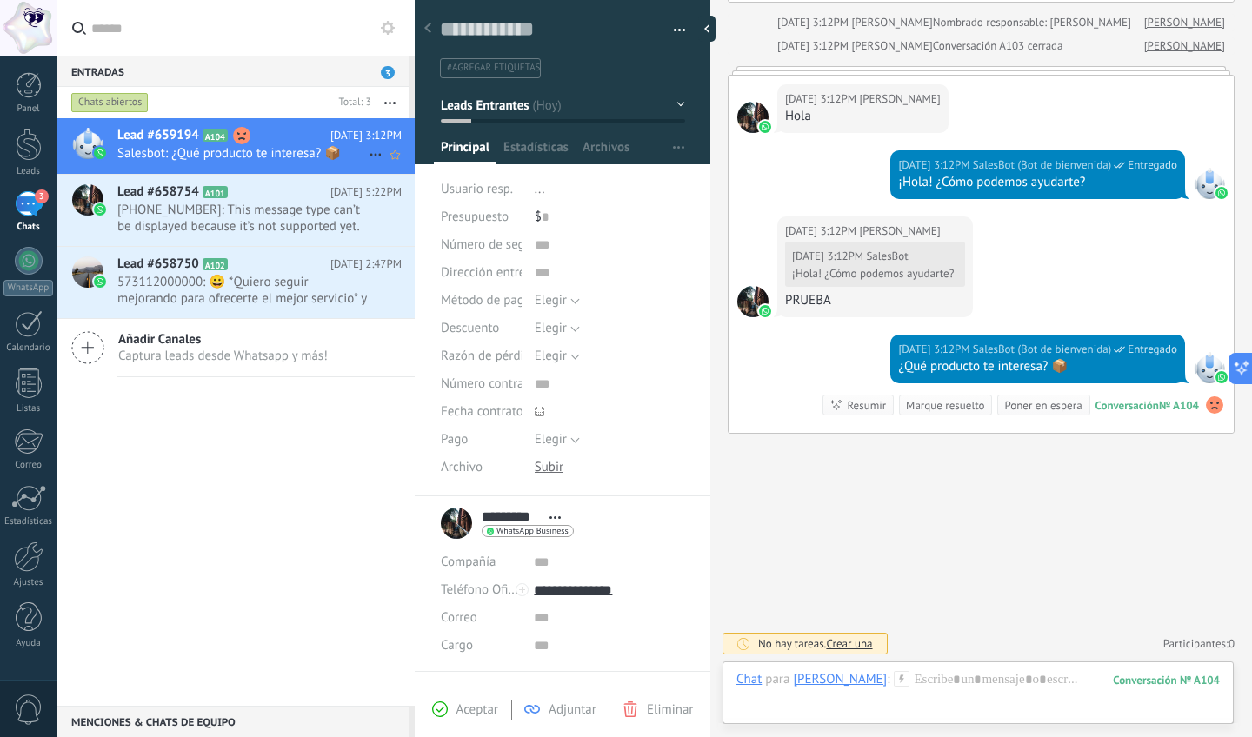
click at [239, 134] on use at bounding box center [241, 135] width 17 height 17
click at [244, 136] on use at bounding box center [241, 135] width 17 height 17
click at [1213, 406] on use at bounding box center [1214, 404] width 17 height 17
click at [1214, 405] on use at bounding box center [1214, 404] width 17 height 17
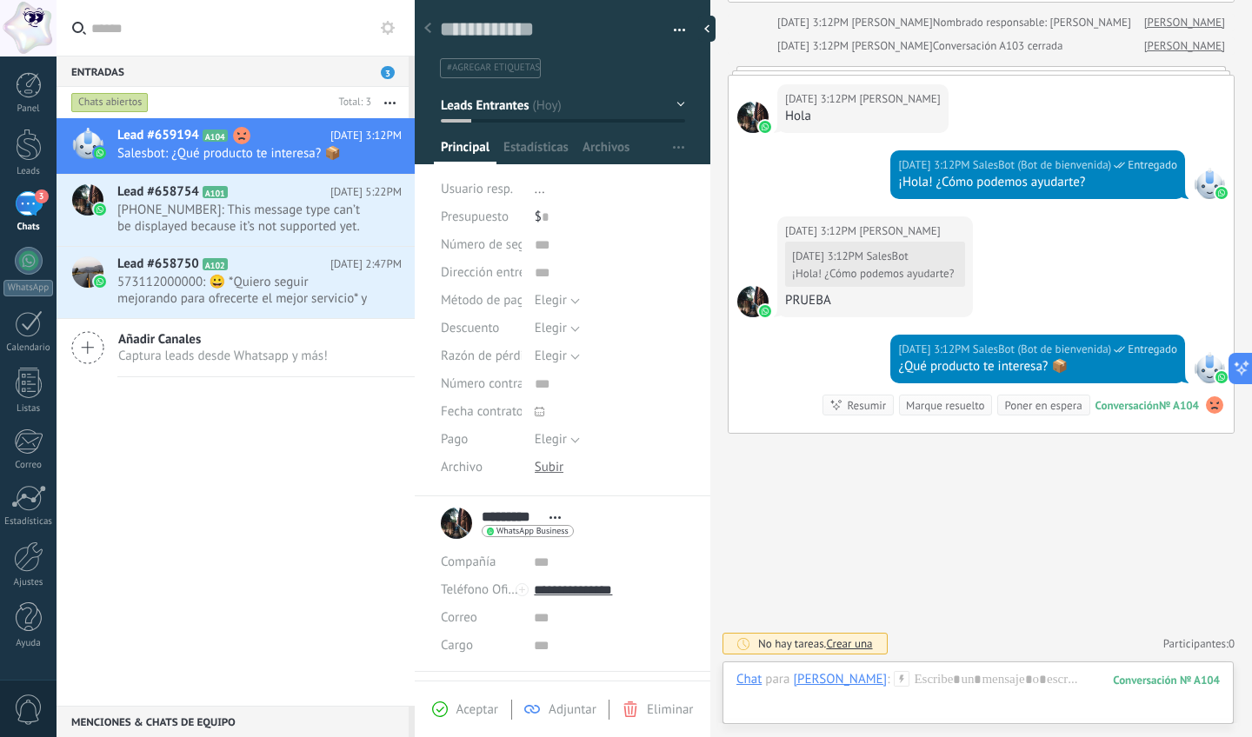
click at [1214, 405] on use at bounding box center [1214, 404] width 17 height 17
click at [1144, 369] on span "Eliminar sentimiento" at bounding box center [1123, 370] width 116 height 17
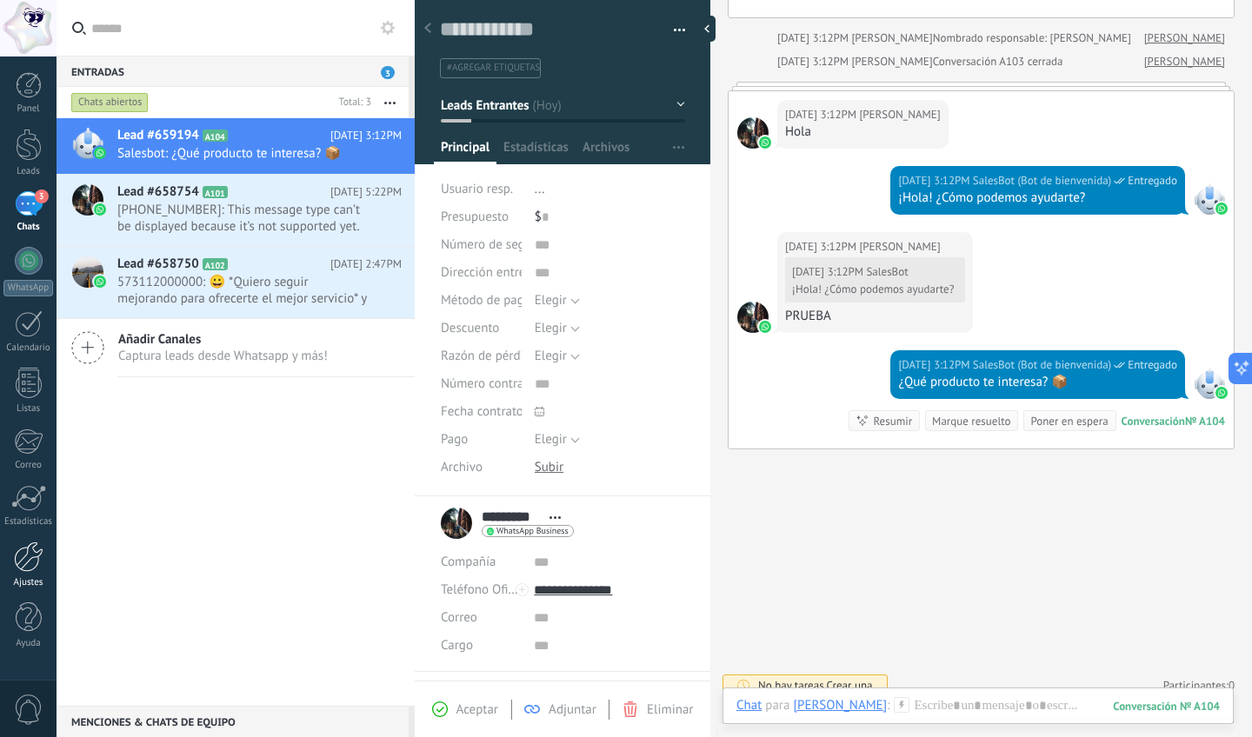
click at [25, 570] on div at bounding box center [29, 557] width 30 height 30
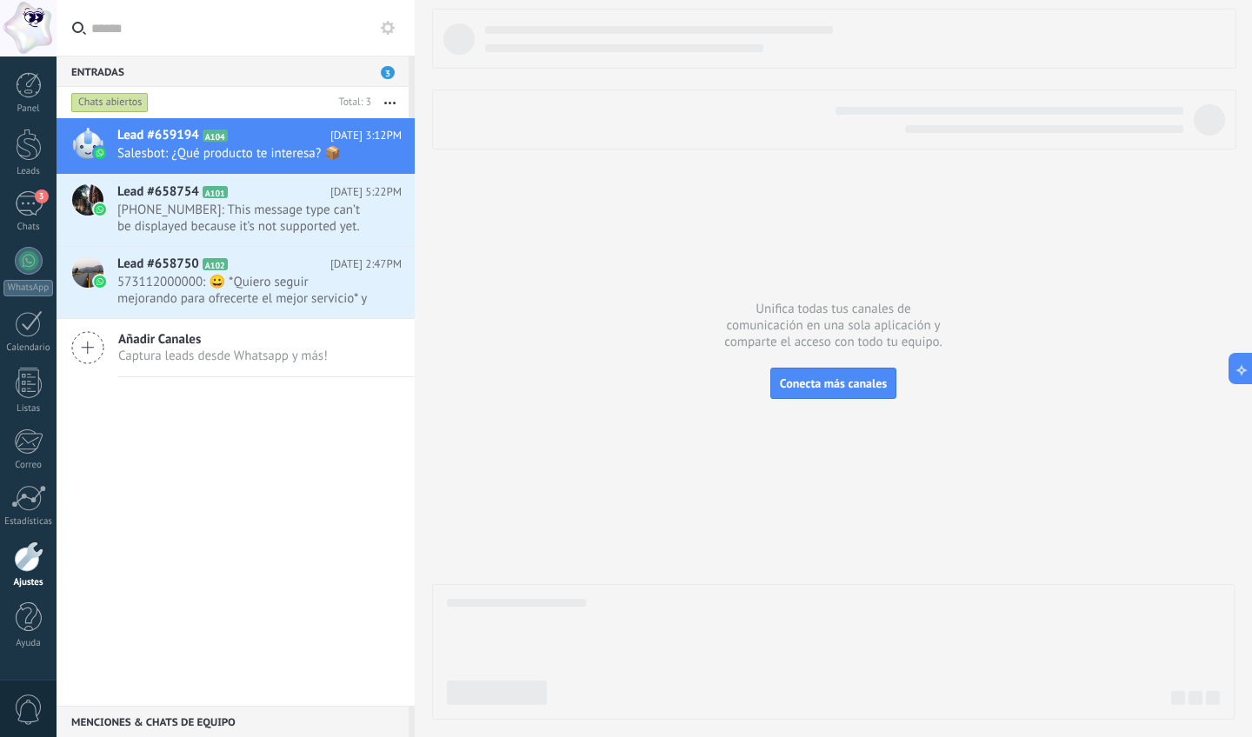
click at [23, 594] on div "Panel Leads 3 Chats WhatsApp Clientes" at bounding box center [28, 369] width 57 height 595
click at [23, 625] on div at bounding box center [29, 617] width 26 height 30
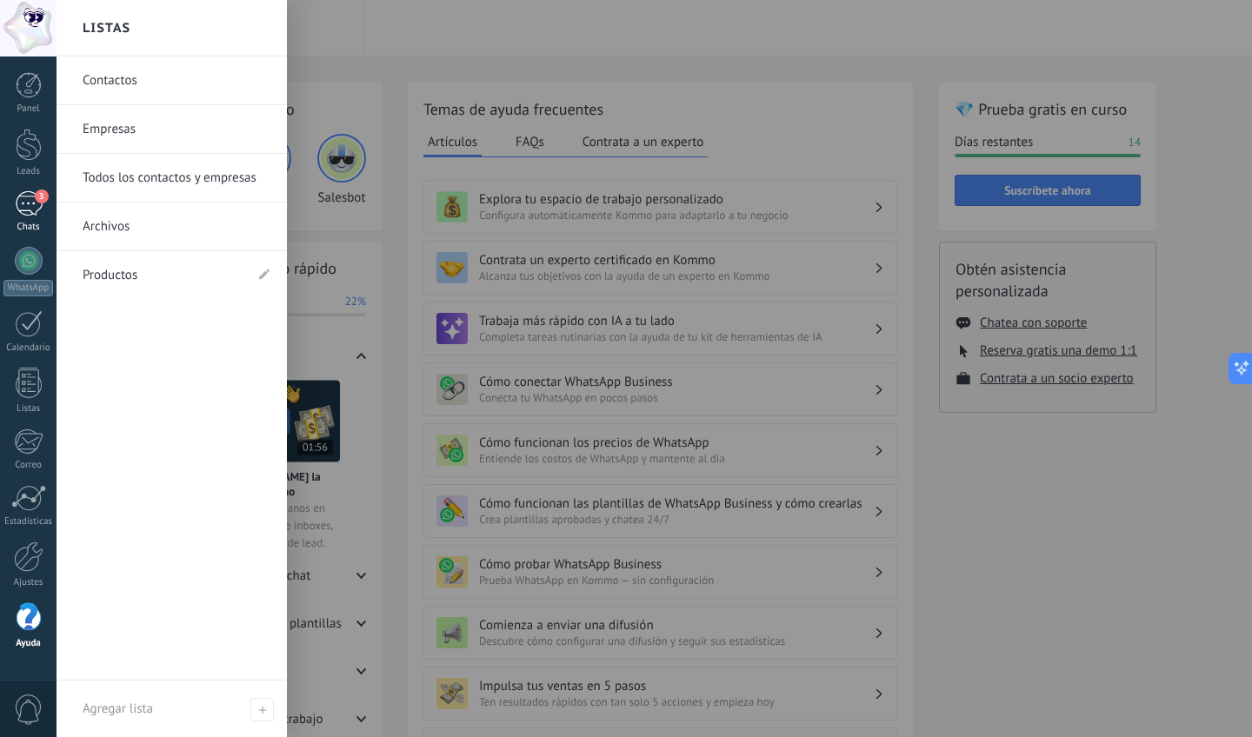
click at [21, 209] on div "3" at bounding box center [29, 203] width 28 height 25
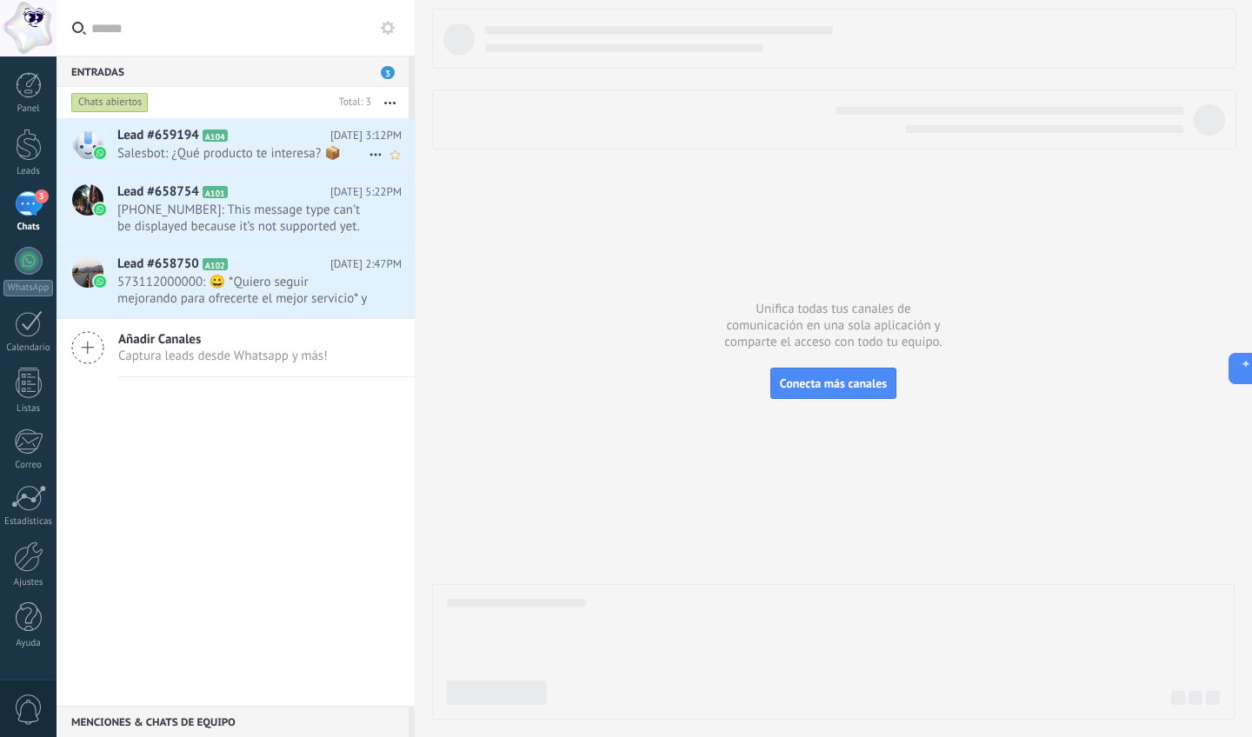
click at [238, 144] on div "Lead #659194 A104 [DATE] 3:12PM Salesbot: ¿Qué producto te interesa? 📦" at bounding box center [265, 145] width 297 height 55
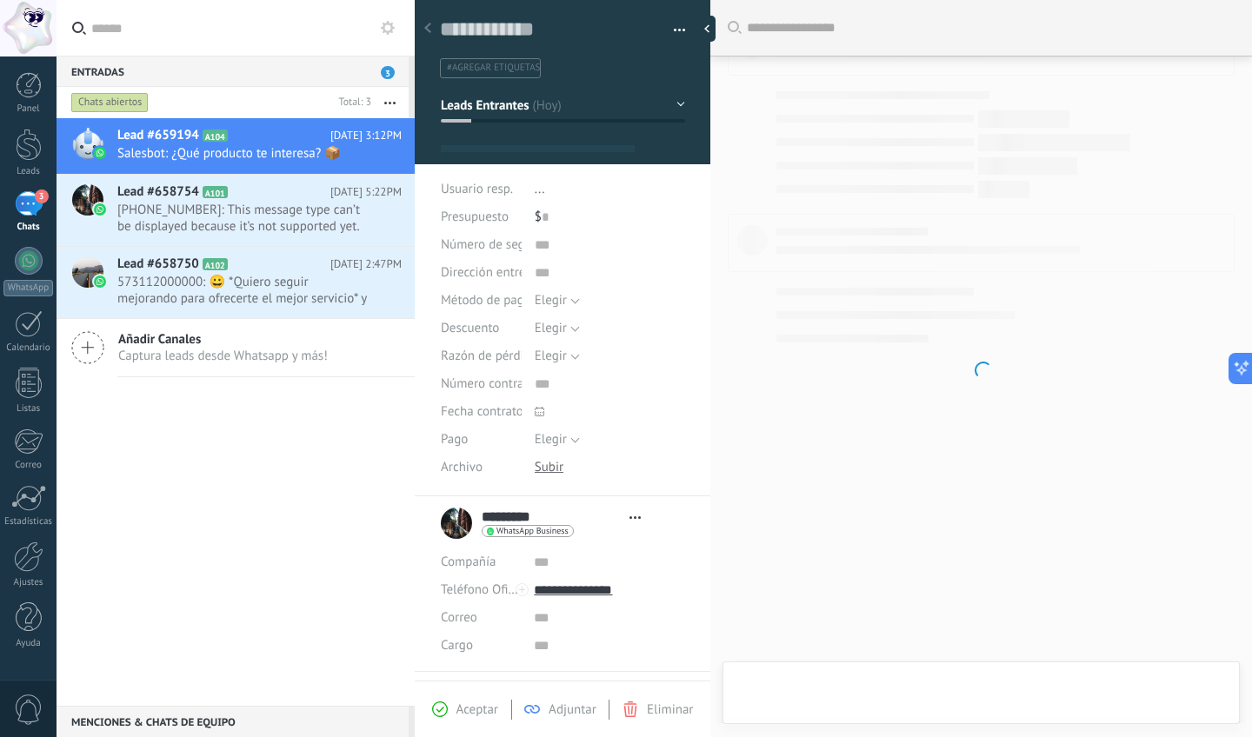
type textarea "**********"
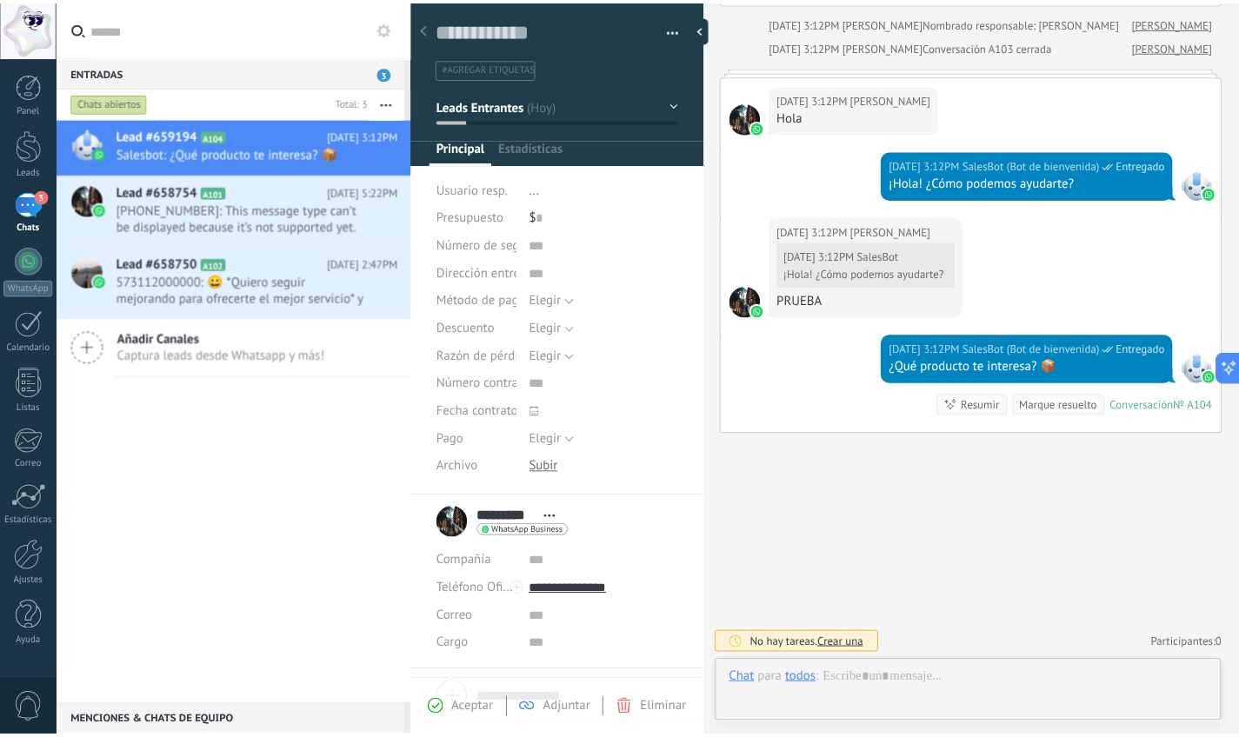
scroll to position [724, 0]
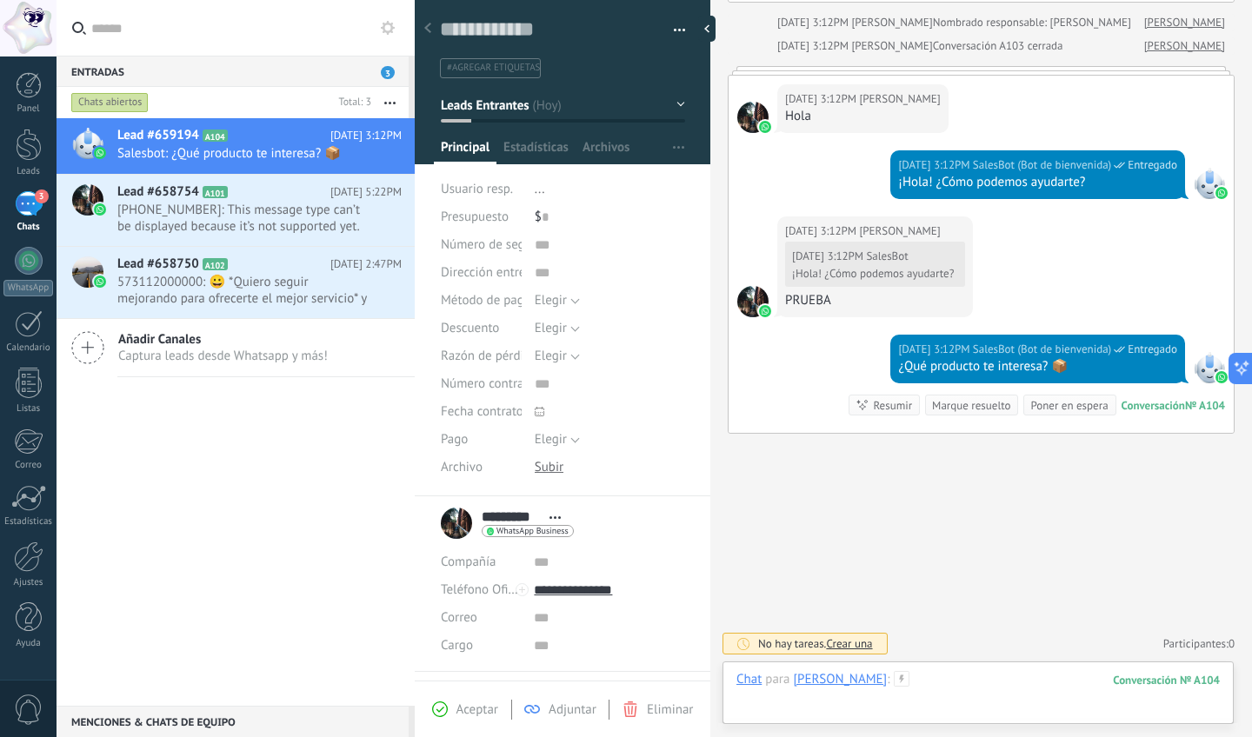
click at [968, 681] on div at bounding box center [977, 697] width 483 height 52
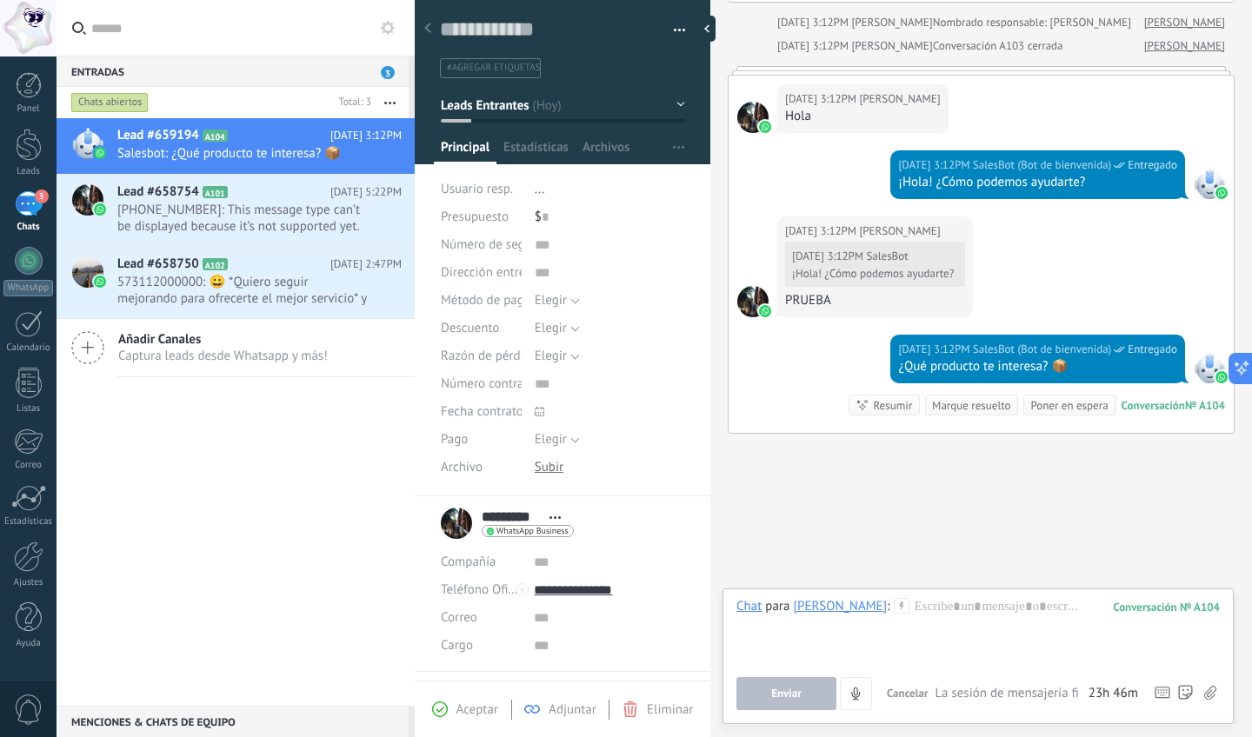
click at [40, 205] on div "3" at bounding box center [29, 203] width 28 height 25
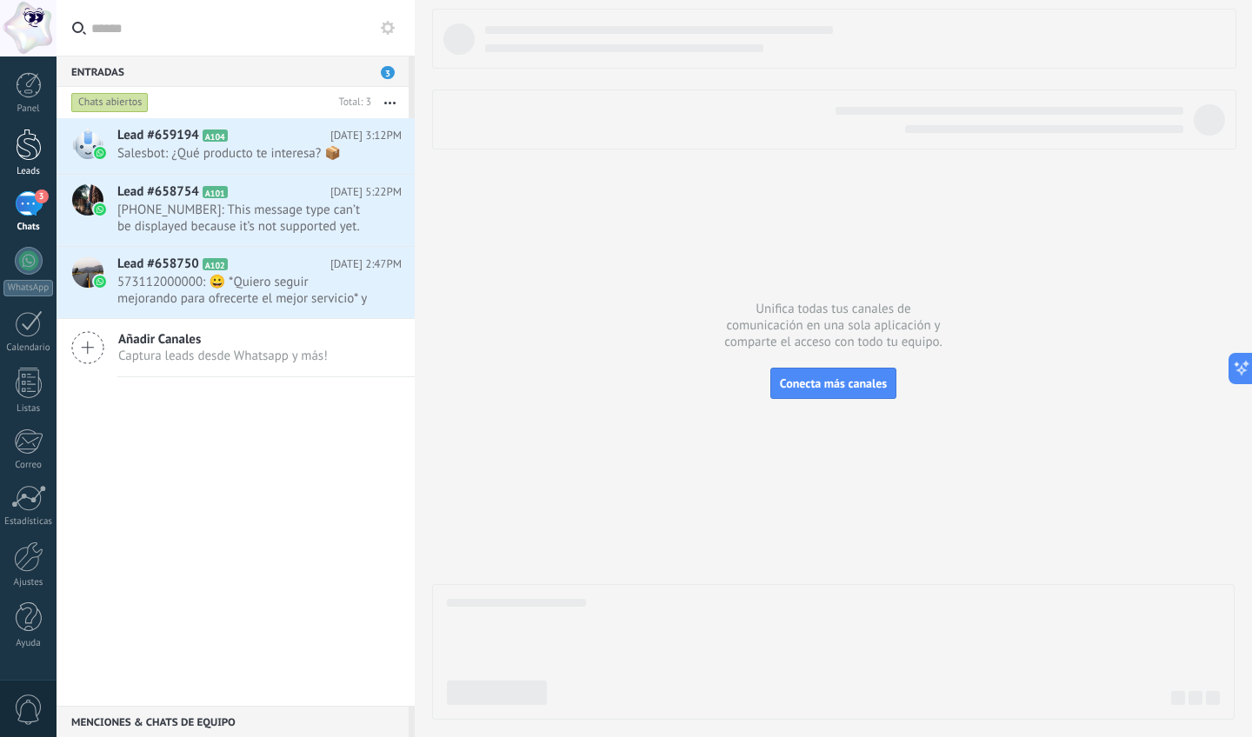
click at [28, 163] on link "Leads" at bounding box center [28, 153] width 57 height 49
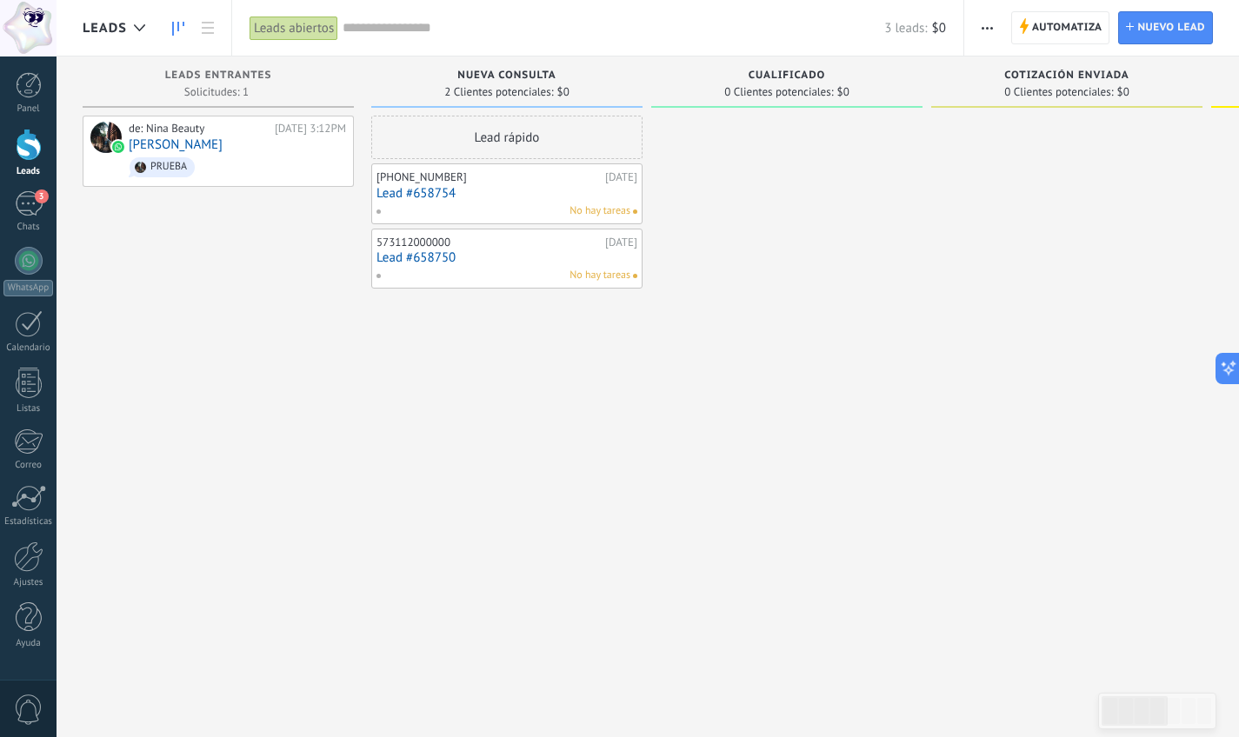
click at [16, 20] on div at bounding box center [28, 28] width 57 height 57
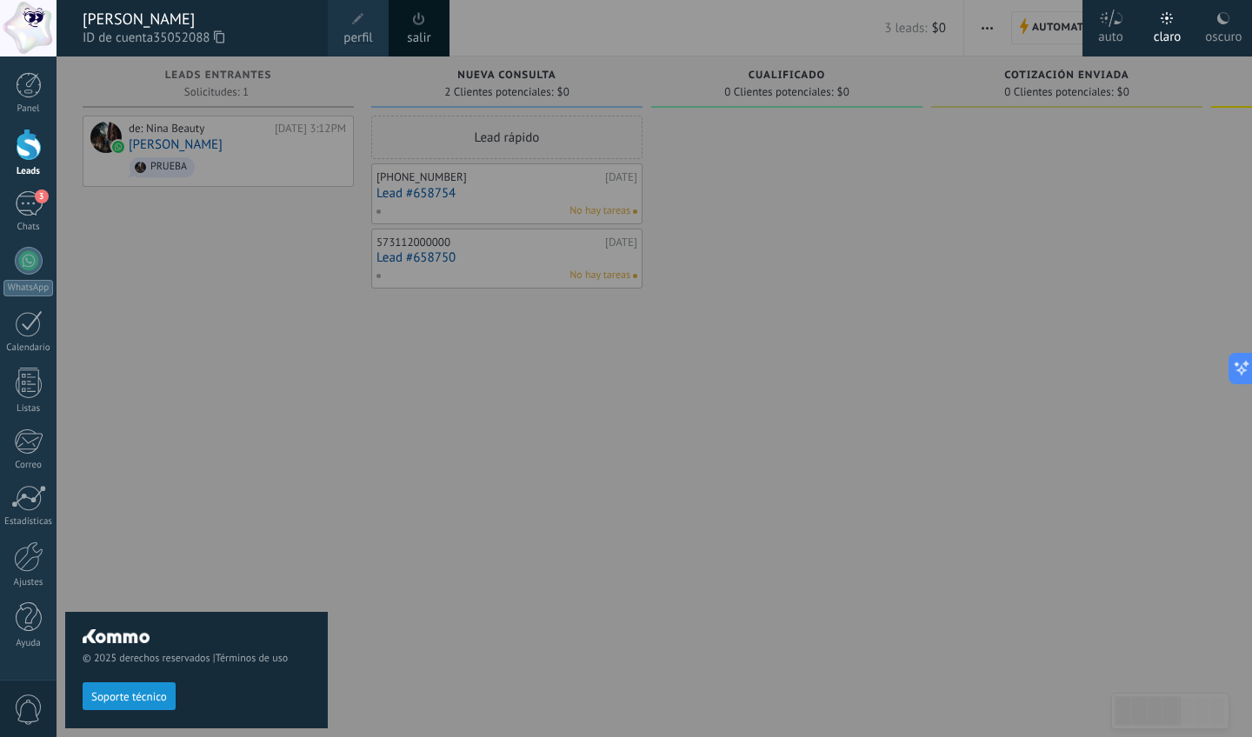
click at [576, 501] on div at bounding box center [683, 368] width 1252 height 737
